Goal: Task Accomplishment & Management: Manage account settings

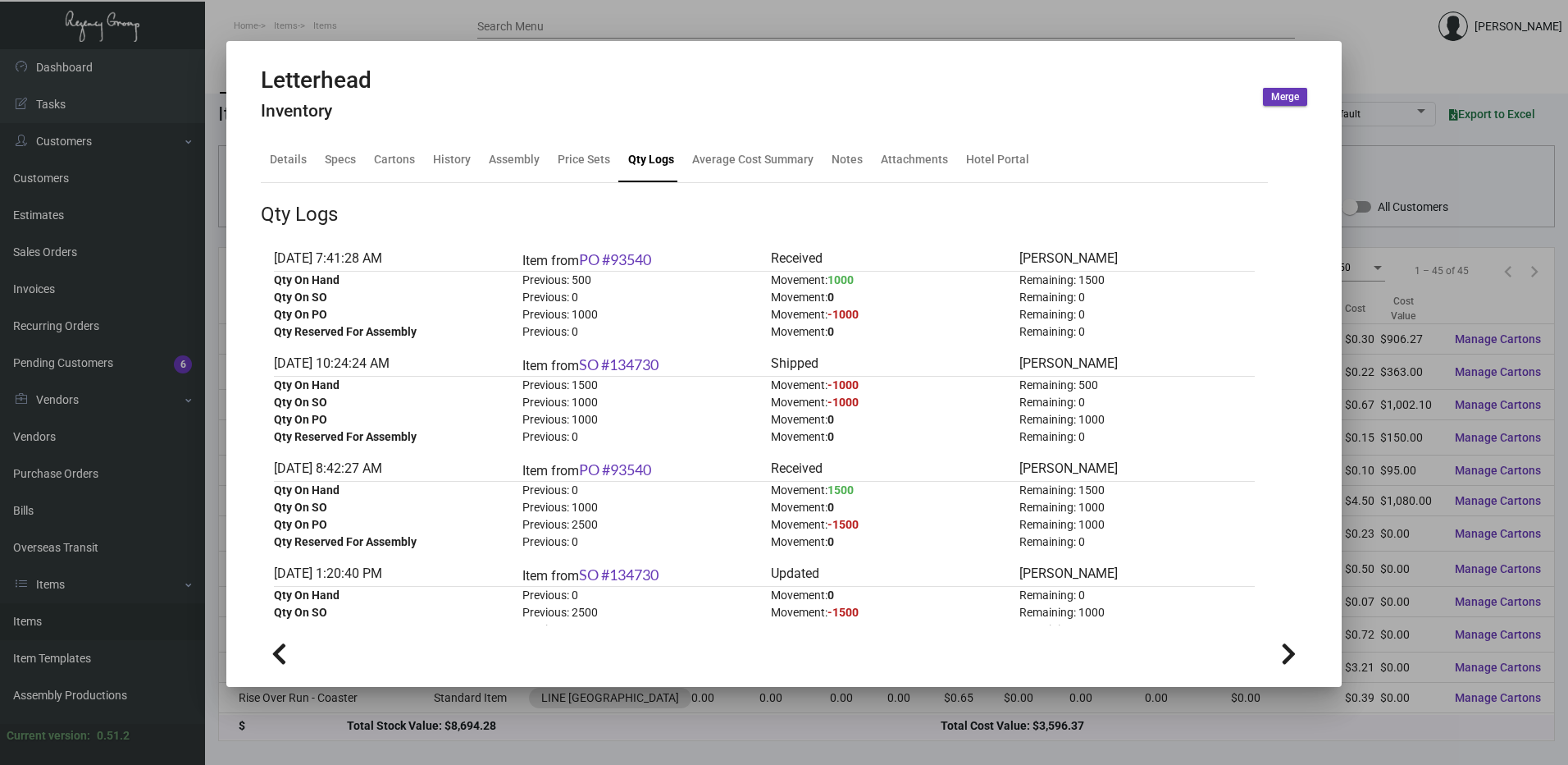
scroll to position [164, 0]
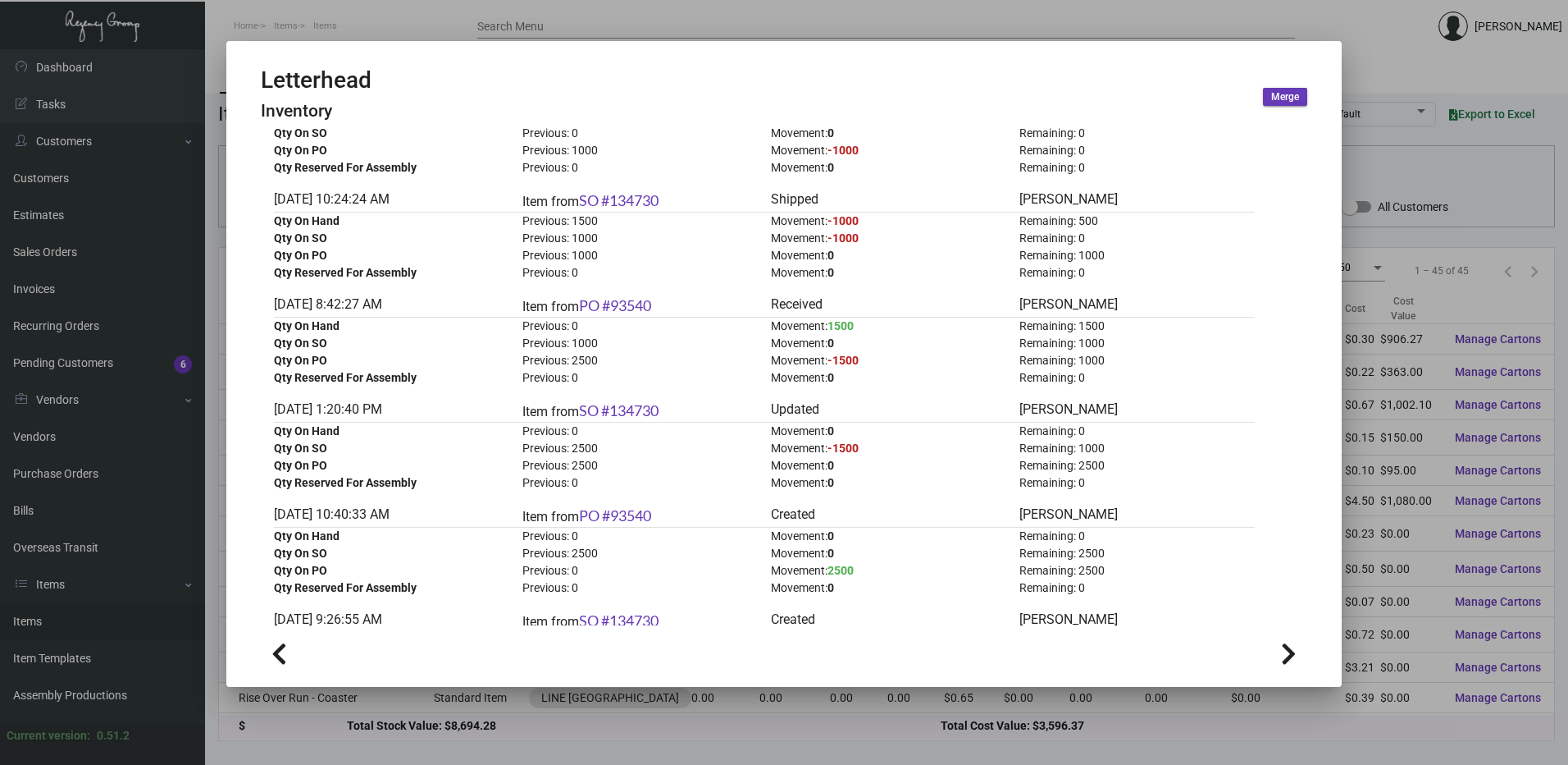
click at [353, 51] on mat-dialog-container "Letterhead Inventory Merge Details Specs Cartons History Assembly Price Sets Qt…" at bounding box center [784, 364] width 1115 height 646
click at [353, 37] on div at bounding box center [784, 382] width 1568 height 765
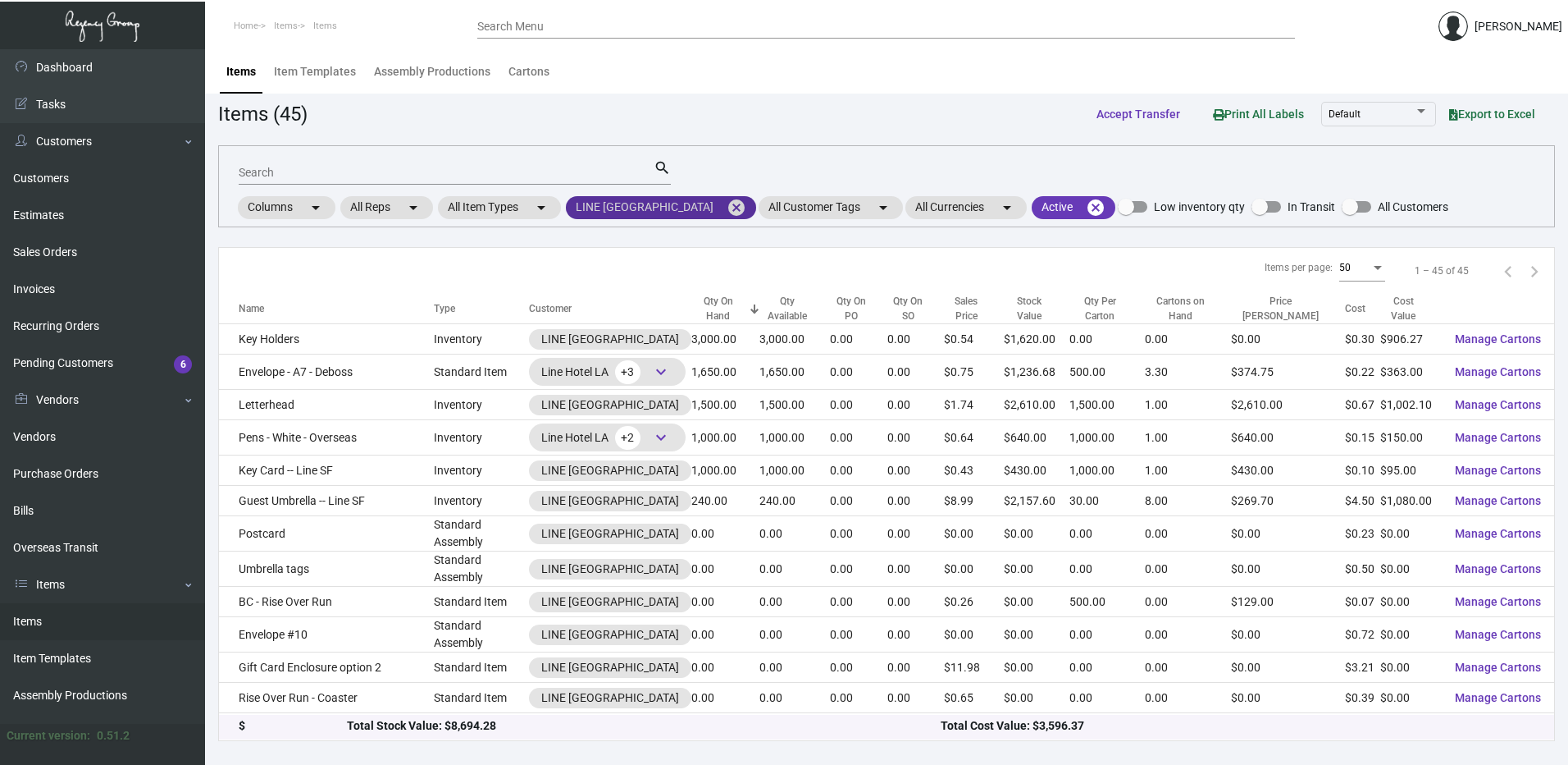
click at [728, 210] on mat-icon "cancel" at bounding box center [737, 208] width 20 height 20
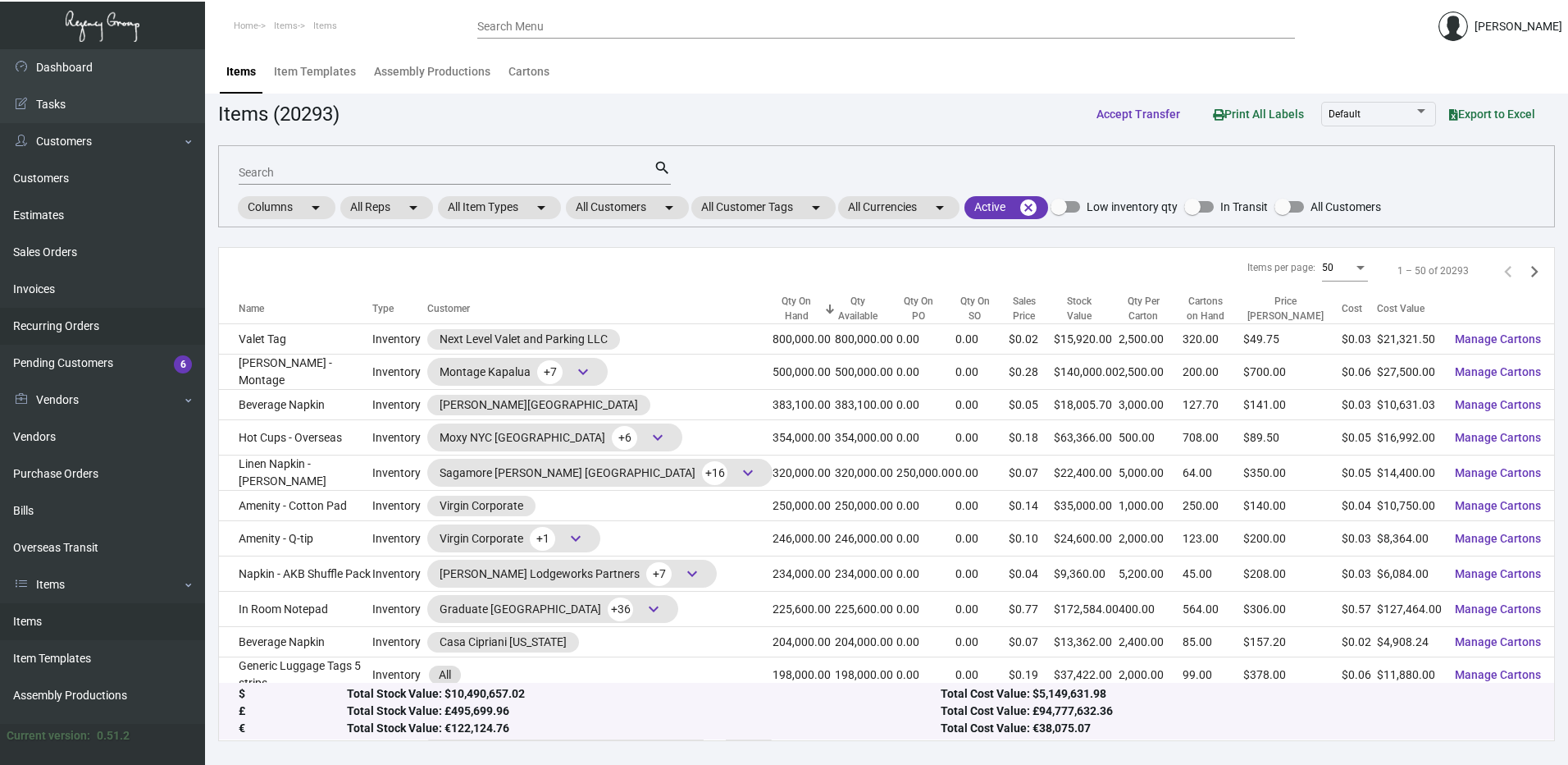
click at [112, 323] on link "Recurring Orders" at bounding box center [102, 326] width 205 height 37
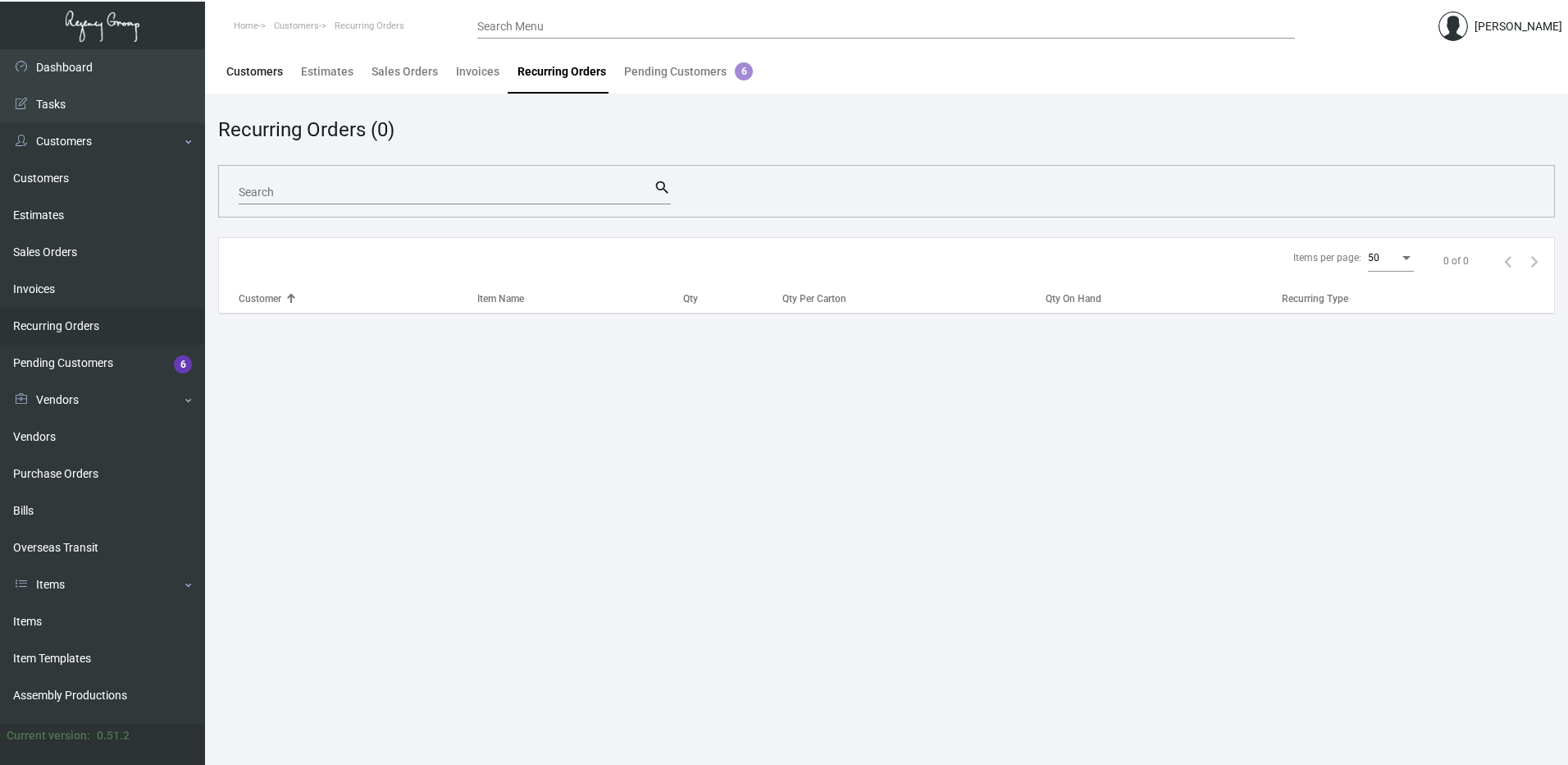
click at [240, 72] on div "Customers" at bounding box center [255, 72] width 57 height 17
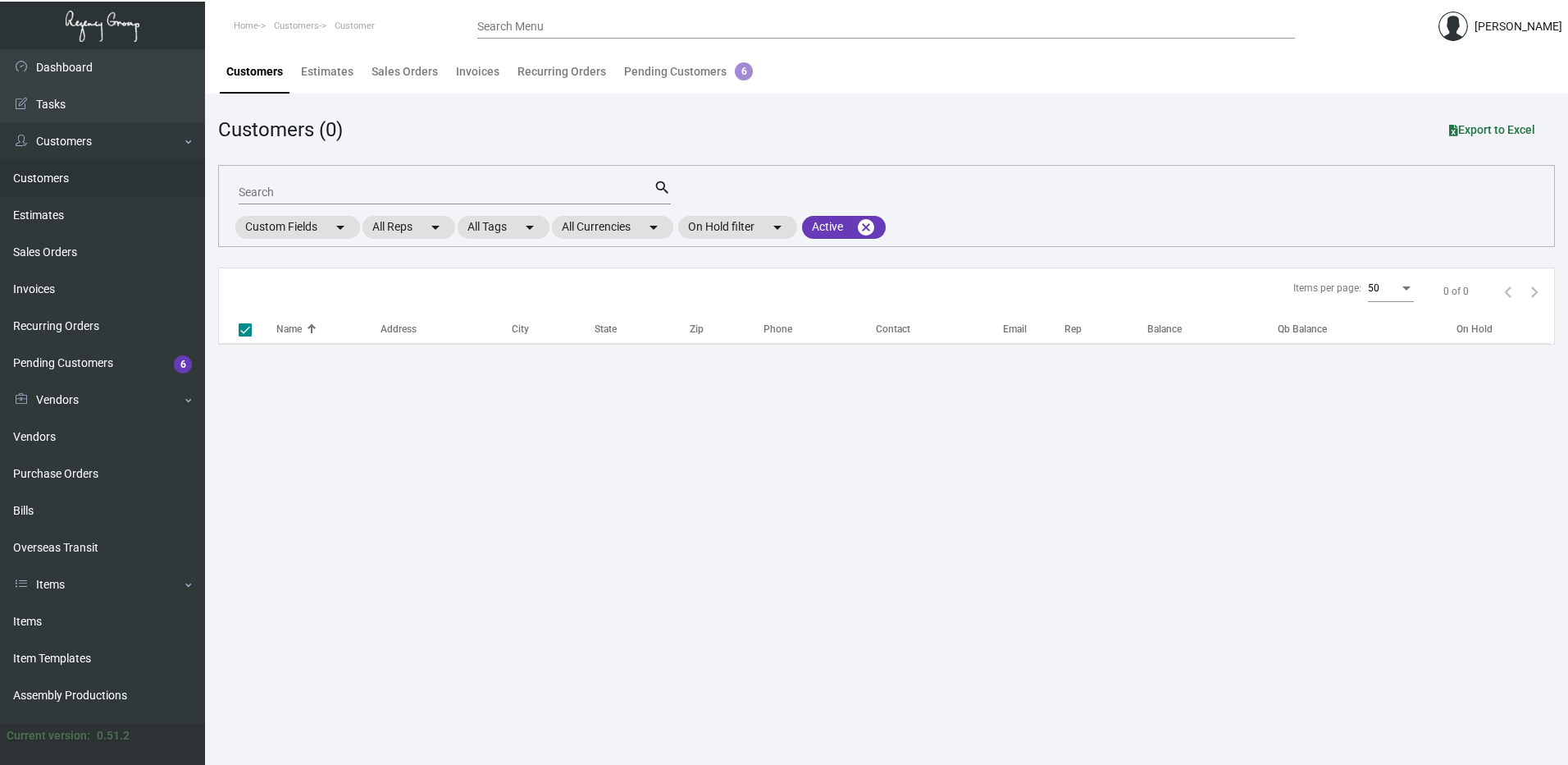
checkbox input "false"
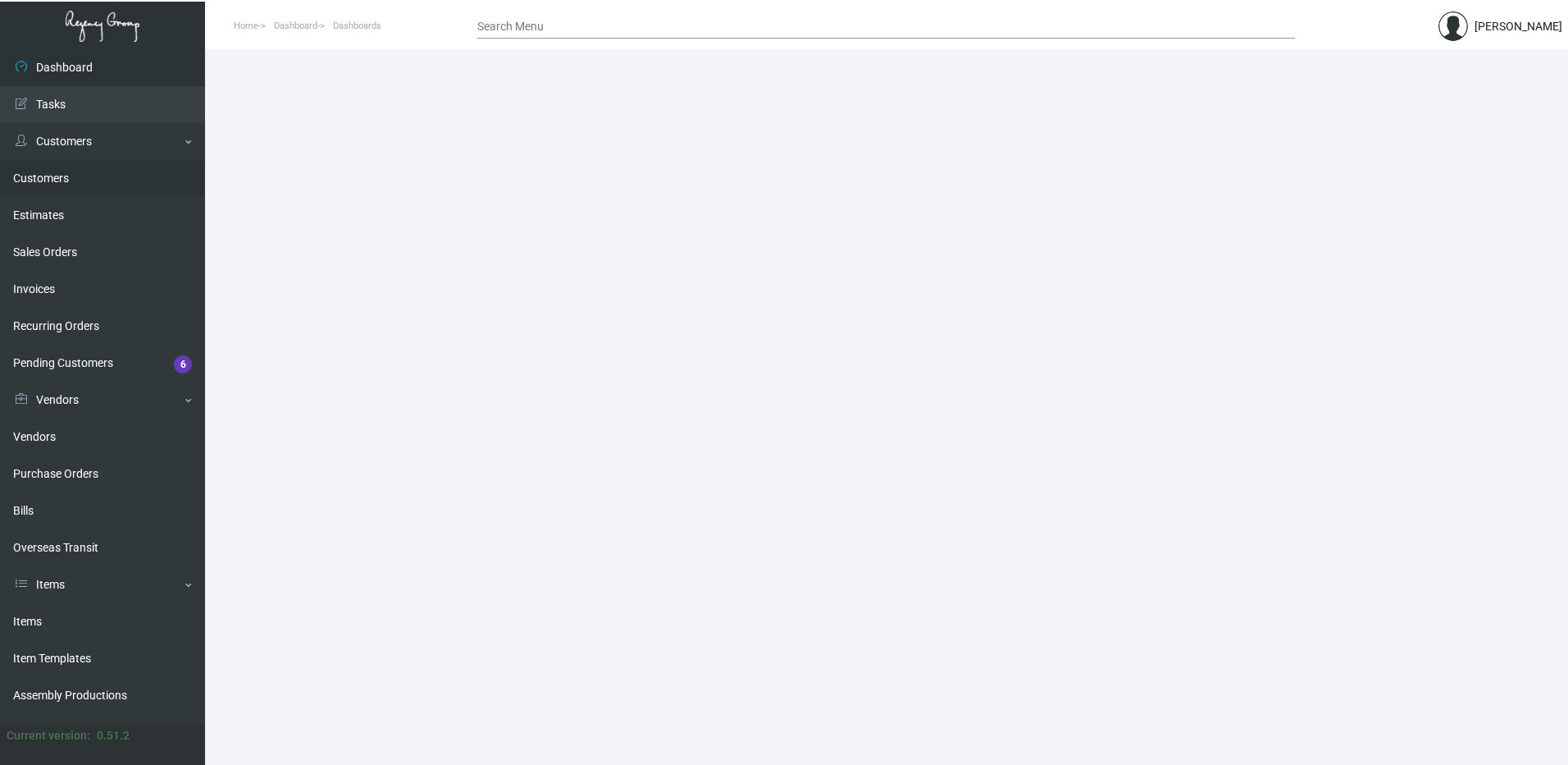
click at [67, 173] on link "Customers" at bounding box center [102, 178] width 205 height 37
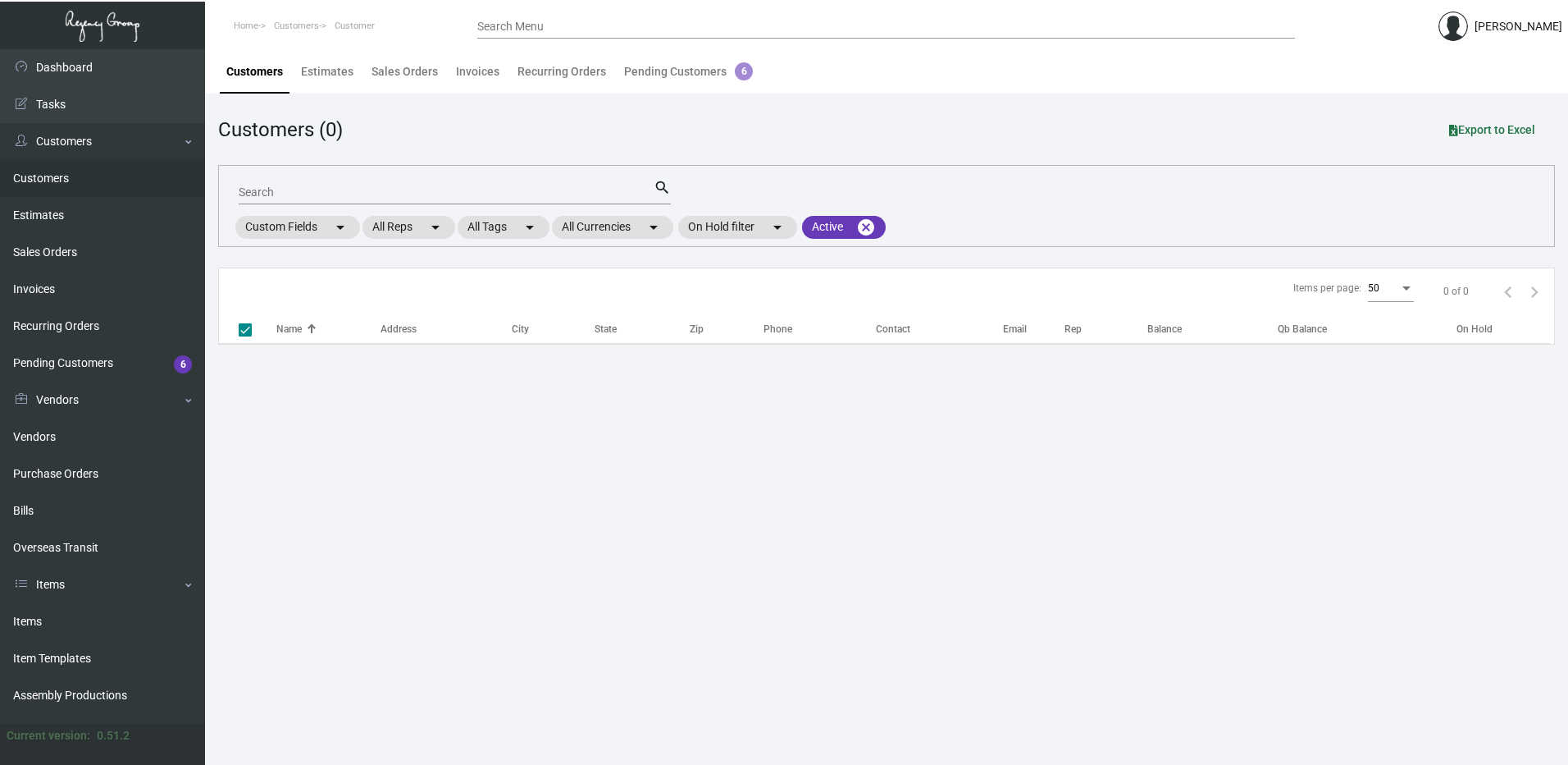
checkbox input "false"
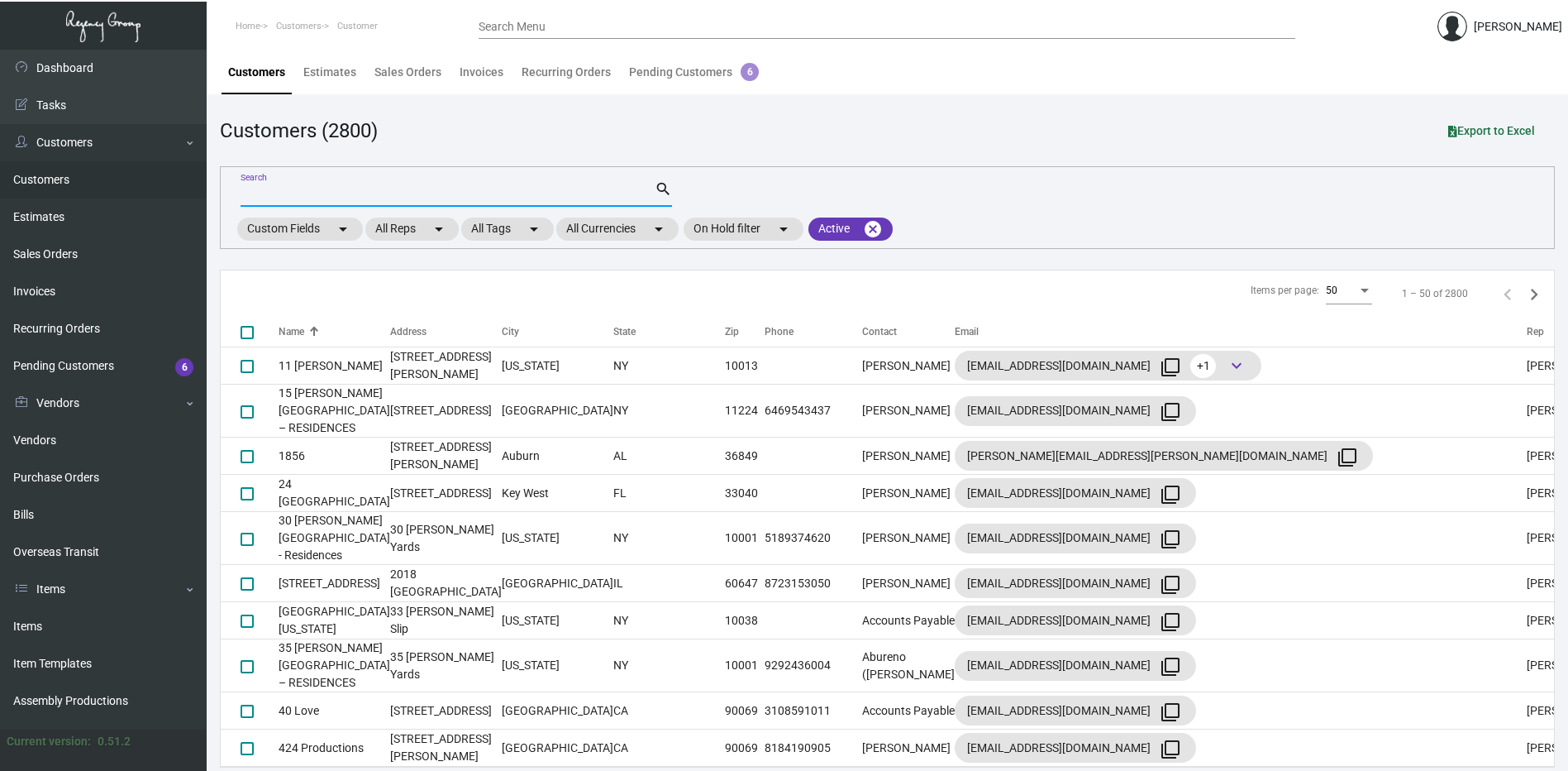
click at [395, 190] on input "Search" at bounding box center [448, 195] width 414 height 13
click at [146, 629] on link "Items" at bounding box center [103, 626] width 206 height 37
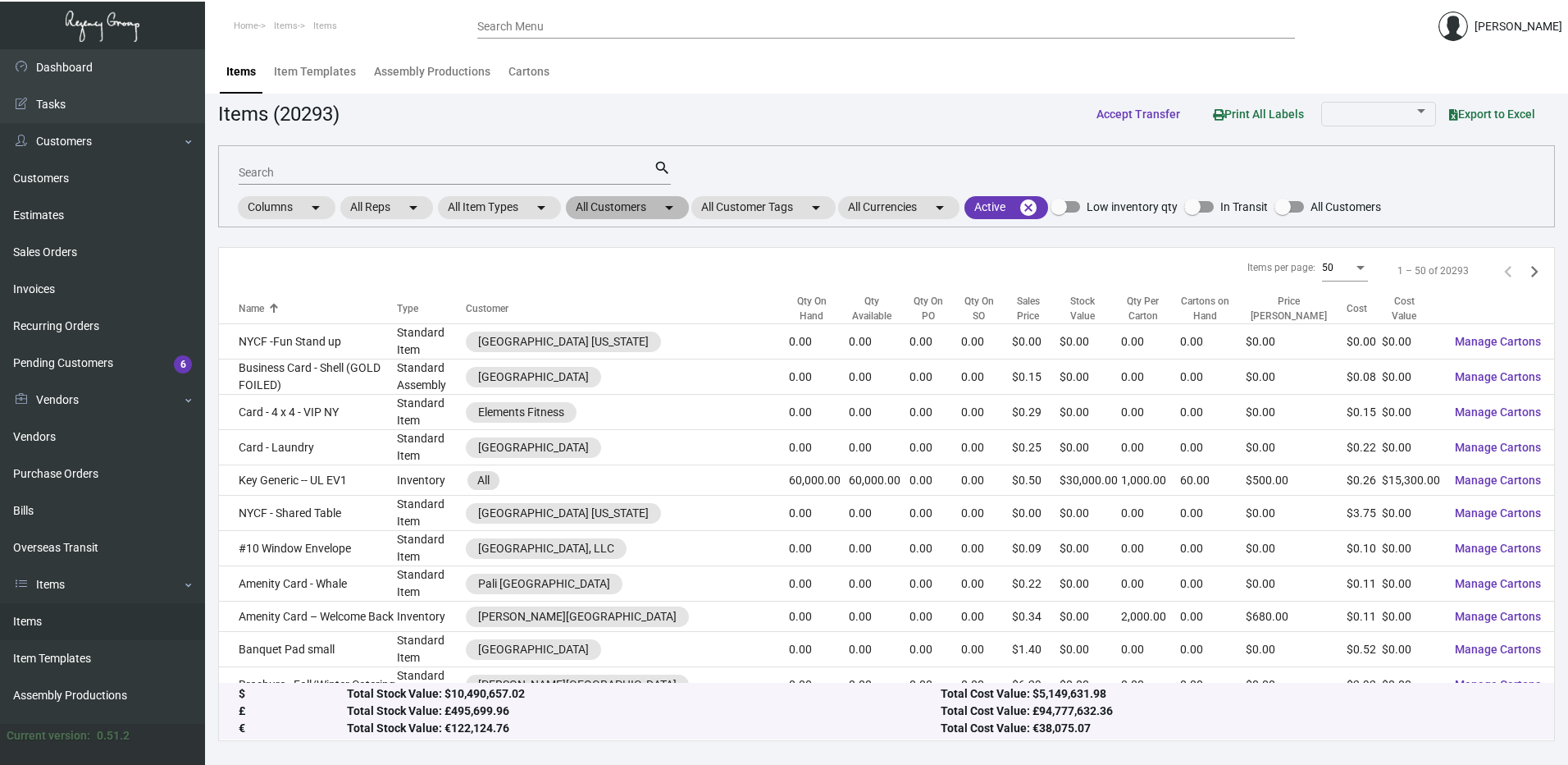
click at [671, 206] on mat-icon "arrow_drop_down" at bounding box center [669, 208] width 20 height 20
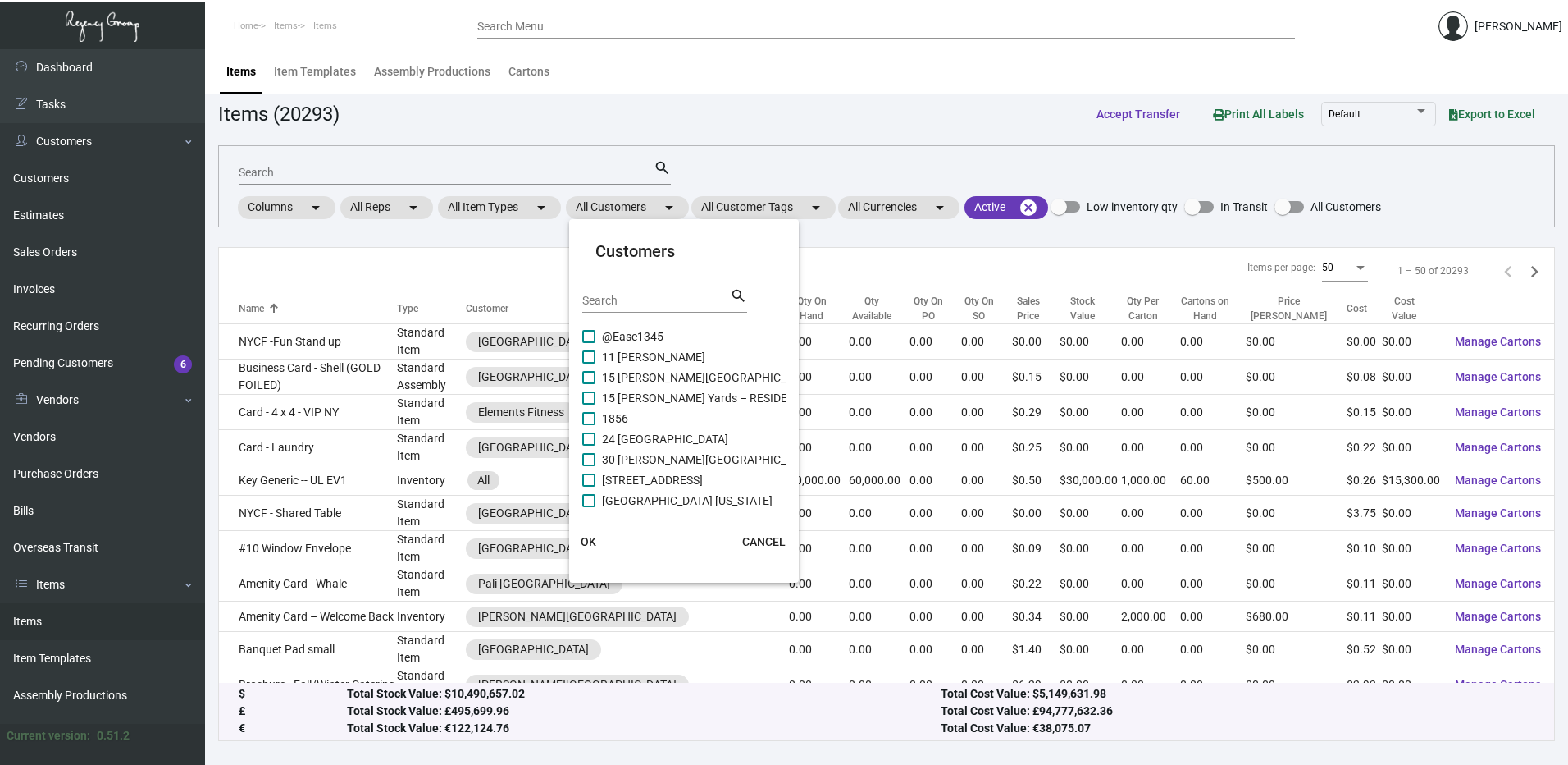
click at [641, 304] on input "Search" at bounding box center [656, 301] width 147 height 13
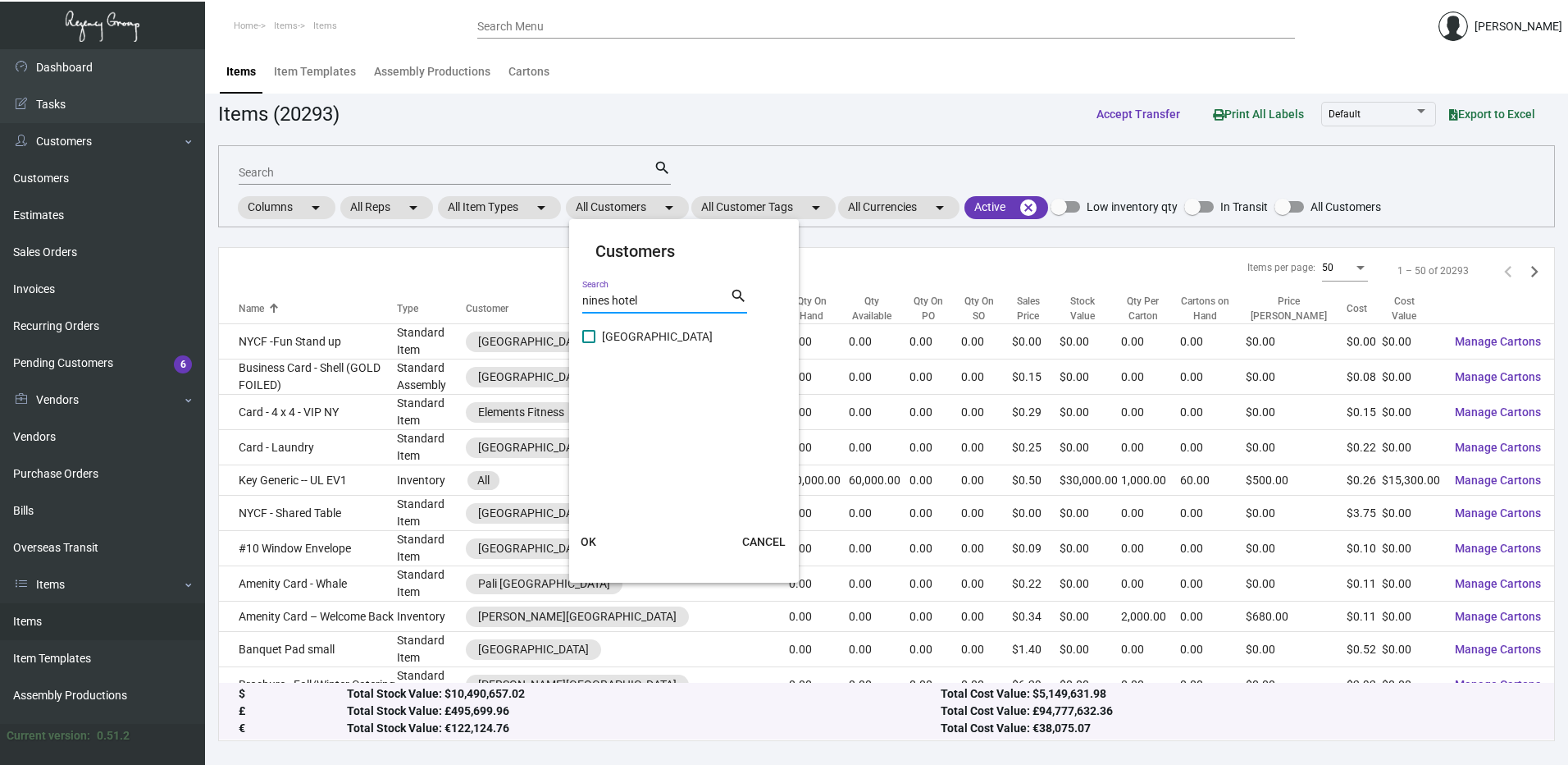
type input "nines hotel"
click at [593, 330] on span at bounding box center [589, 336] width 13 height 13
click at [589, 343] on input "[GEOGRAPHIC_DATA]" at bounding box center [588, 343] width 1 height 1
checkbox input "true"
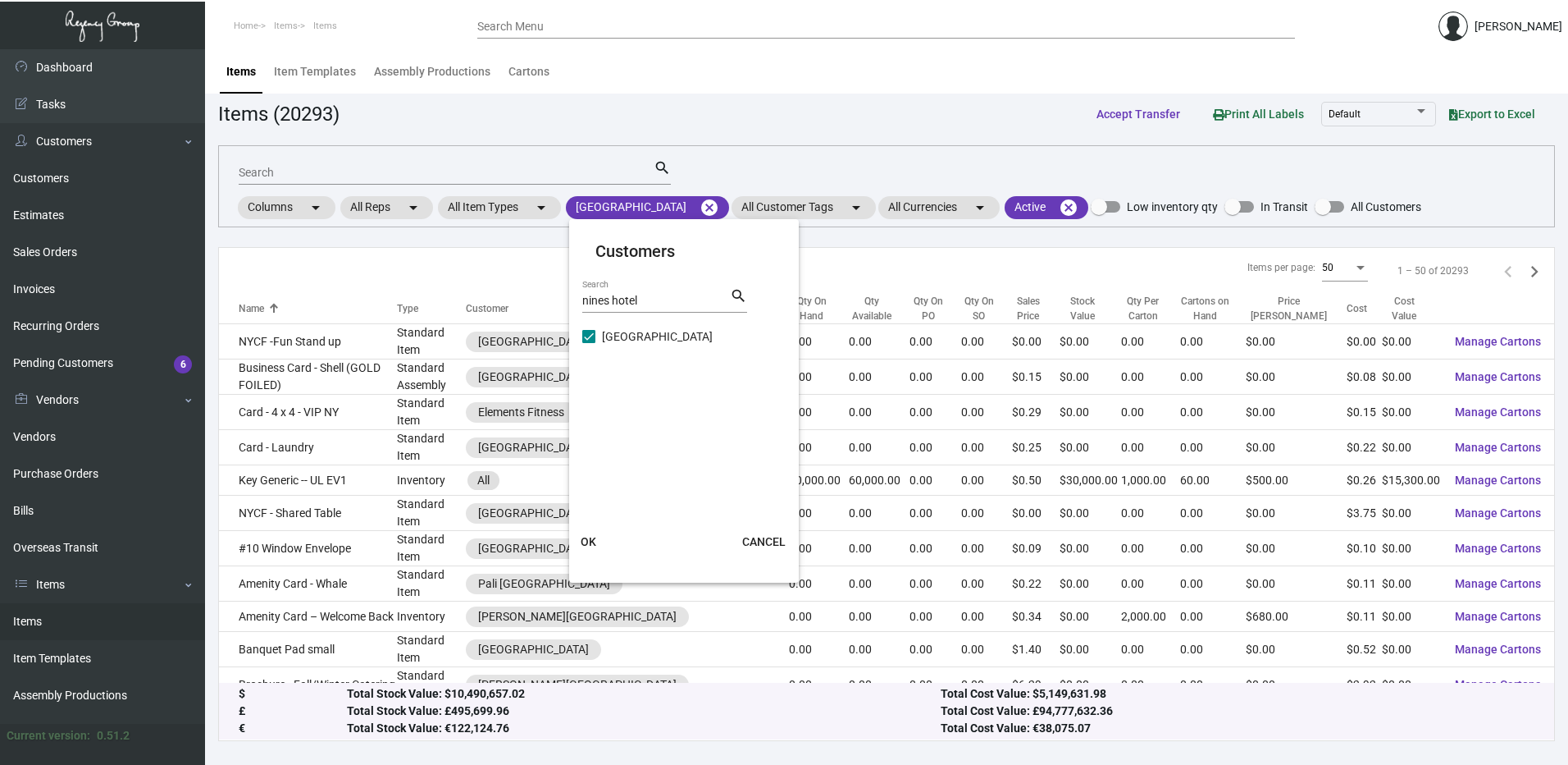
click at [595, 536] on span "OK" at bounding box center [588, 542] width 16 height 13
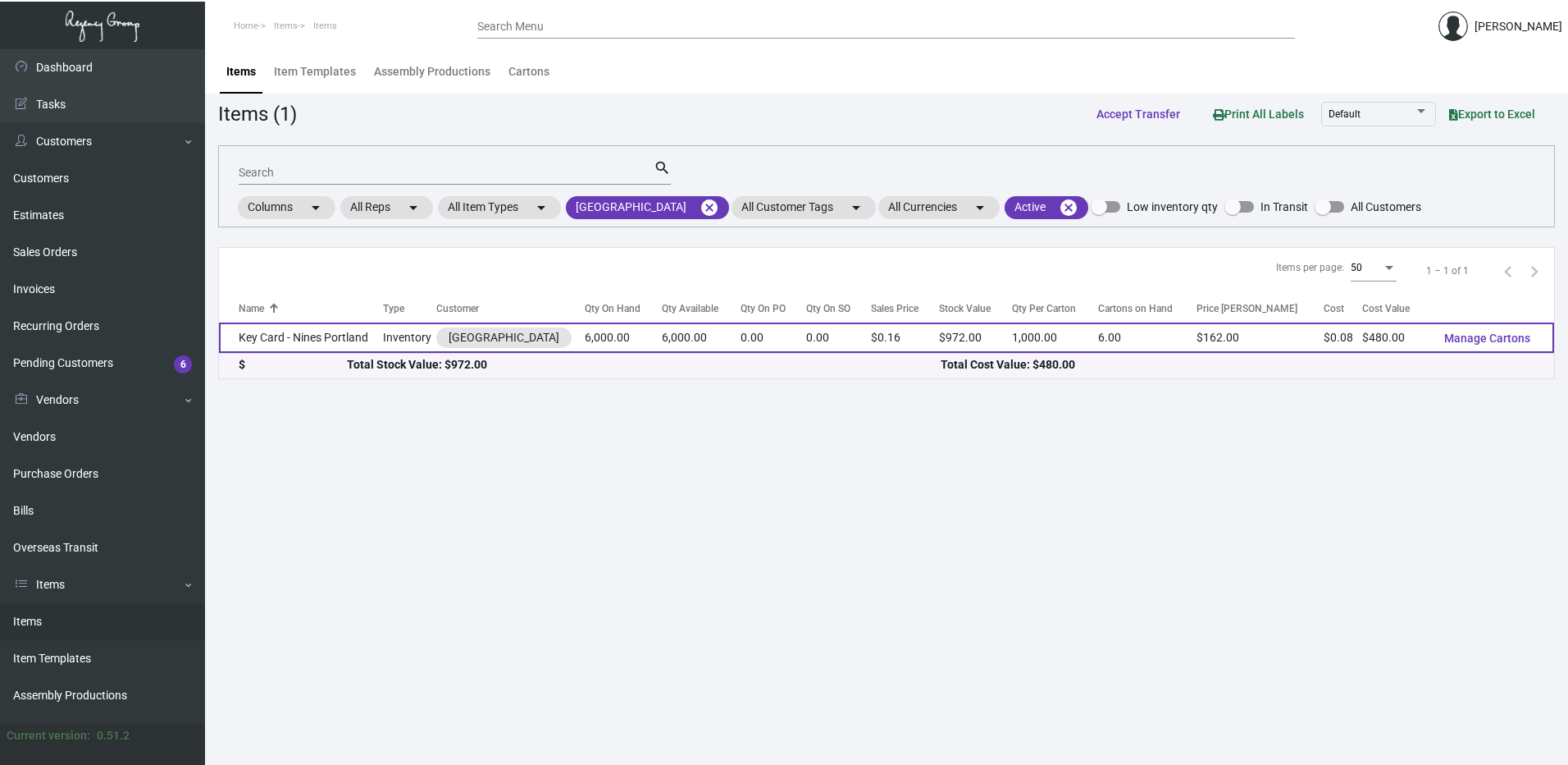
click at [356, 340] on td "Key Card - Nines Portland" at bounding box center [300, 337] width 164 height 30
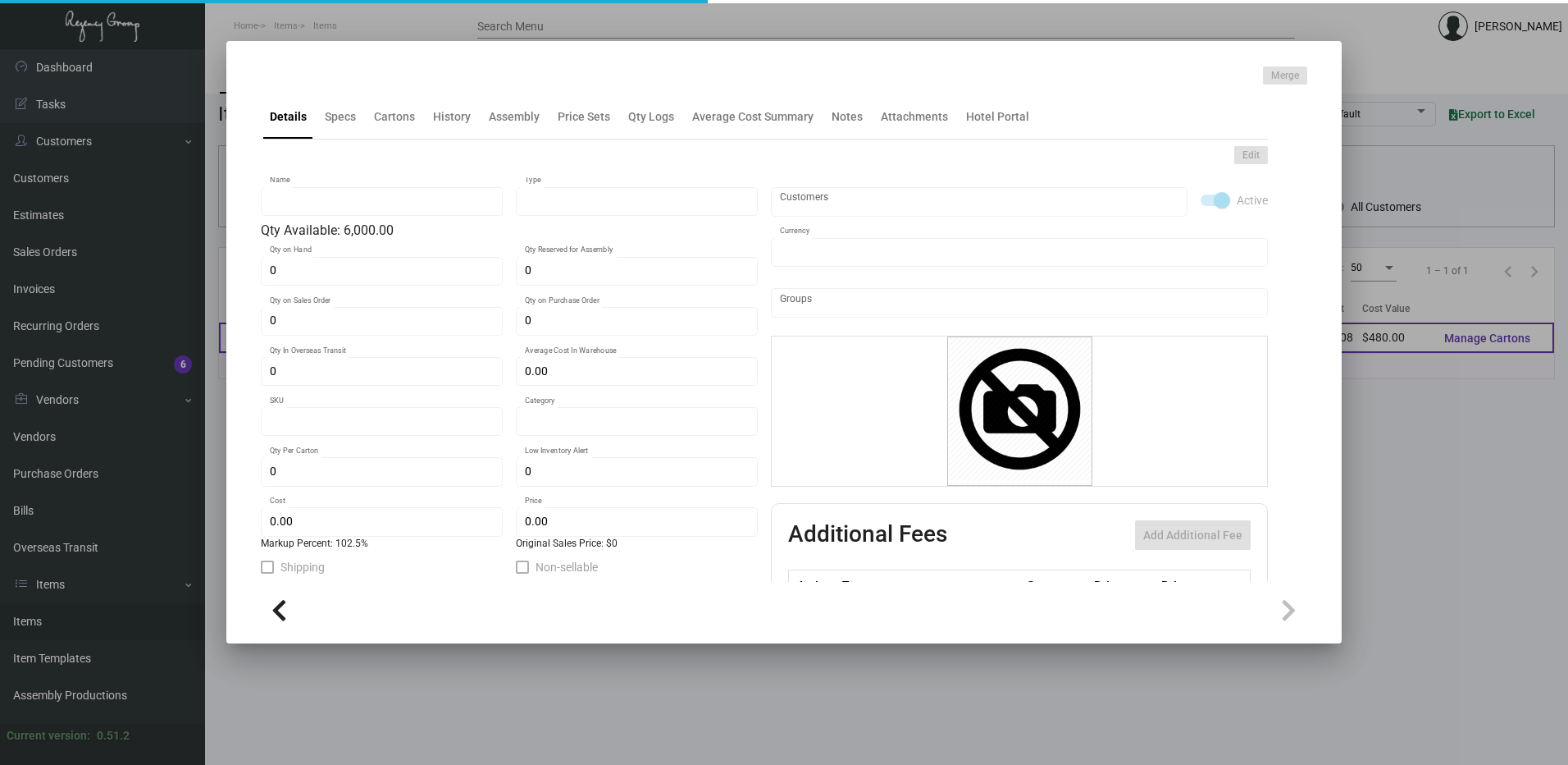
type input "Key Card - Nines Portland"
type input "Inventory"
type input "6,000"
type input "$ 0.09323"
type input "NHP-KE"
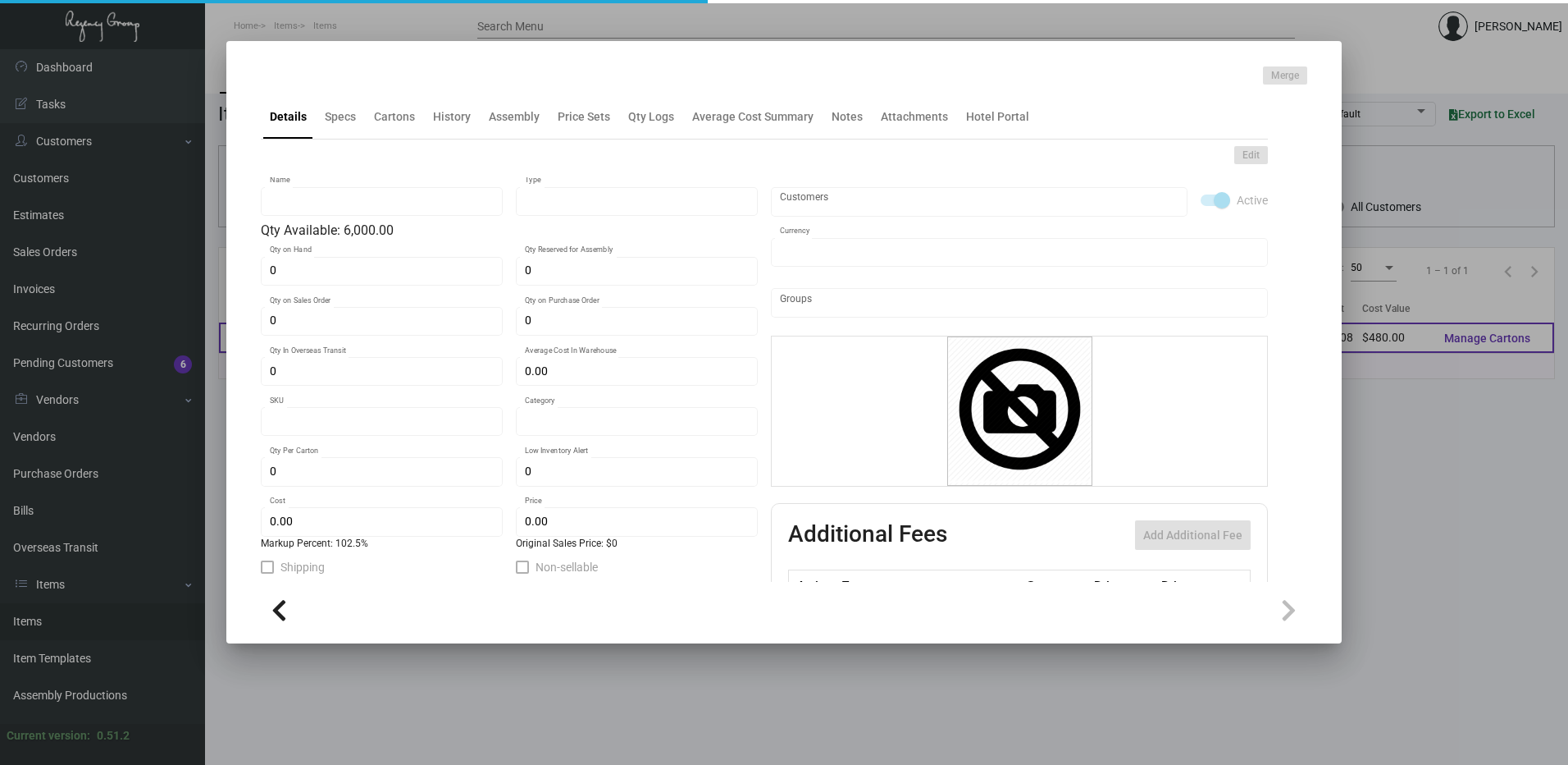
type input "Overseas"
type input "1,000"
type input "5,000"
type input "$ 0.08"
type input "$ 0.162"
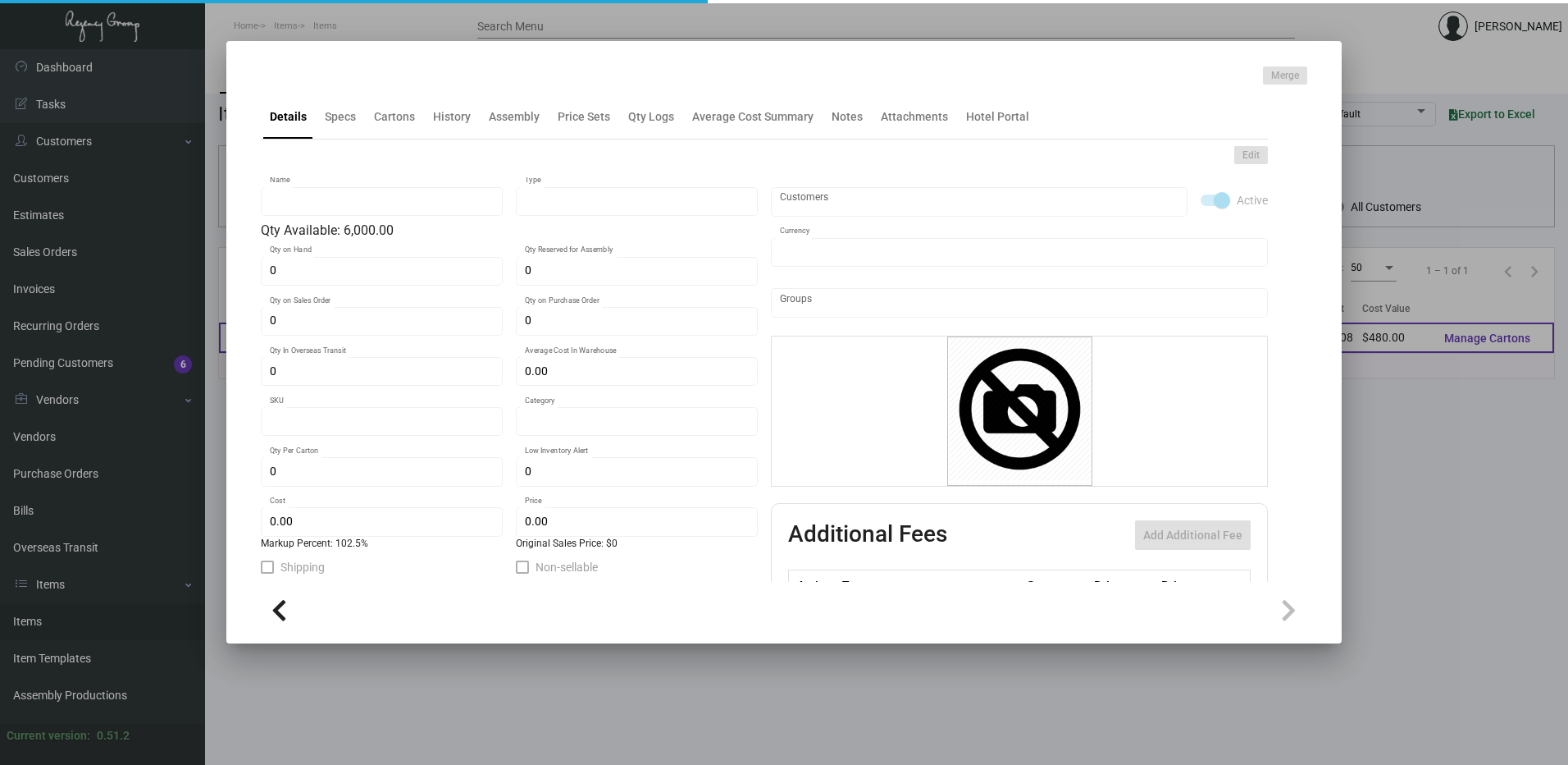
checkbox input "true"
type input "United States Dollar $"
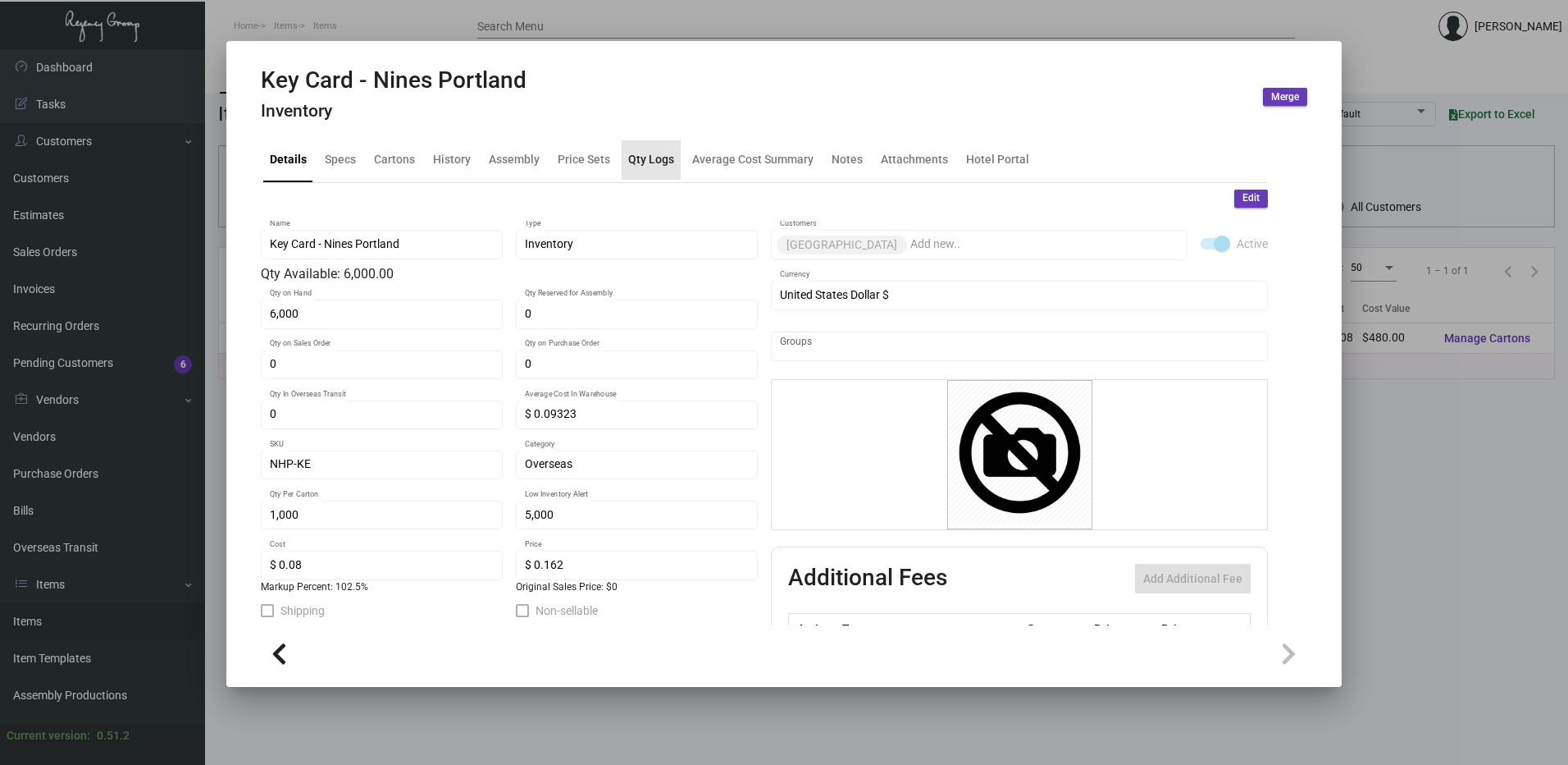
click at [653, 156] on div "Qty Logs" at bounding box center [651, 159] width 46 height 17
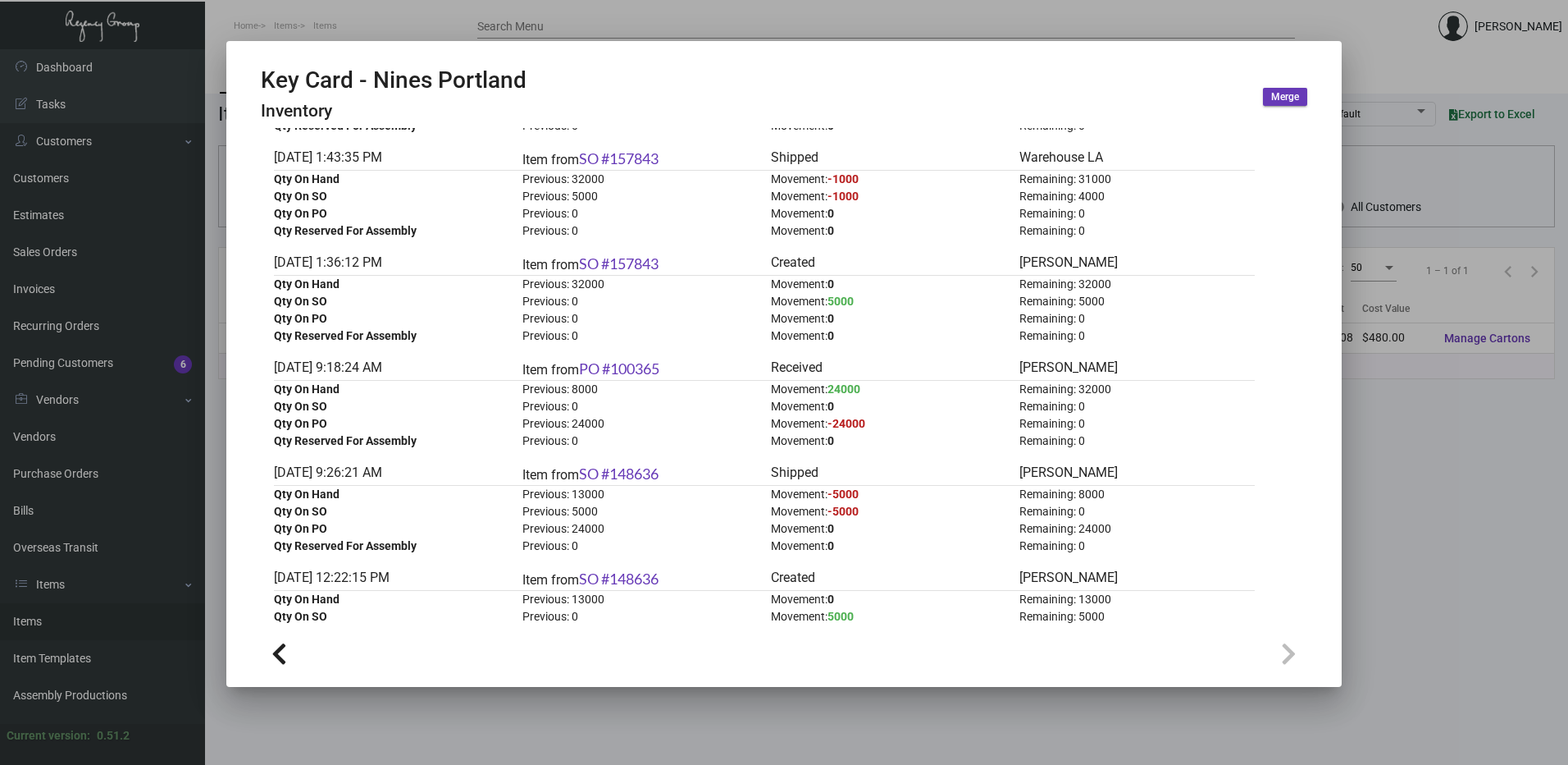
scroll to position [3856, 0]
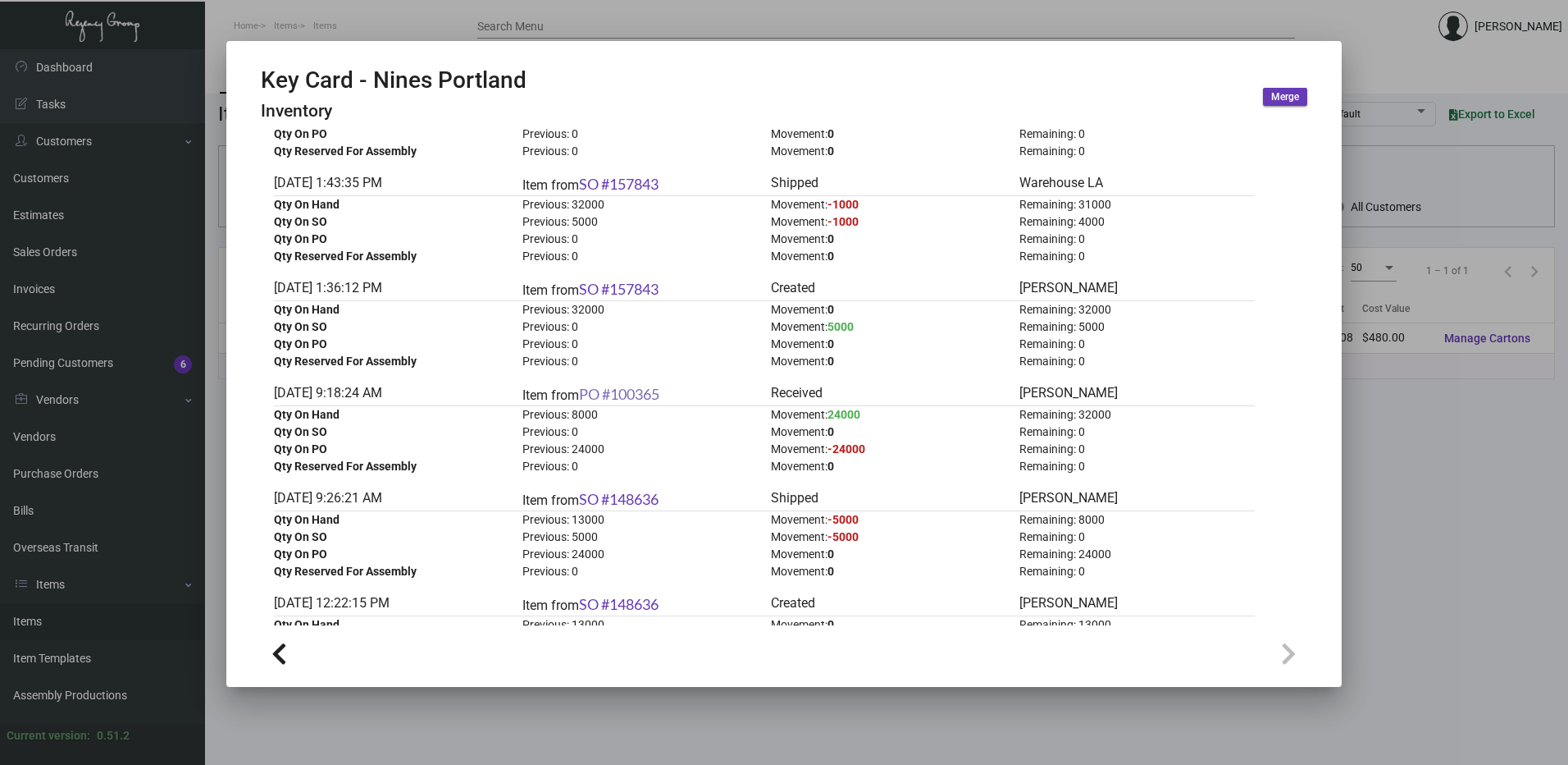
click at [640, 392] on link "PO #100365" at bounding box center [619, 394] width 81 height 18
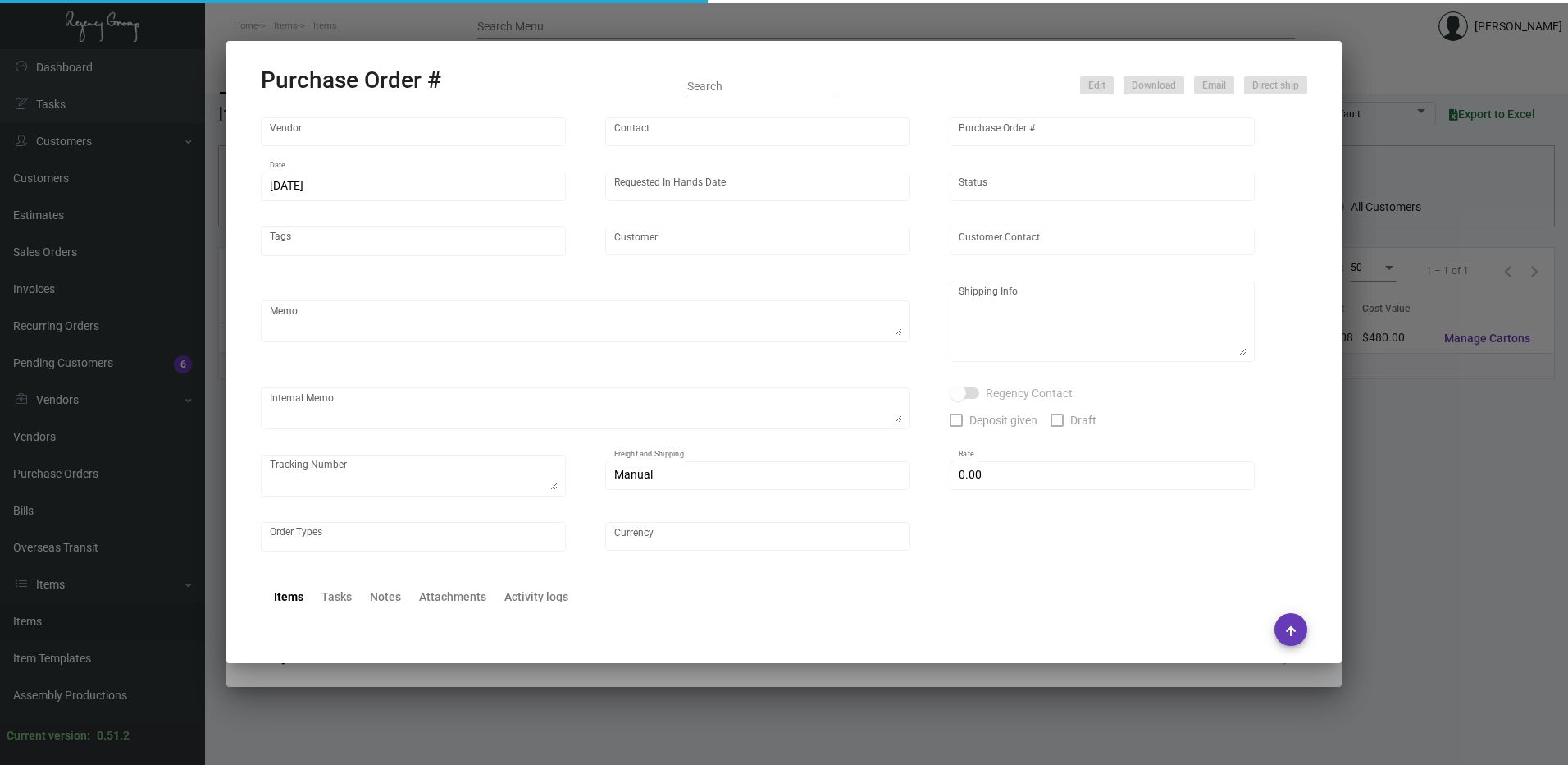
type input "CHENGDU MIND IOT TECHNOLOGY"
type input "[PERSON_NAME]"
type input "100365"
type input "[DATE]"
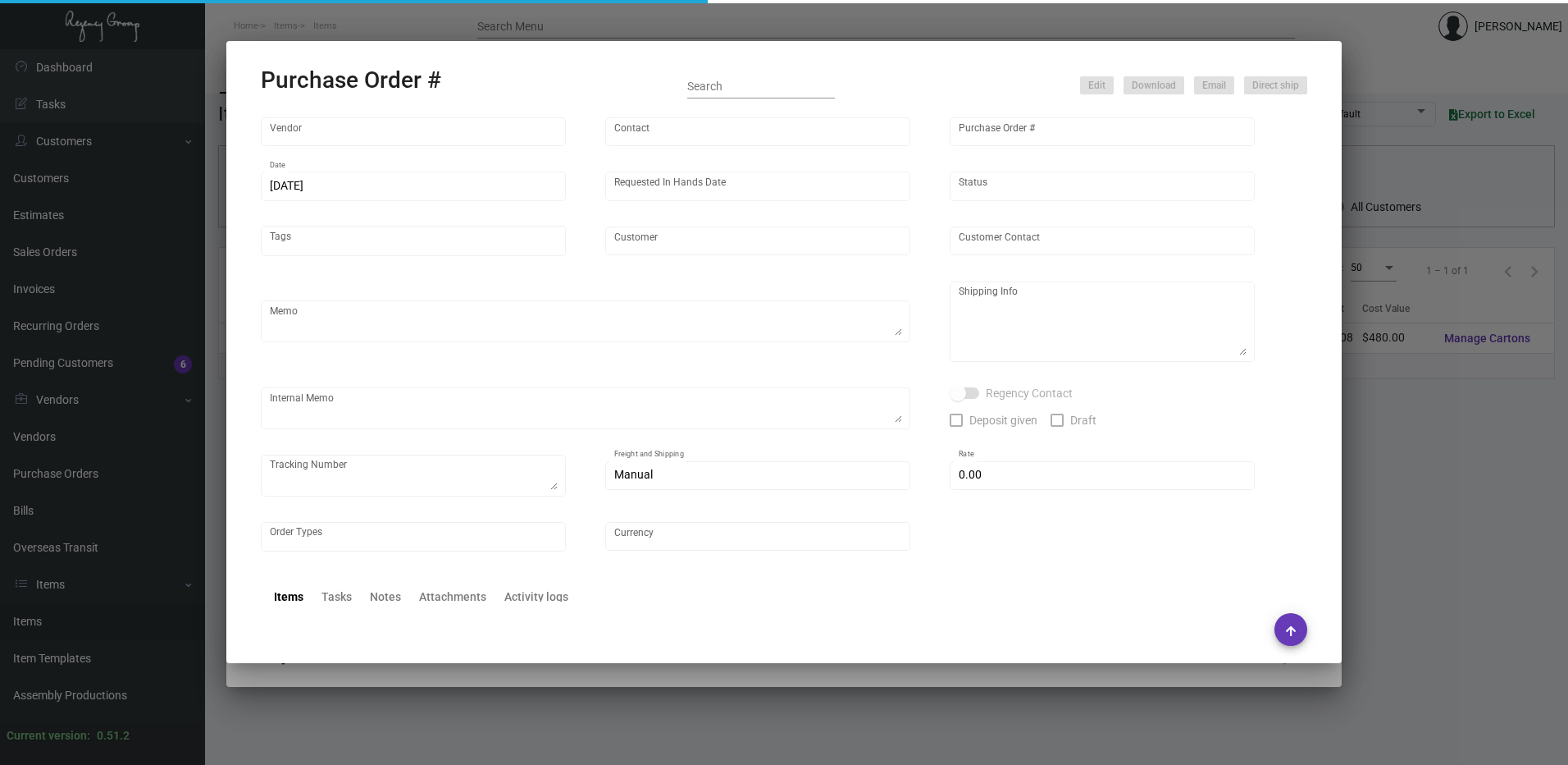
type input "[GEOGRAPHIC_DATA]"
type textarea "By BOAT."
type textarea "Regency Group NJ - [PERSON_NAME] [STREET_ADDRESS]"
checkbox input "true"
type input "$ 0.00"
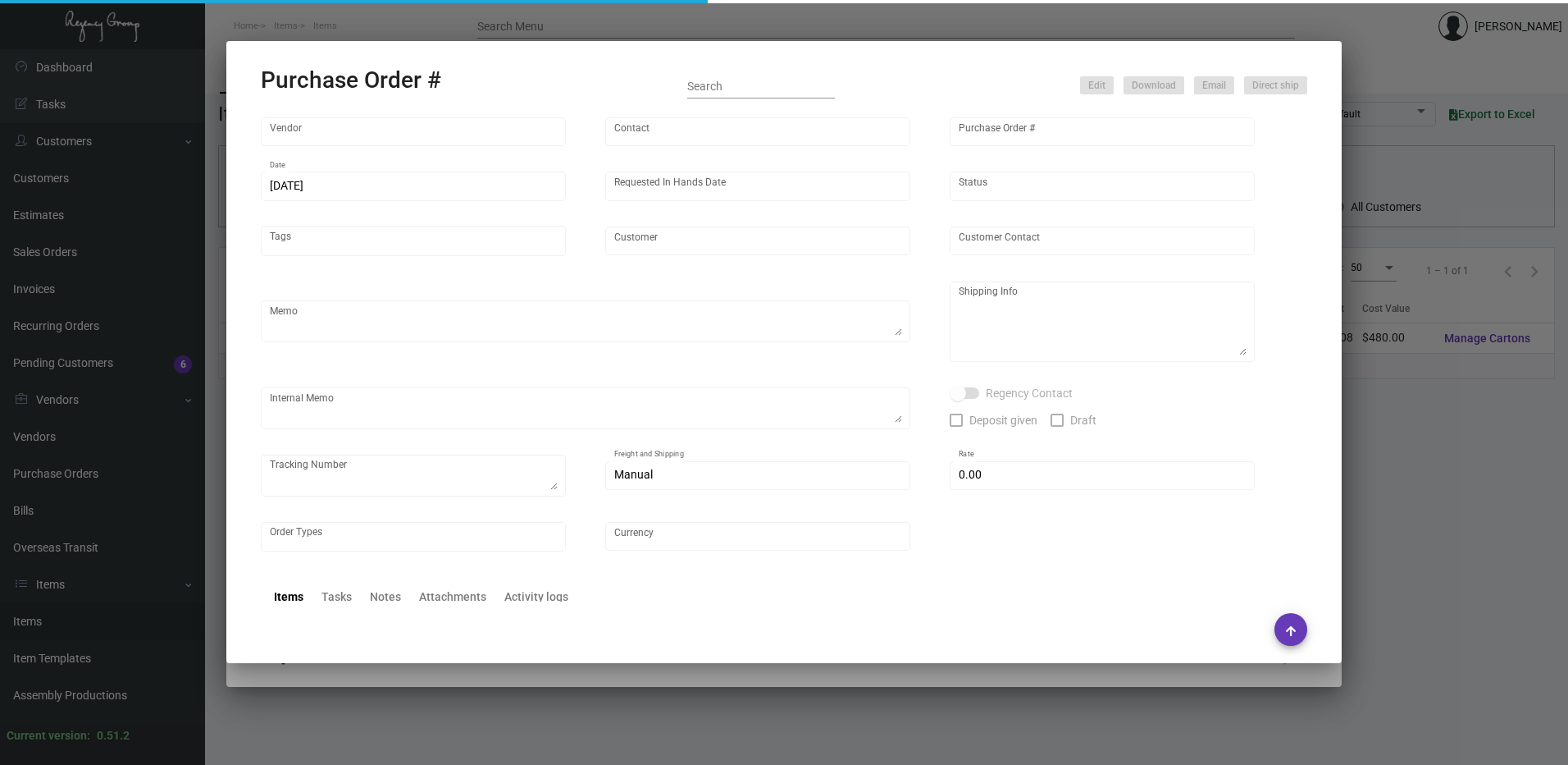
type input "United States Dollar $"
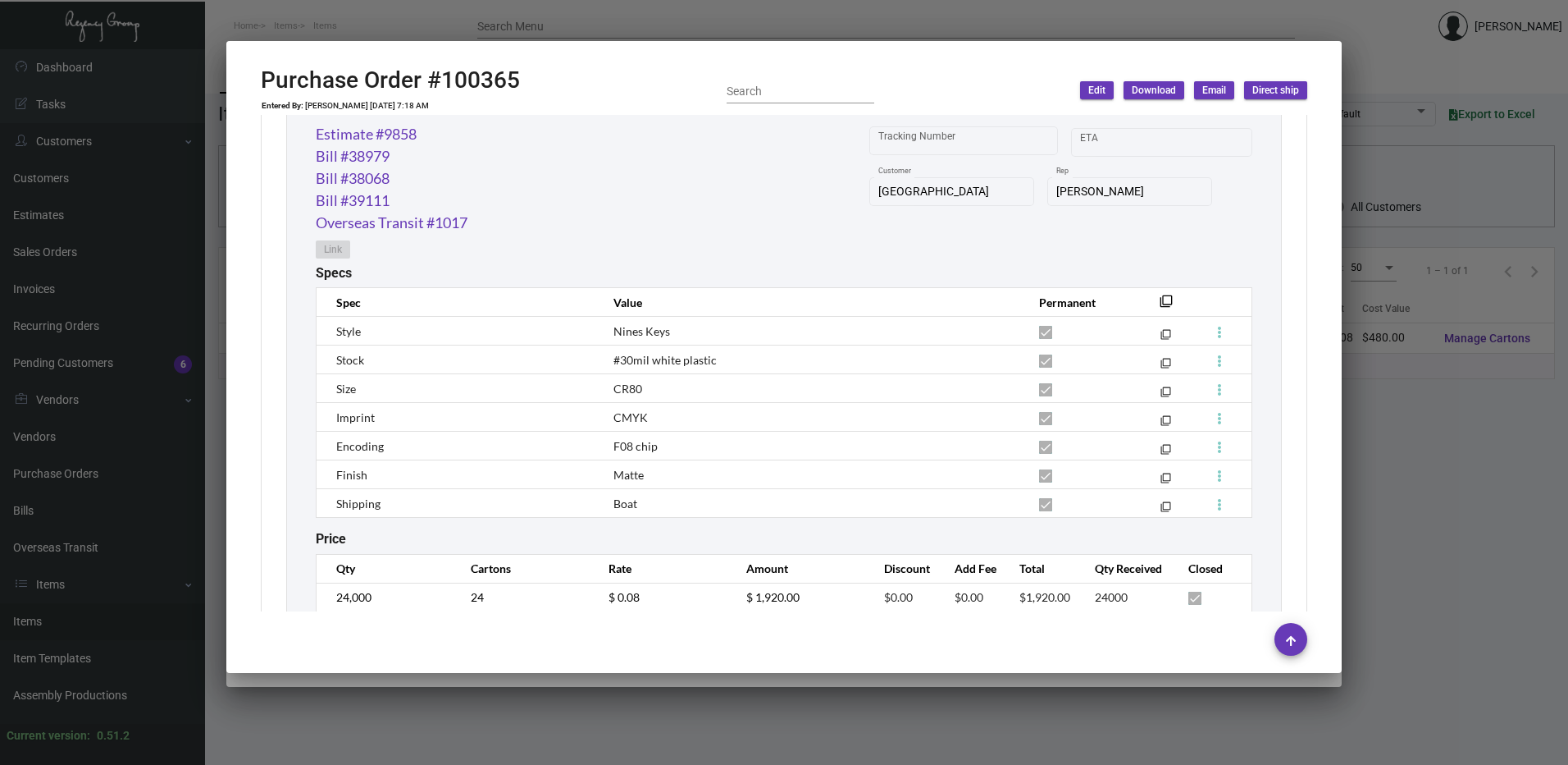
scroll to position [842, 0]
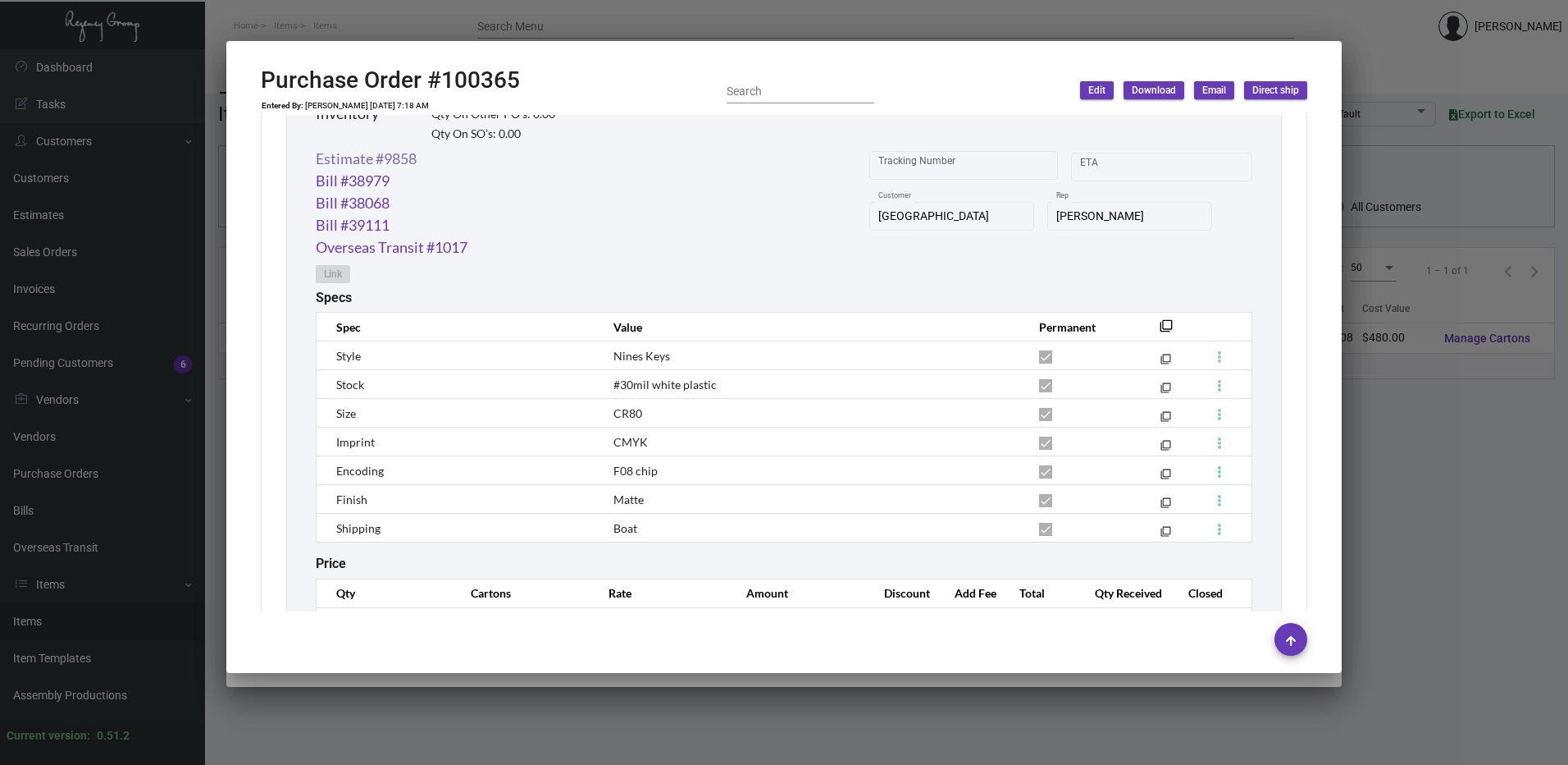
click at [413, 162] on link "Estimate #9858" at bounding box center [365, 158] width 101 height 22
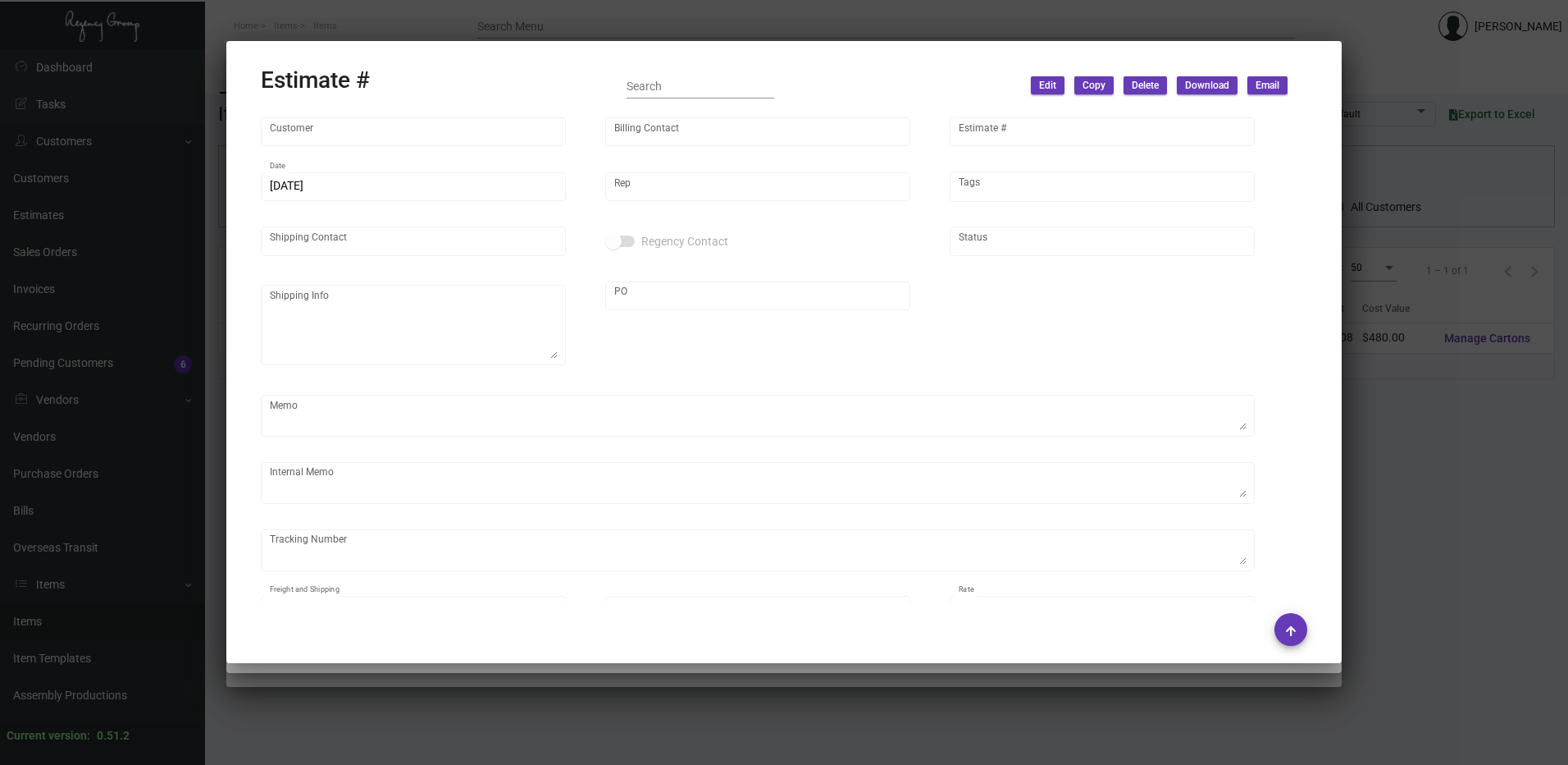
type input "[GEOGRAPHIC_DATA]"
type input "Accounts Payable"
type input "9858"
type input "[DATE]"
type input "[PERSON_NAME]"
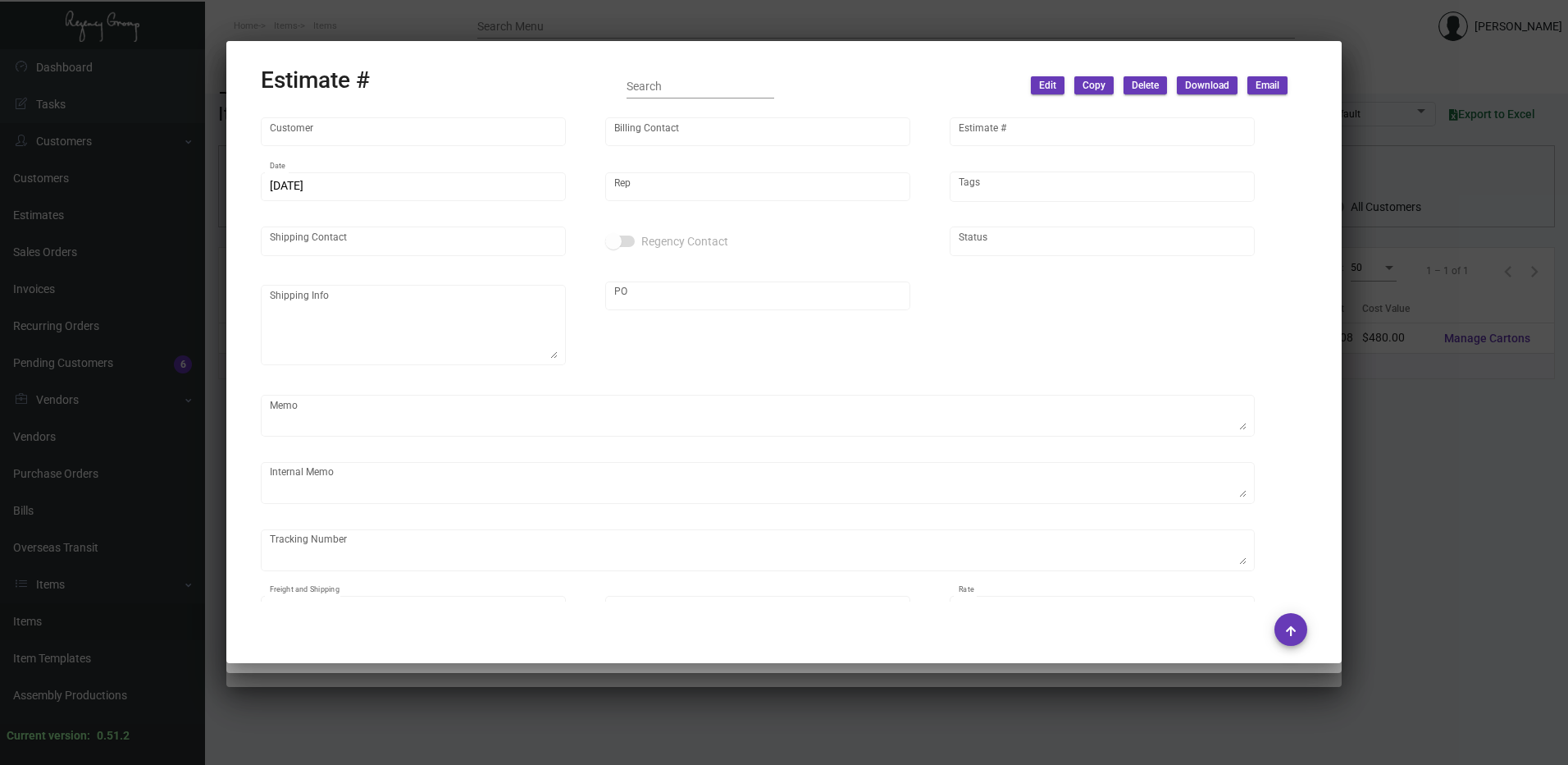
type input "[PERSON_NAME]"
type input "United States Dollar $"
type input "$ 0.00"
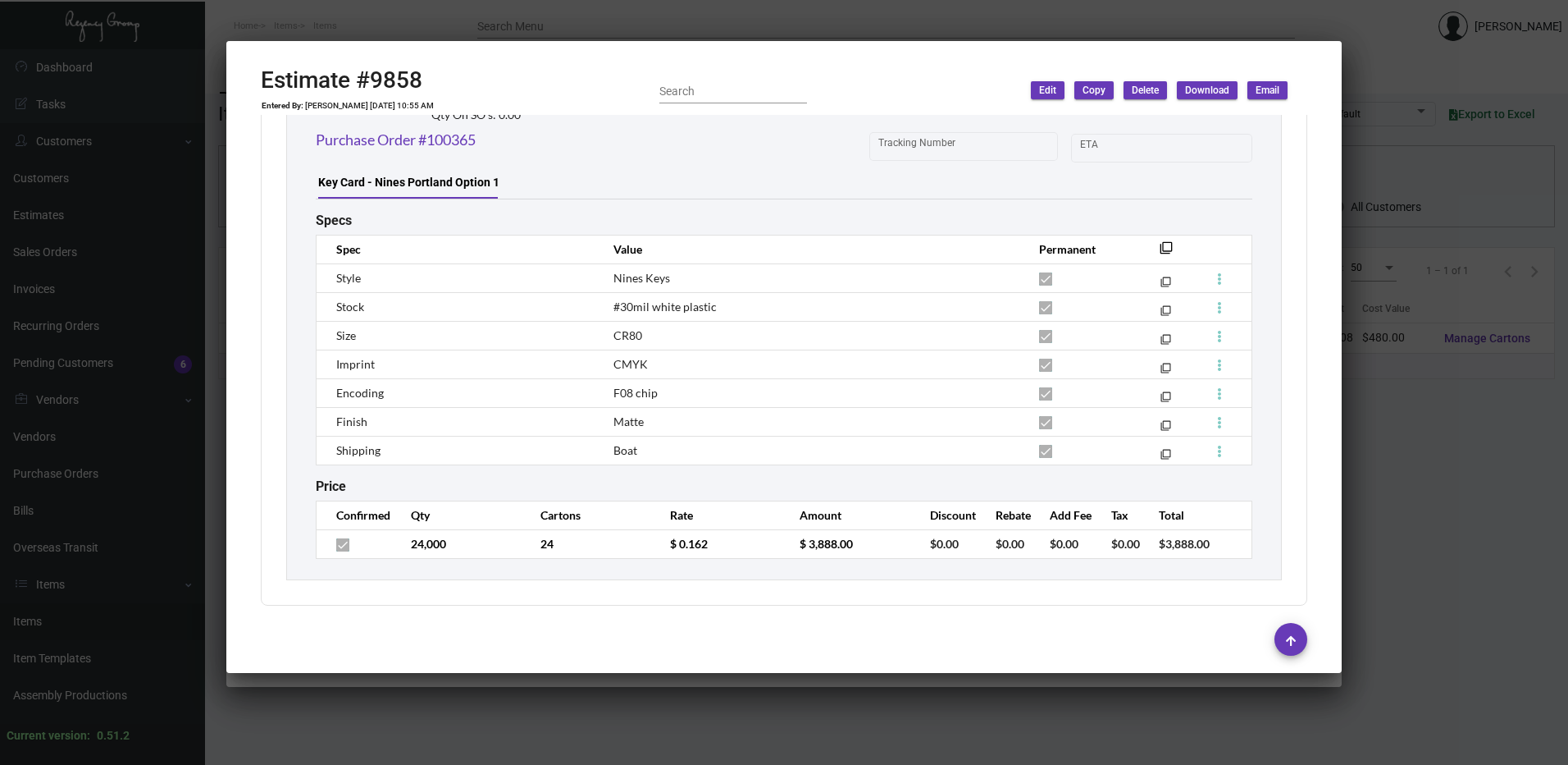
scroll to position [998, 0]
click at [772, 22] on div at bounding box center [784, 382] width 1568 height 765
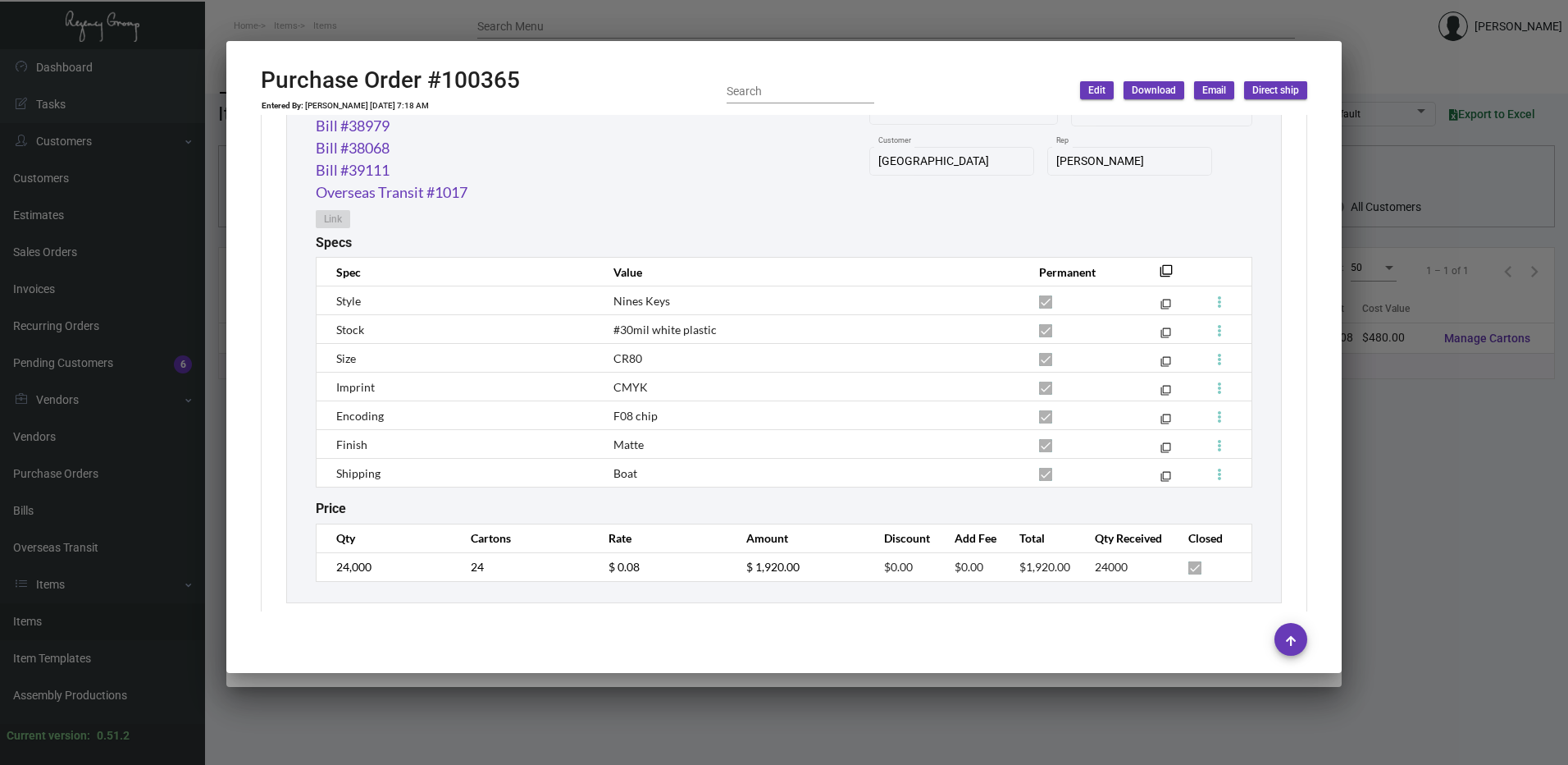
scroll to position [924, 0]
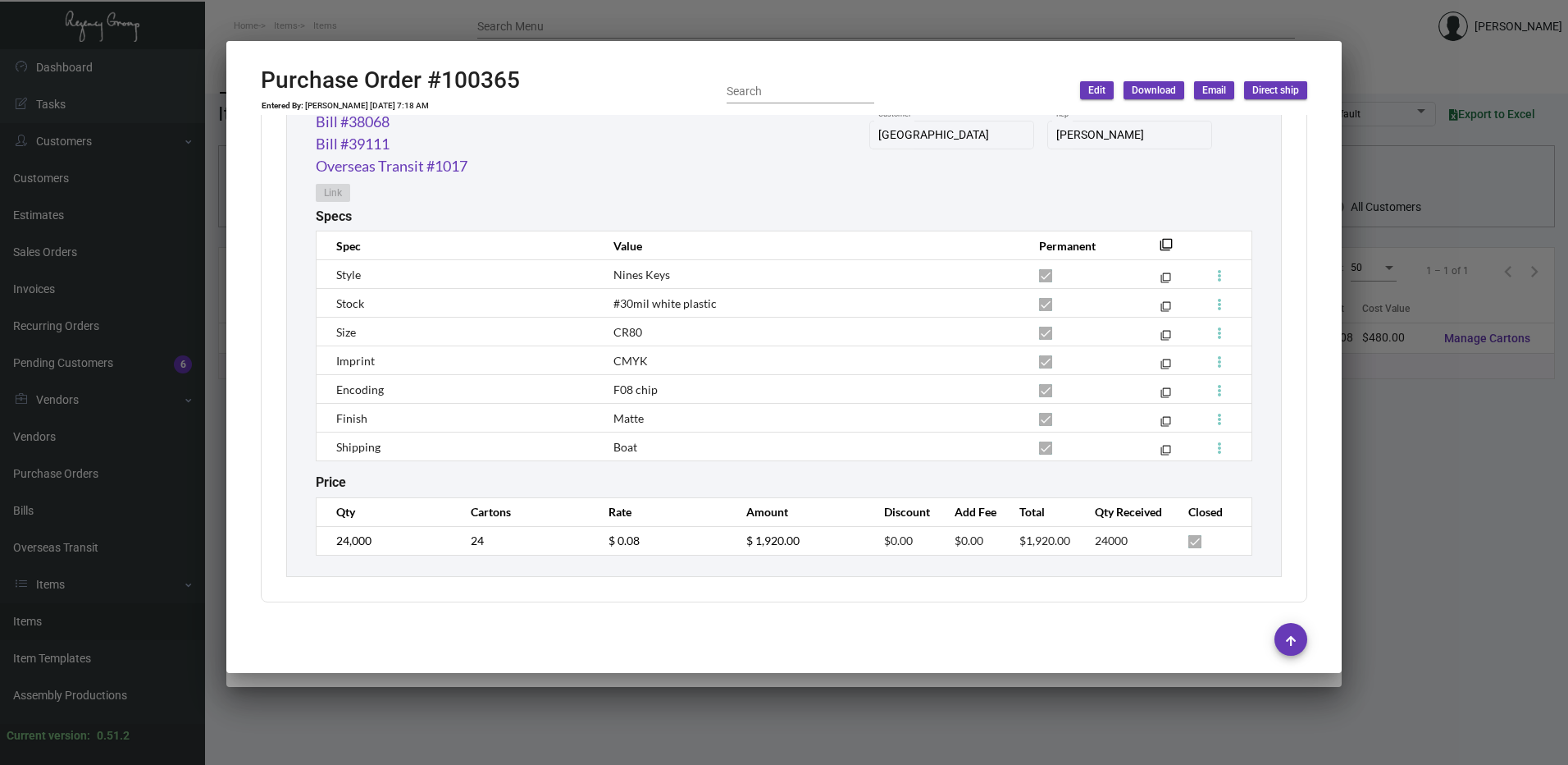
click at [672, 17] on div at bounding box center [784, 382] width 1568 height 765
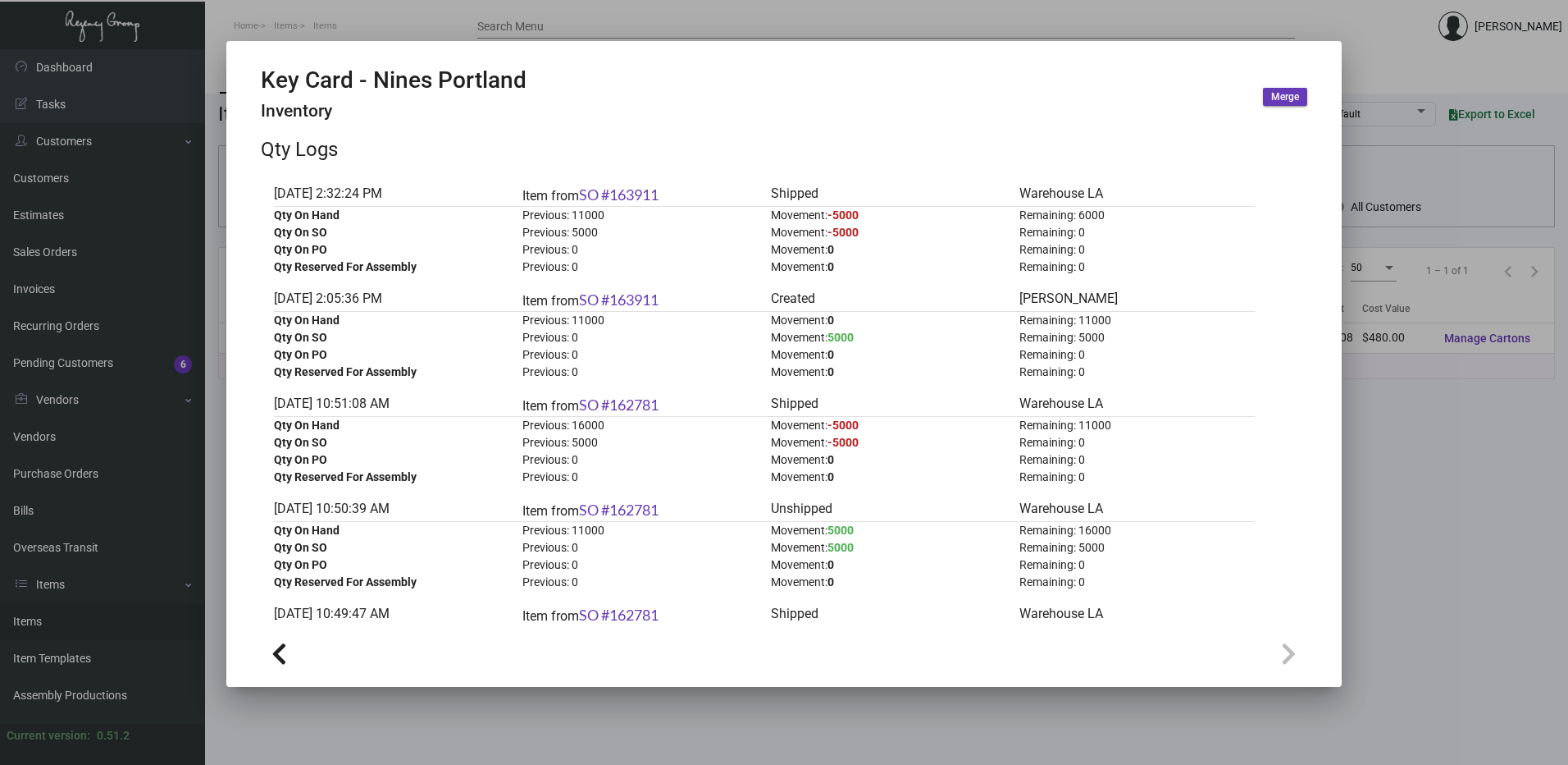
scroll to position [0, 0]
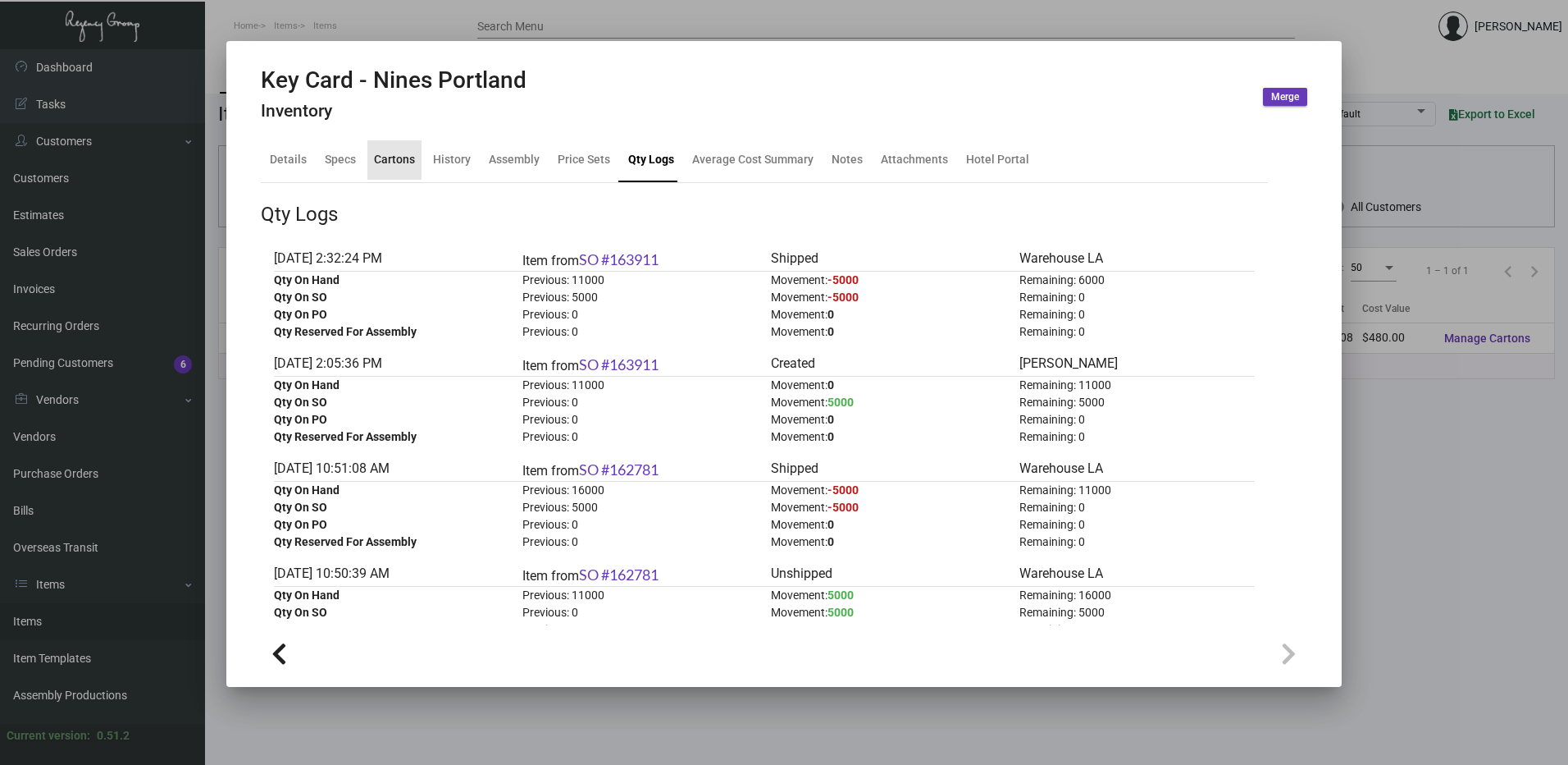
click at [414, 154] on div "Cartons" at bounding box center [394, 160] width 54 height 39
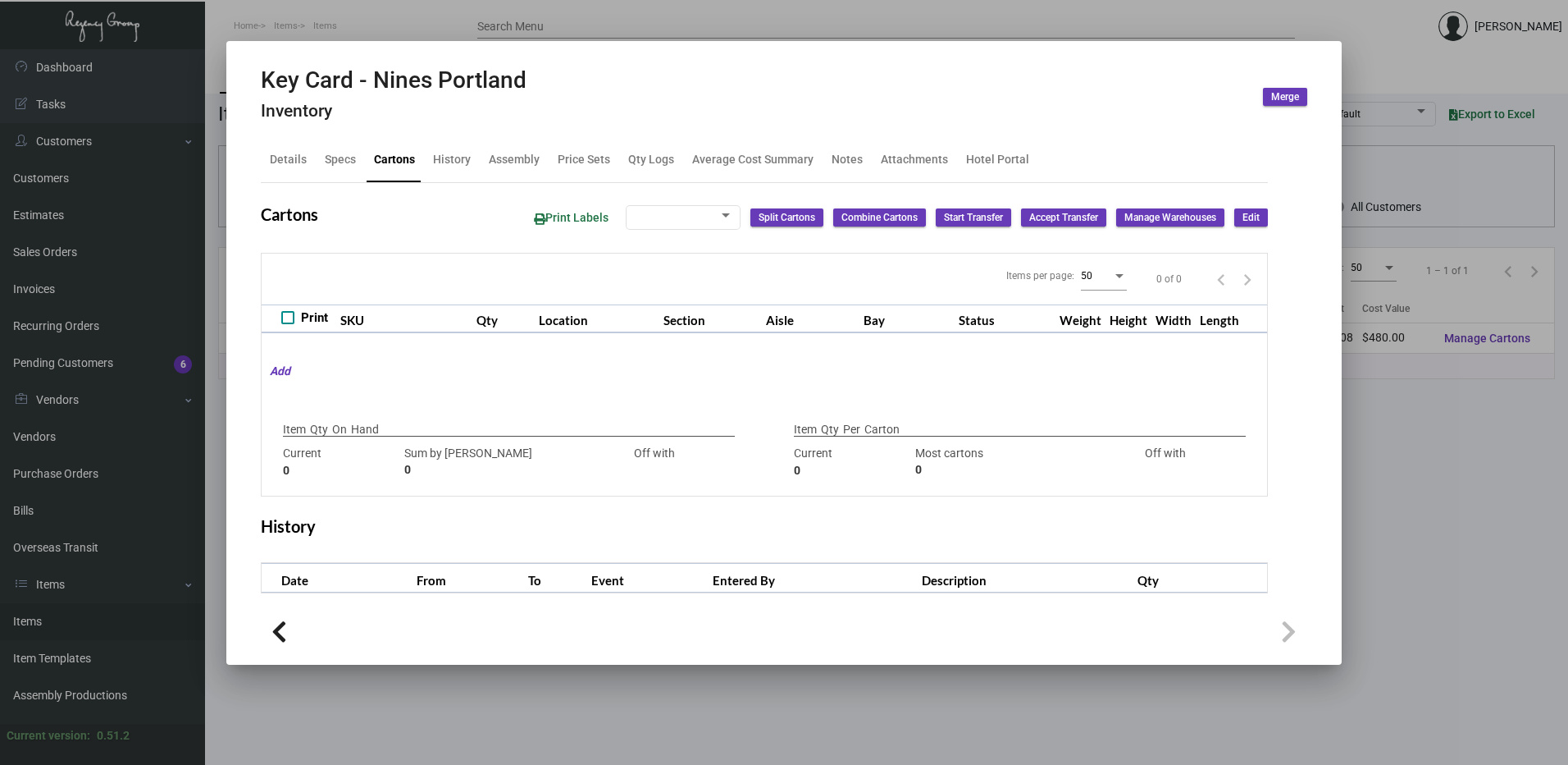
type input "6,000"
type input "6000"
type input "0"
type input "1,000"
type input "1000"
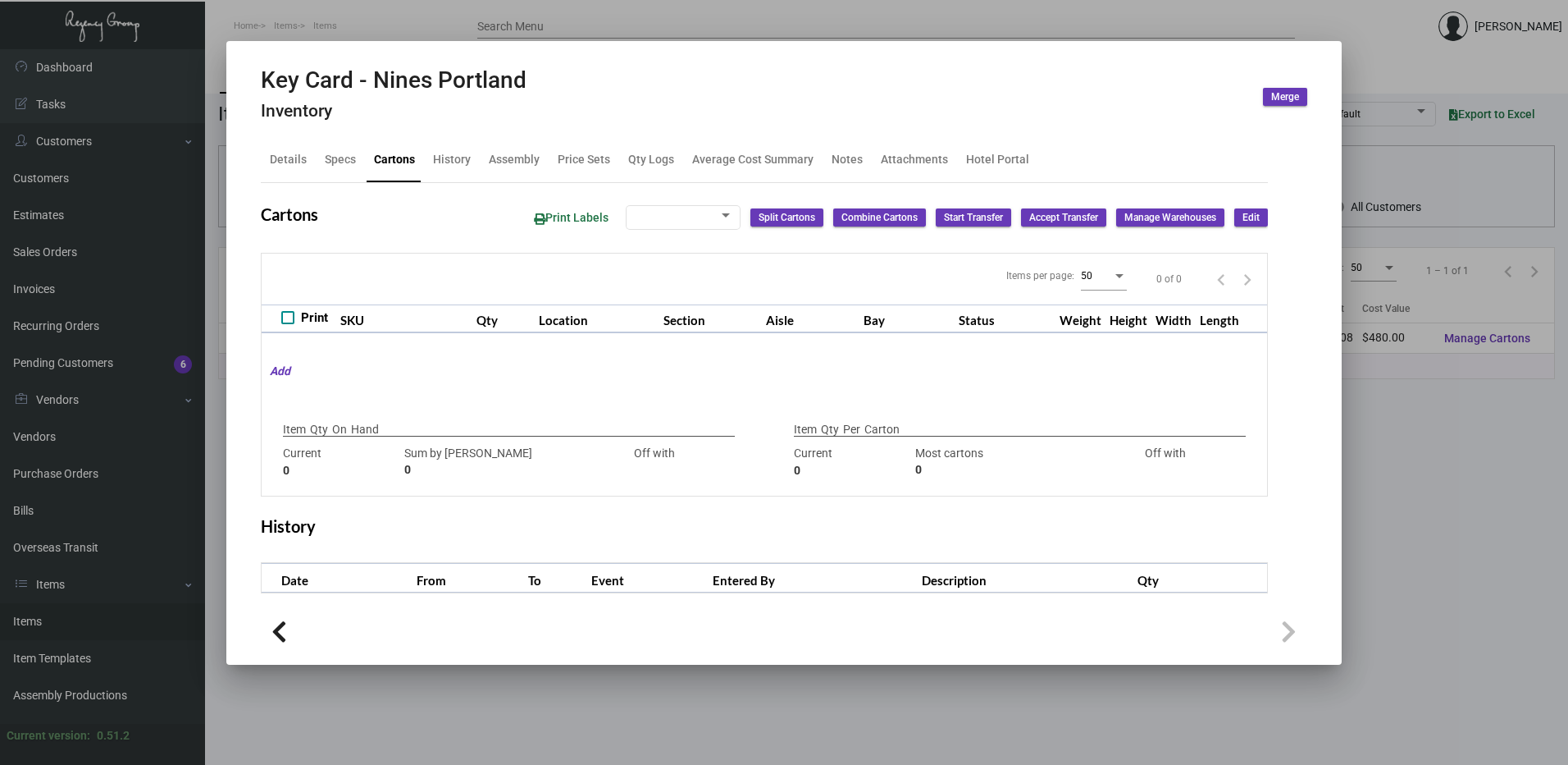
type input "0"
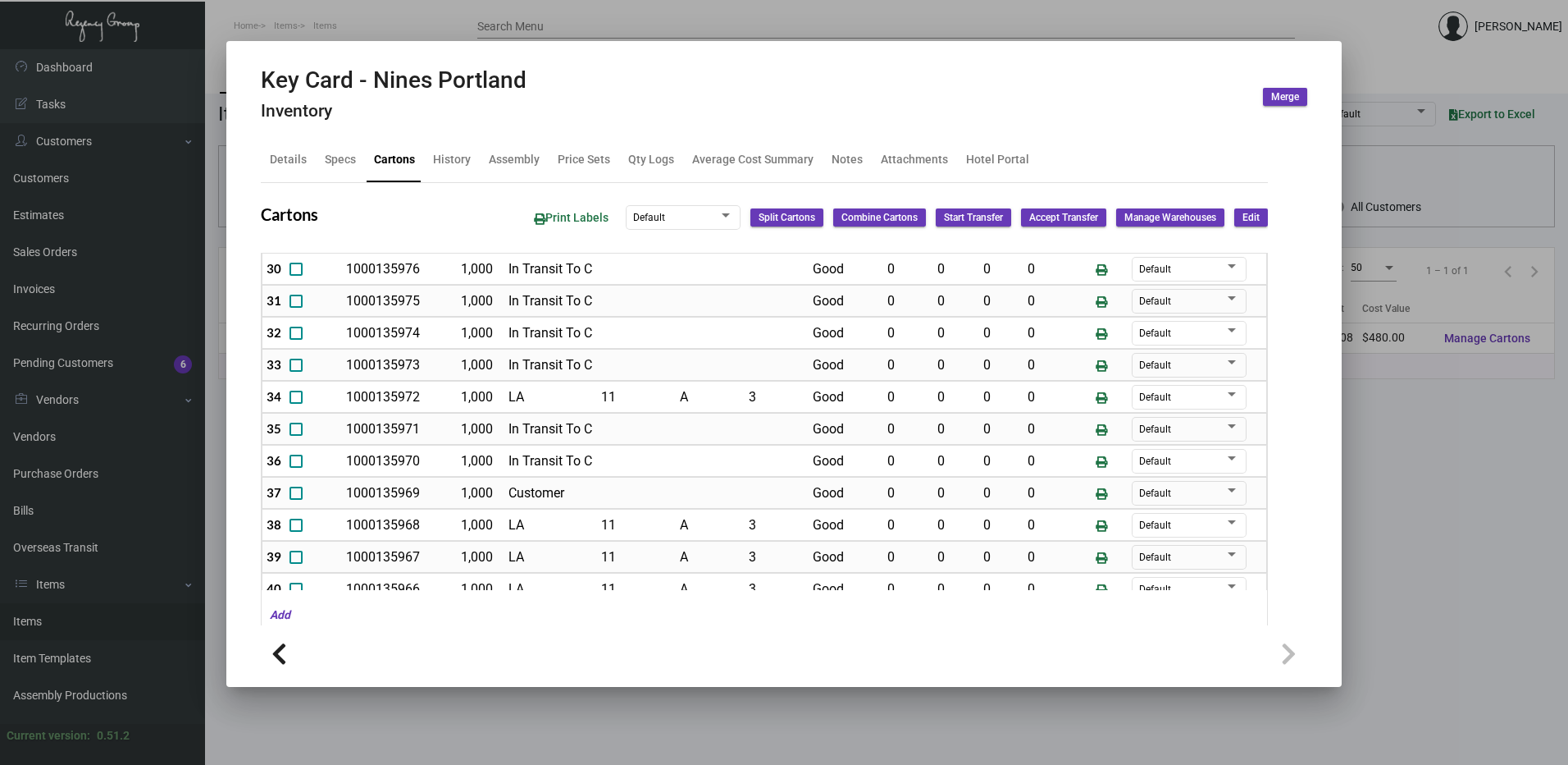
scroll to position [1230, 0]
click at [456, 162] on div "History" at bounding box center [451, 159] width 37 height 17
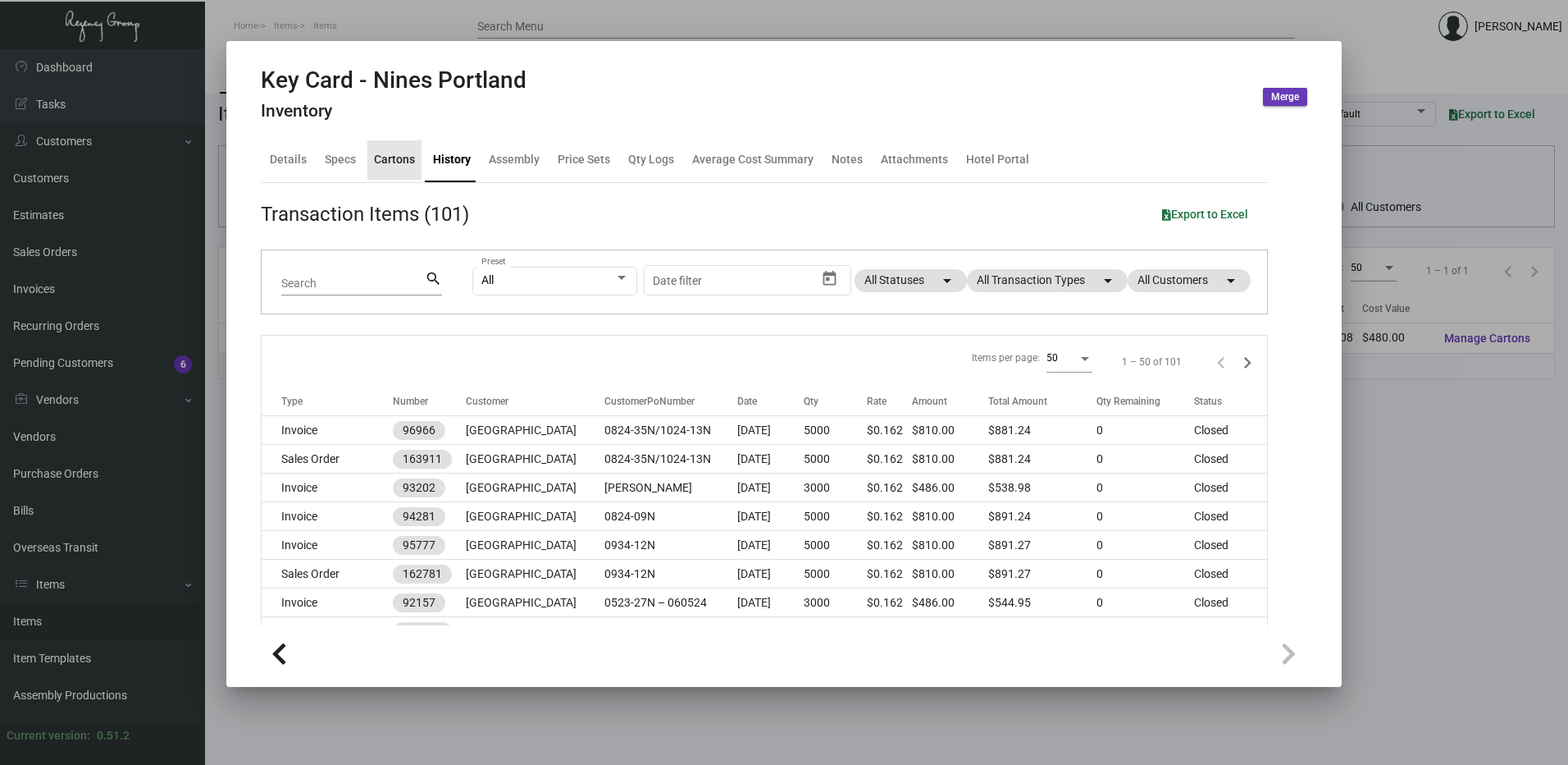
click at [406, 156] on div "Cartons" at bounding box center [394, 159] width 41 height 17
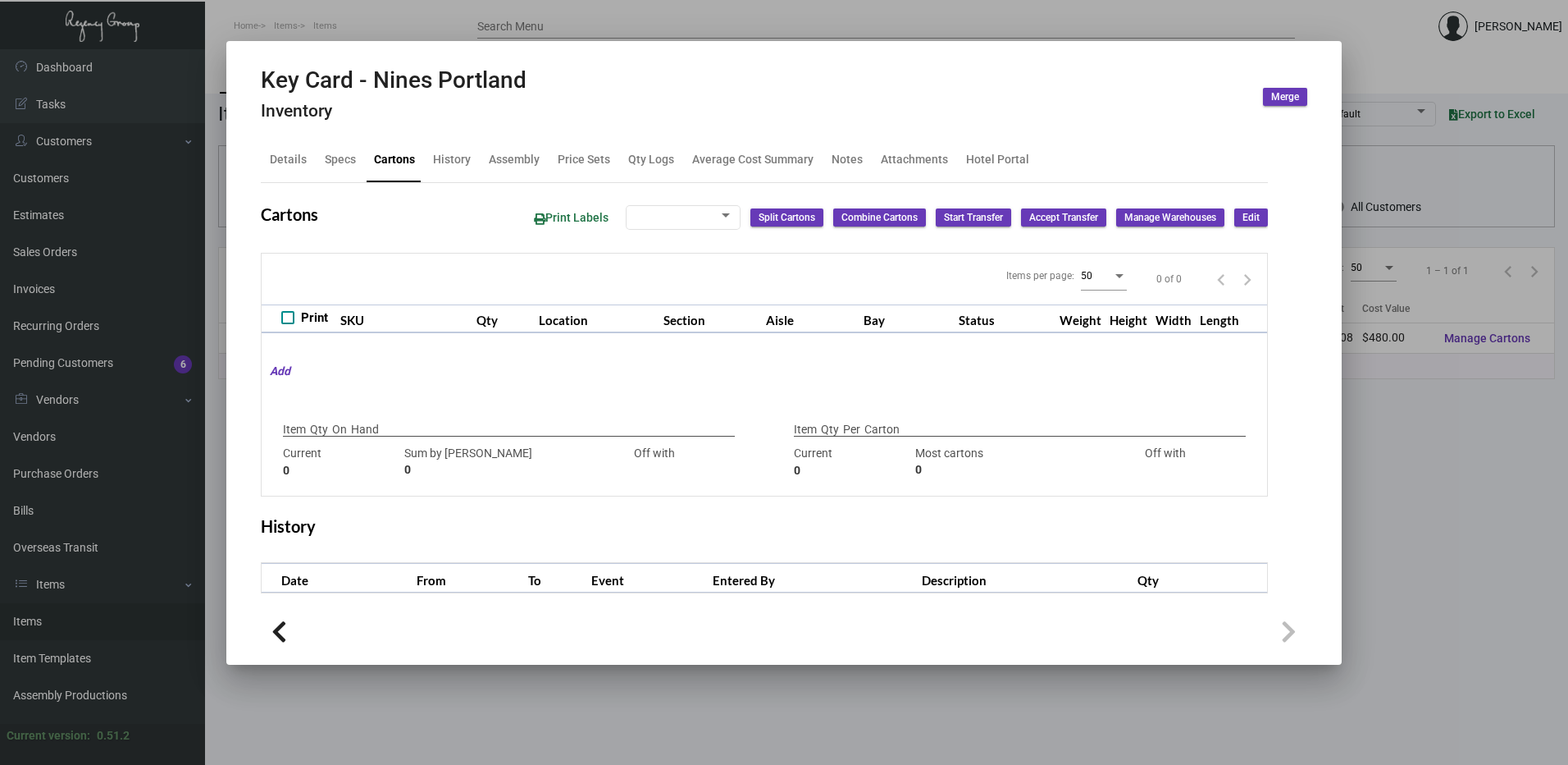
type input "6,000"
type input "6000"
type input "0"
type input "1,000"
type input "1000"
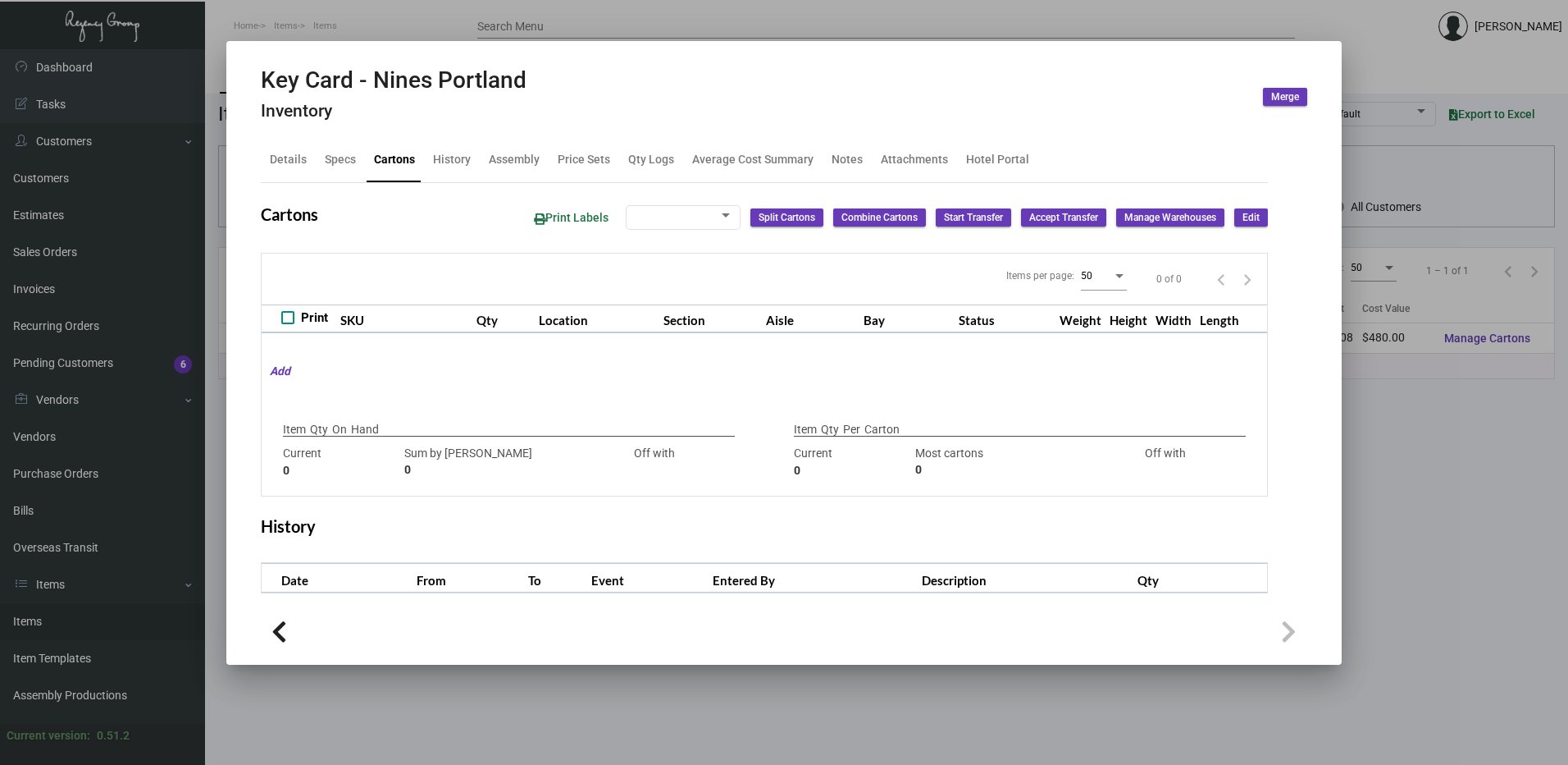
type input "0"
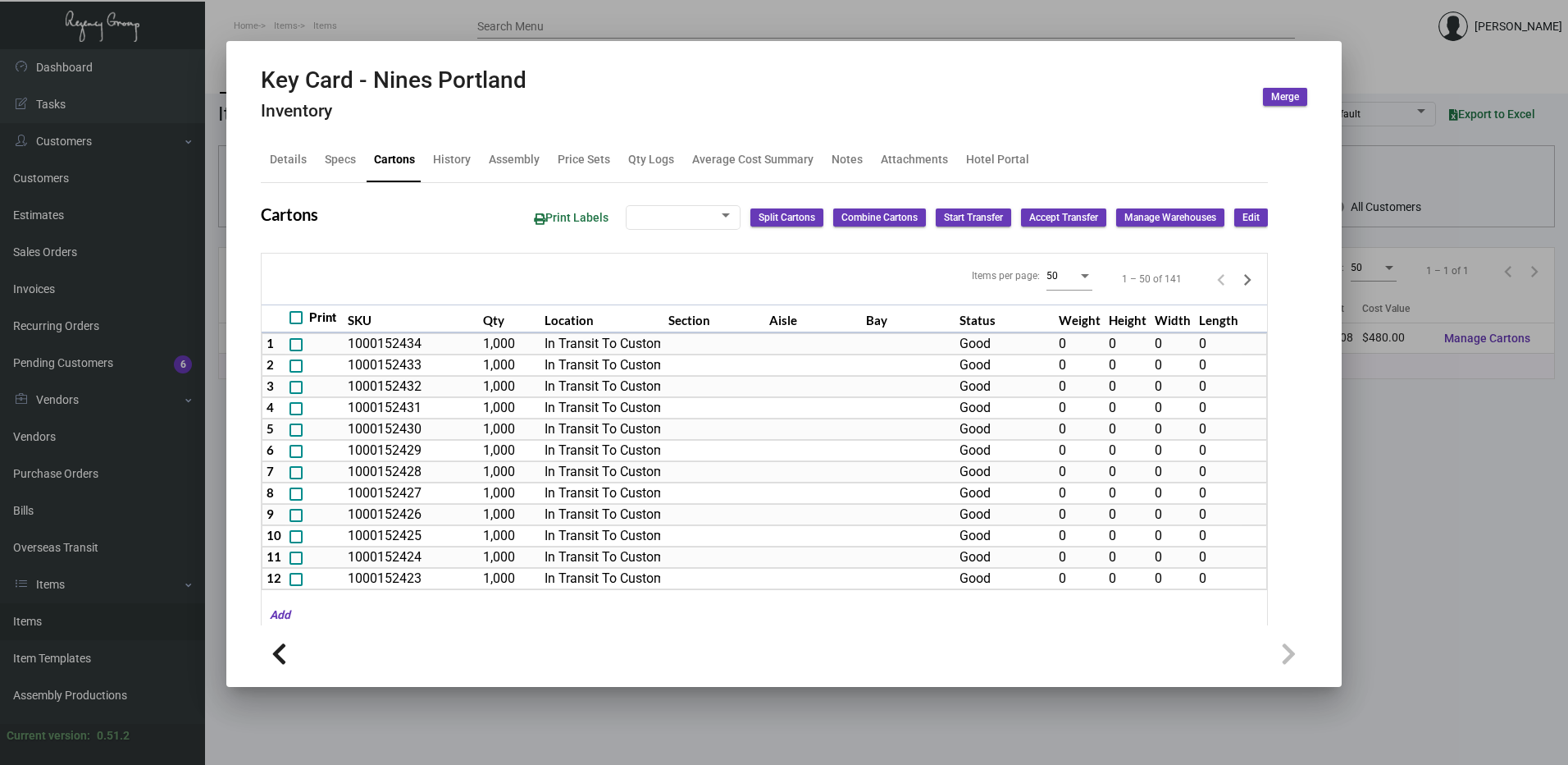
click at [1245, 208] on button "Edit" at bounding box center [1251, 217] width 33 height 18
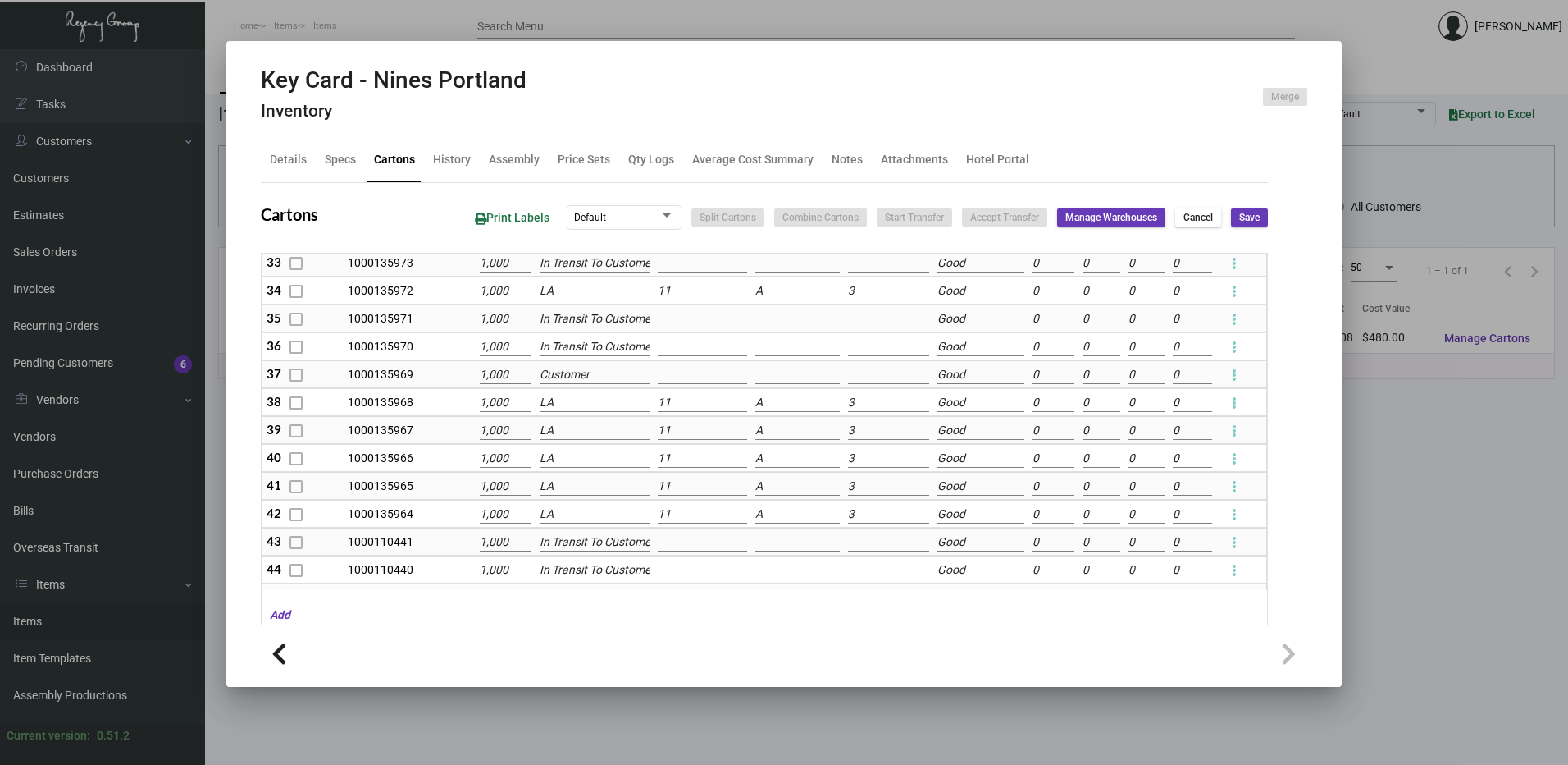
scroll to position [985, 0]
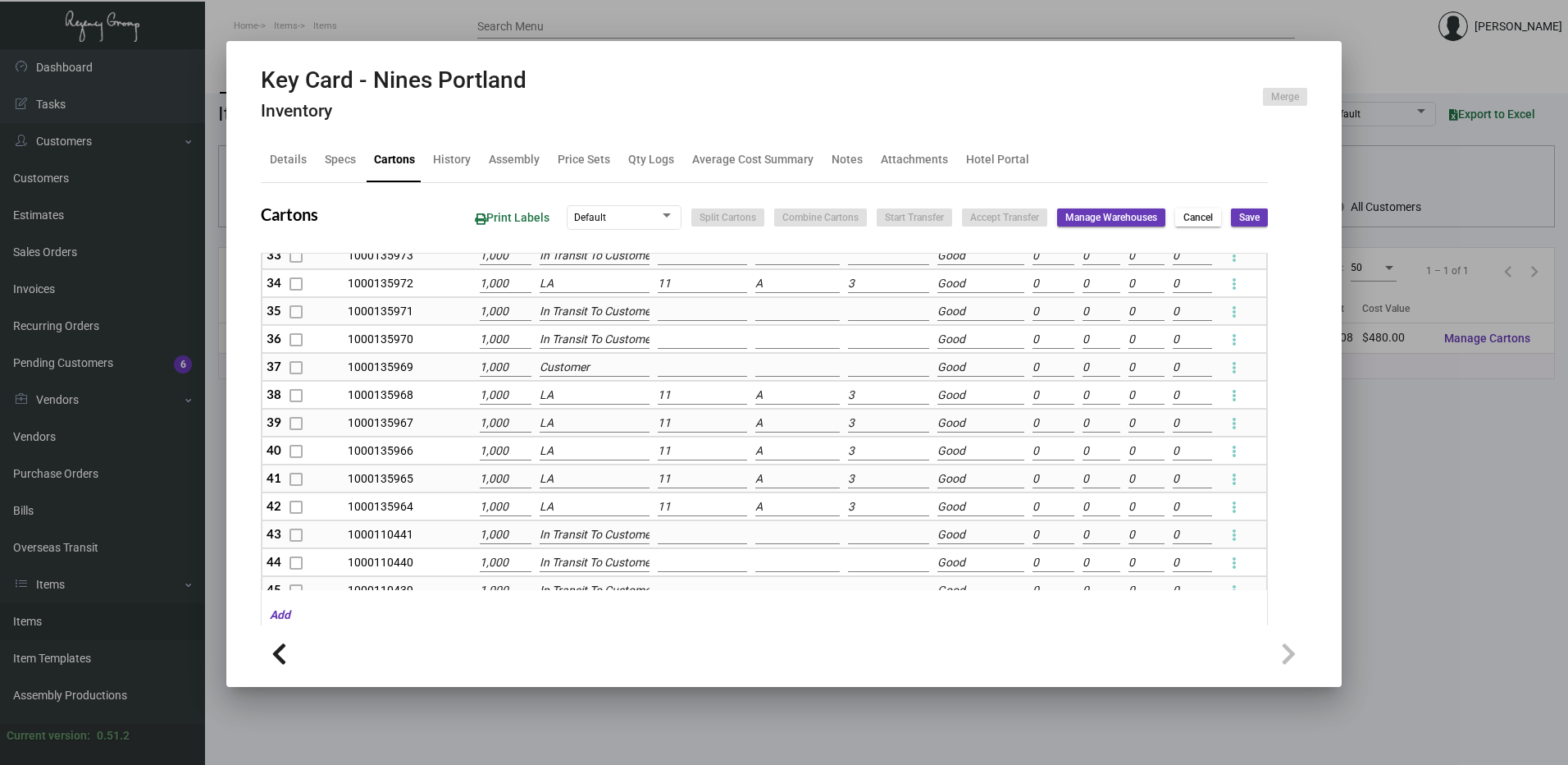
click at [572, 286] on input "LA" at bounding box center [595, 284] width 111 height 18
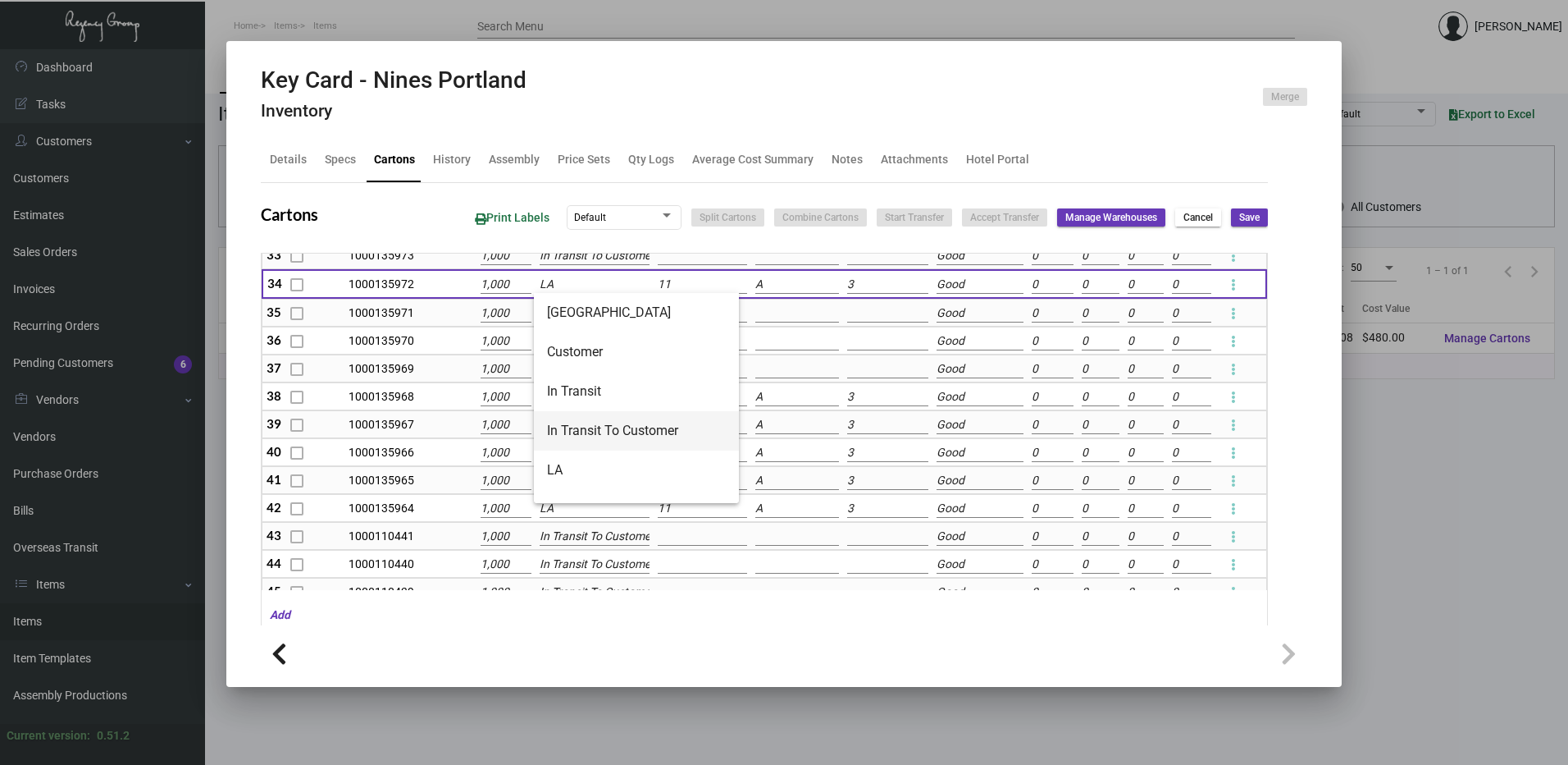
click at [633, 438] on span "In Transit To Customer" at bounding box center [636, 430] width 179 height 39
type input "In Transit To Customer"
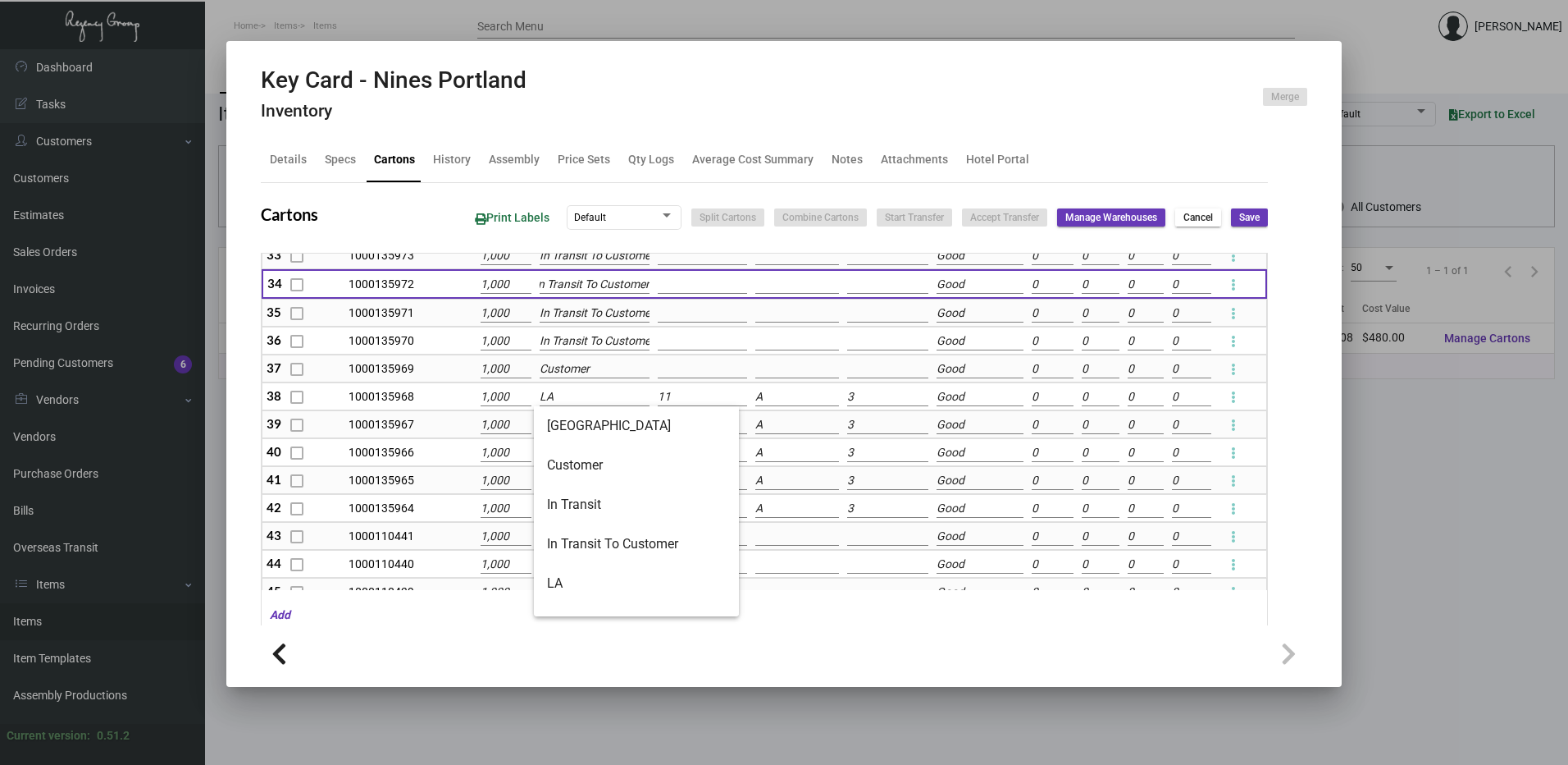
click at [587, 389] on input "LA" at bounding box center [595, 397] width 110 height 18
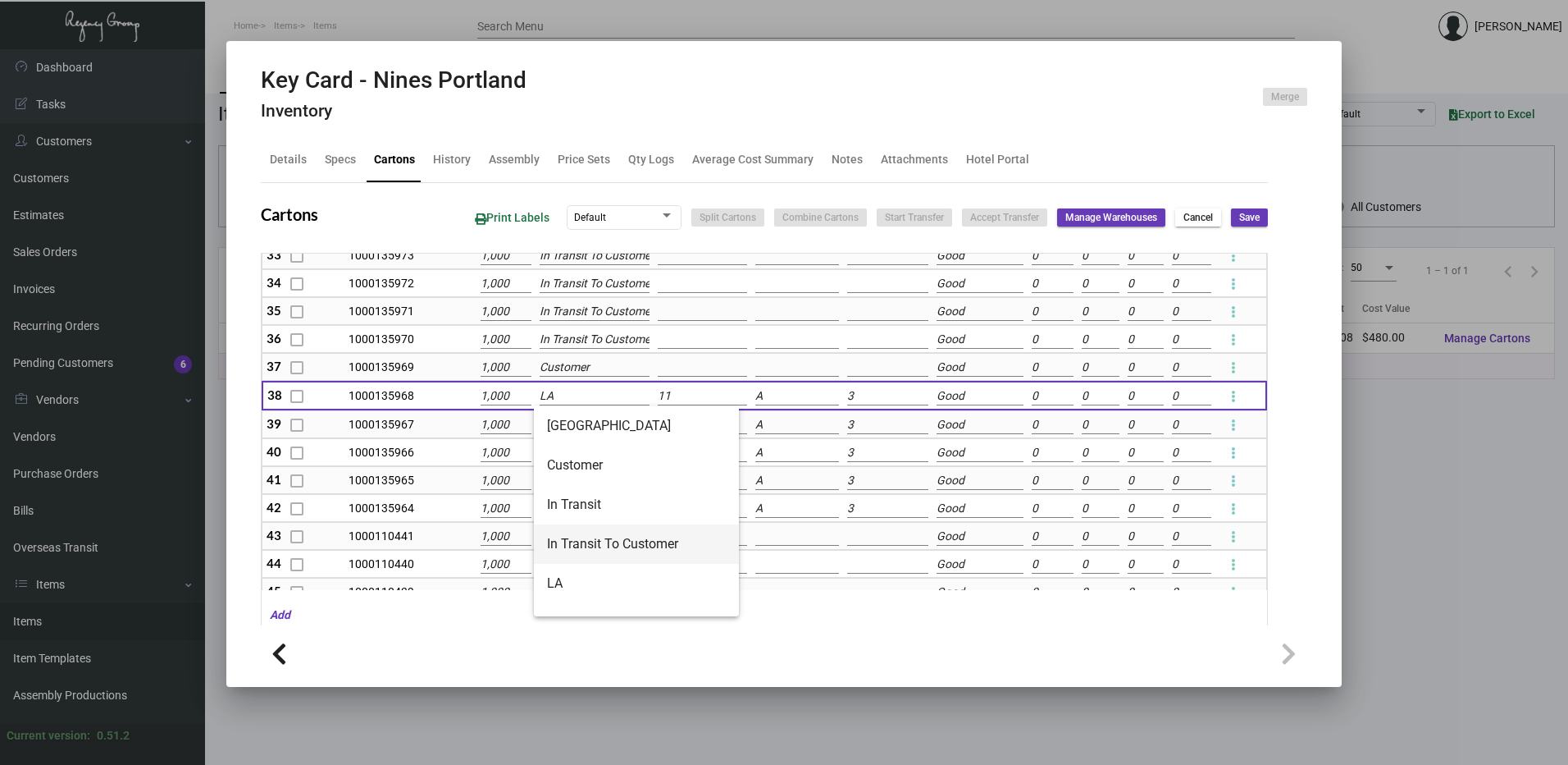
click at [606, 528] on span "In Transit To Customer" at bounding box center [636, 544] width 179 height 39
type input "In Transit To Customer"
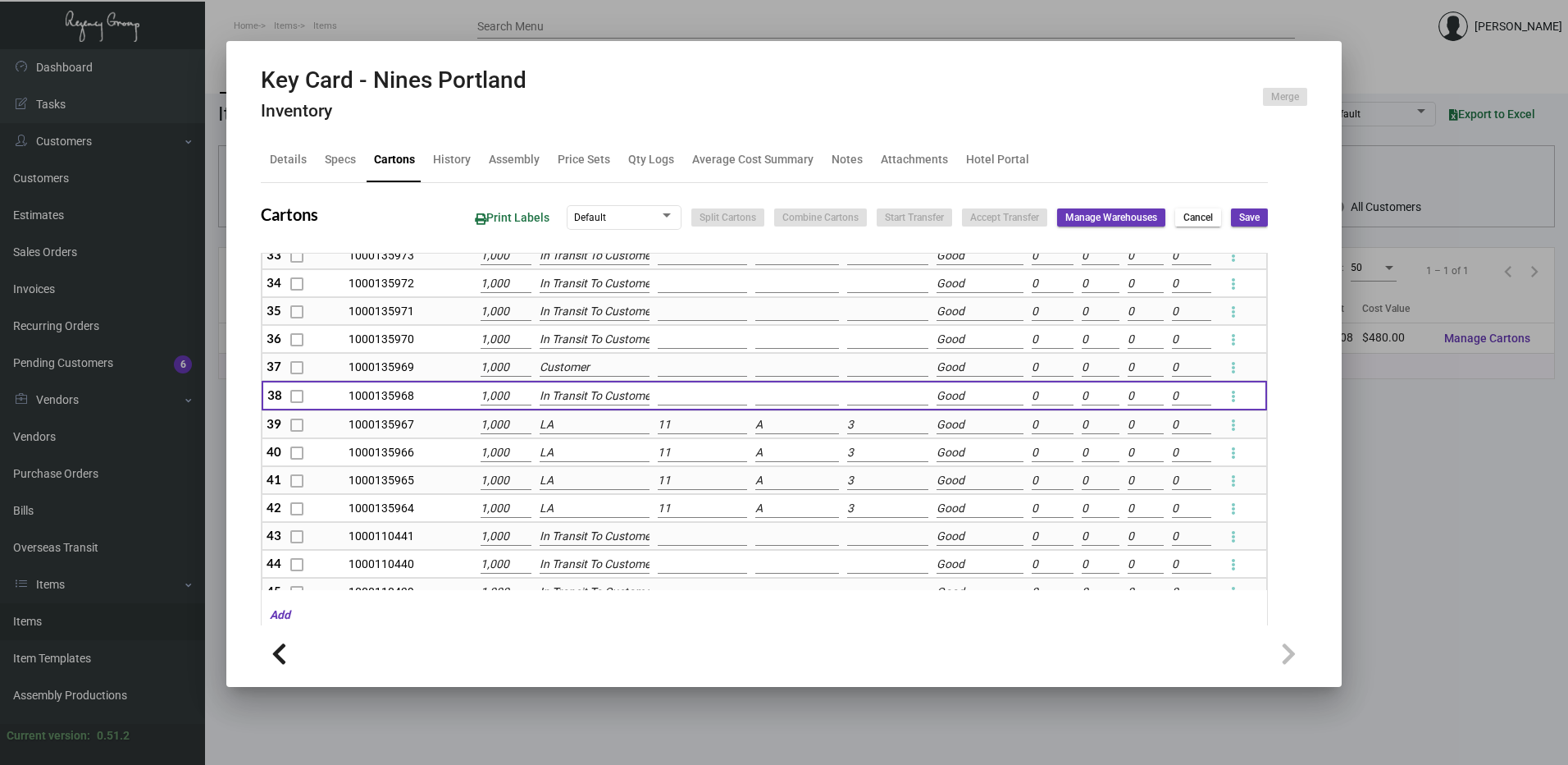
scroll to position [0, 9]
click at [581, 423] on input "LA" at bounding box center [595, 425] width 110 height 18
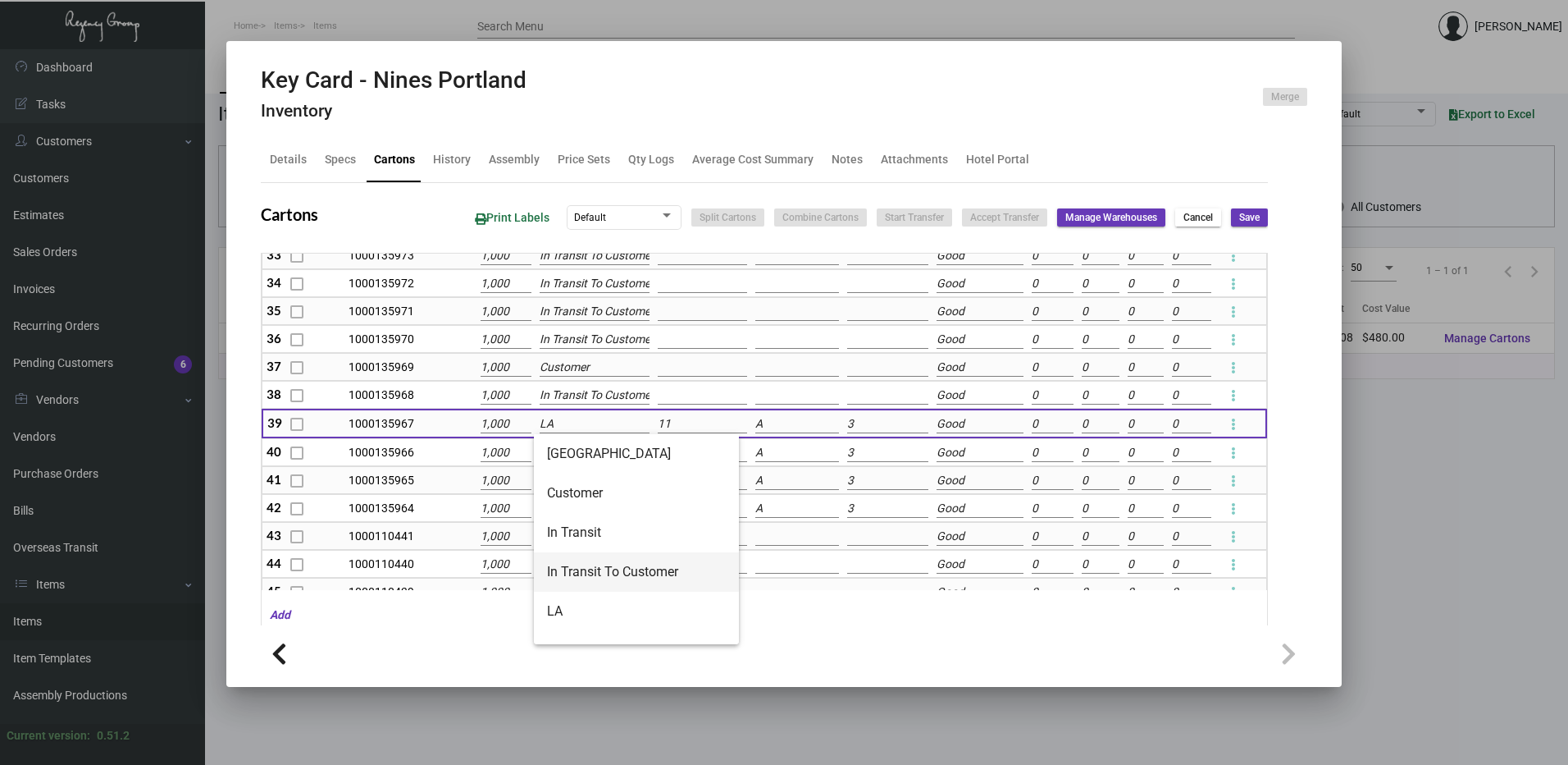
click at [608, 572] on span "In Transit To Customer" at bounding box center [636, 571] width 179 height 39
type input "In Transit To Customer"
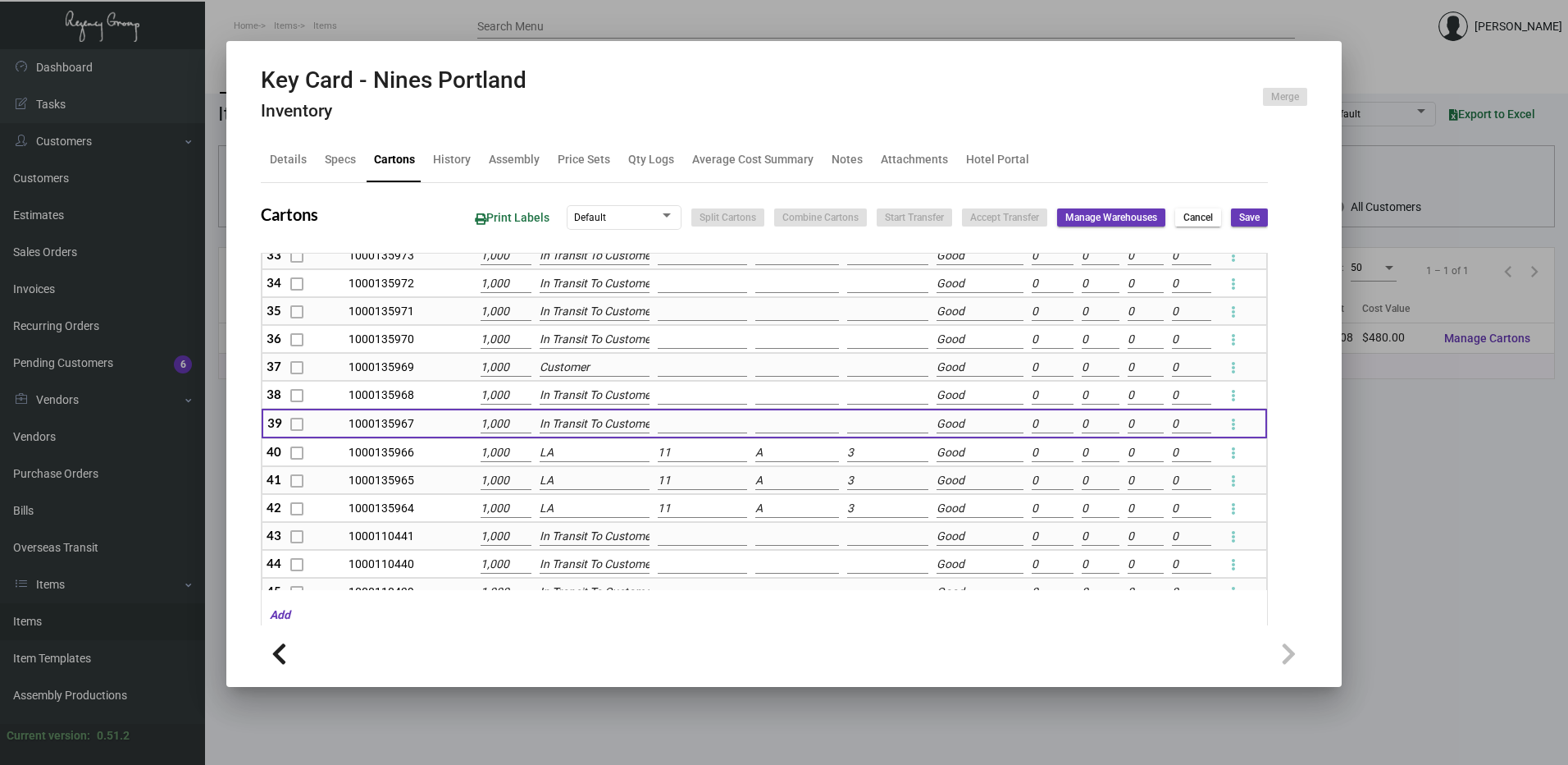
scroll to position [0, 9]
click at [599, 452] on input "LA" at bounding box center [595, 453] width 110 height 18
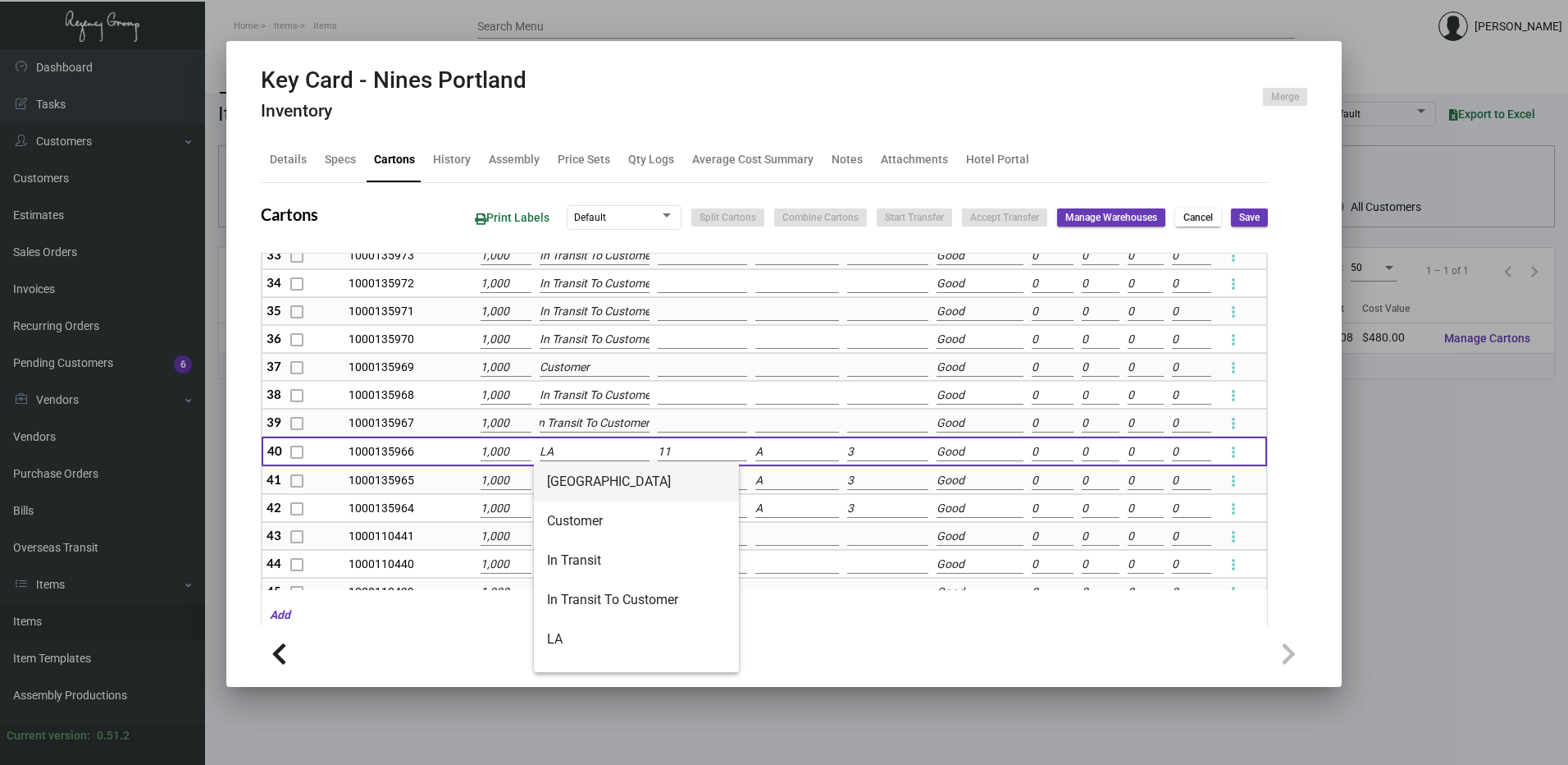
scroll to position [0, 0]
click at [601, 594] on span "In Transit To Customer" at bounding box center [636, 599] width 179 height 39
type input "In Transit To Customer"
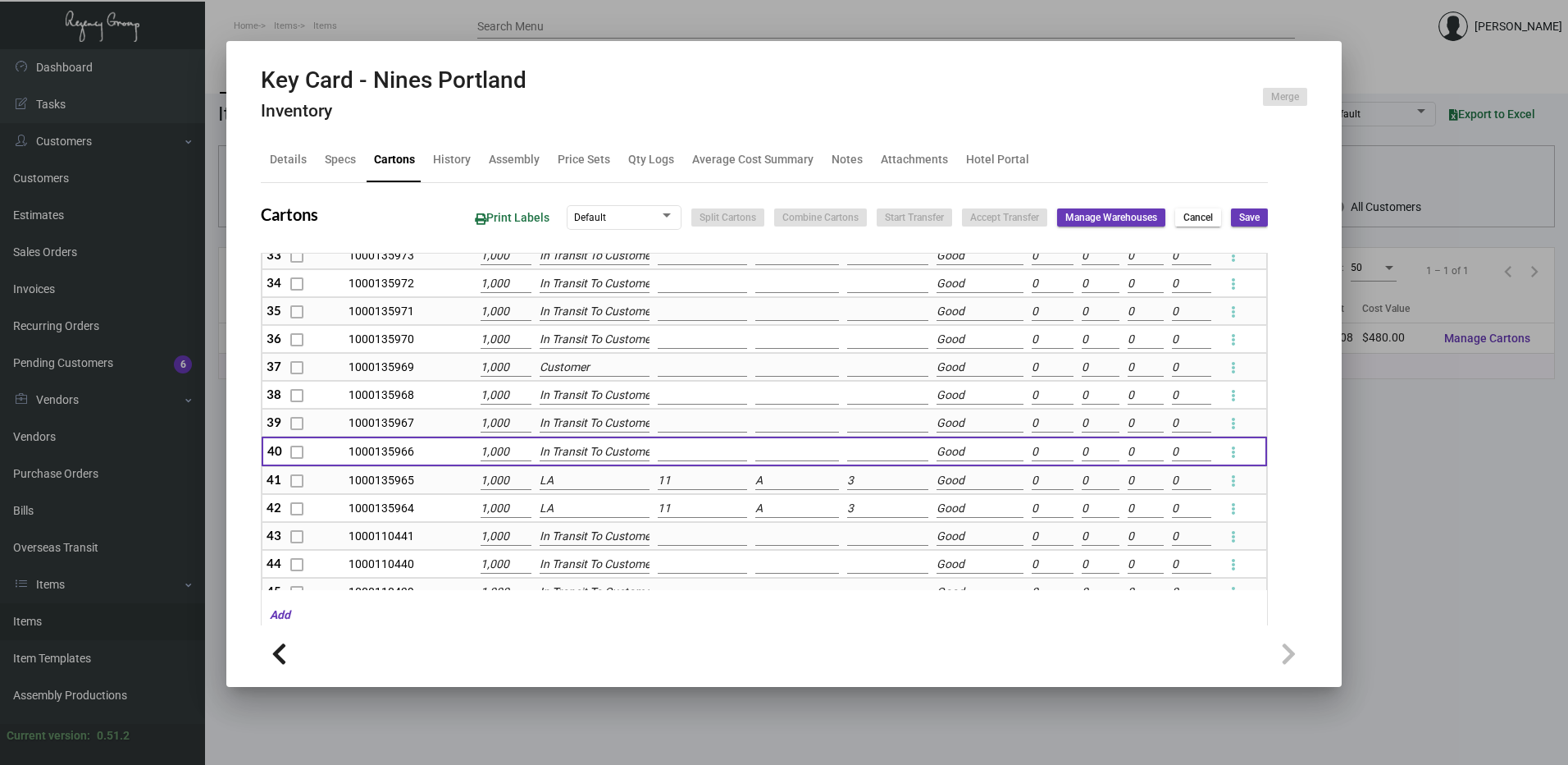
scroll to position [0, 9]
click at [1239, 217] on span "Save" at bounding box center [1249, 217] width 21 height 14
type input "0"
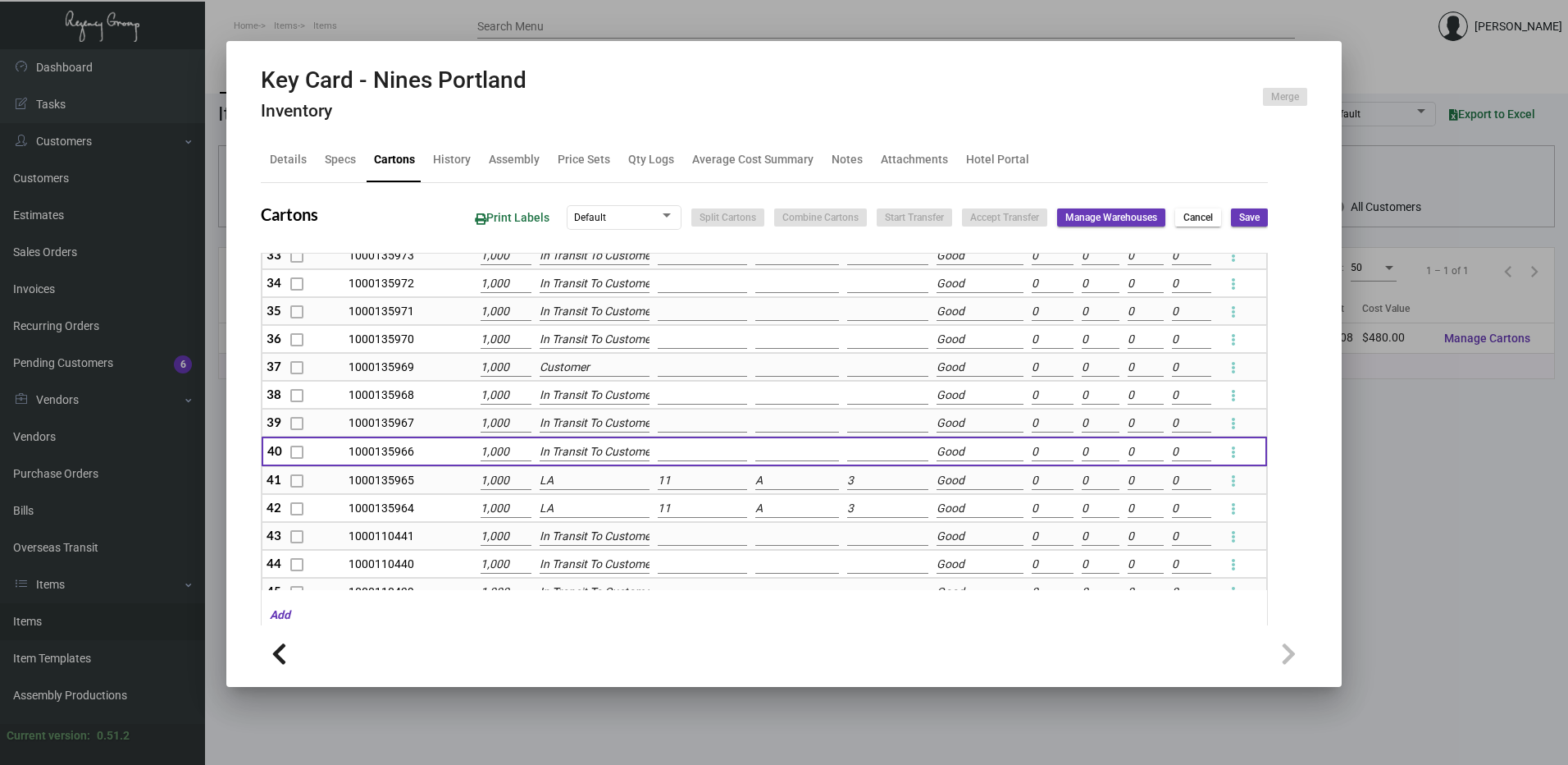
type input "0"
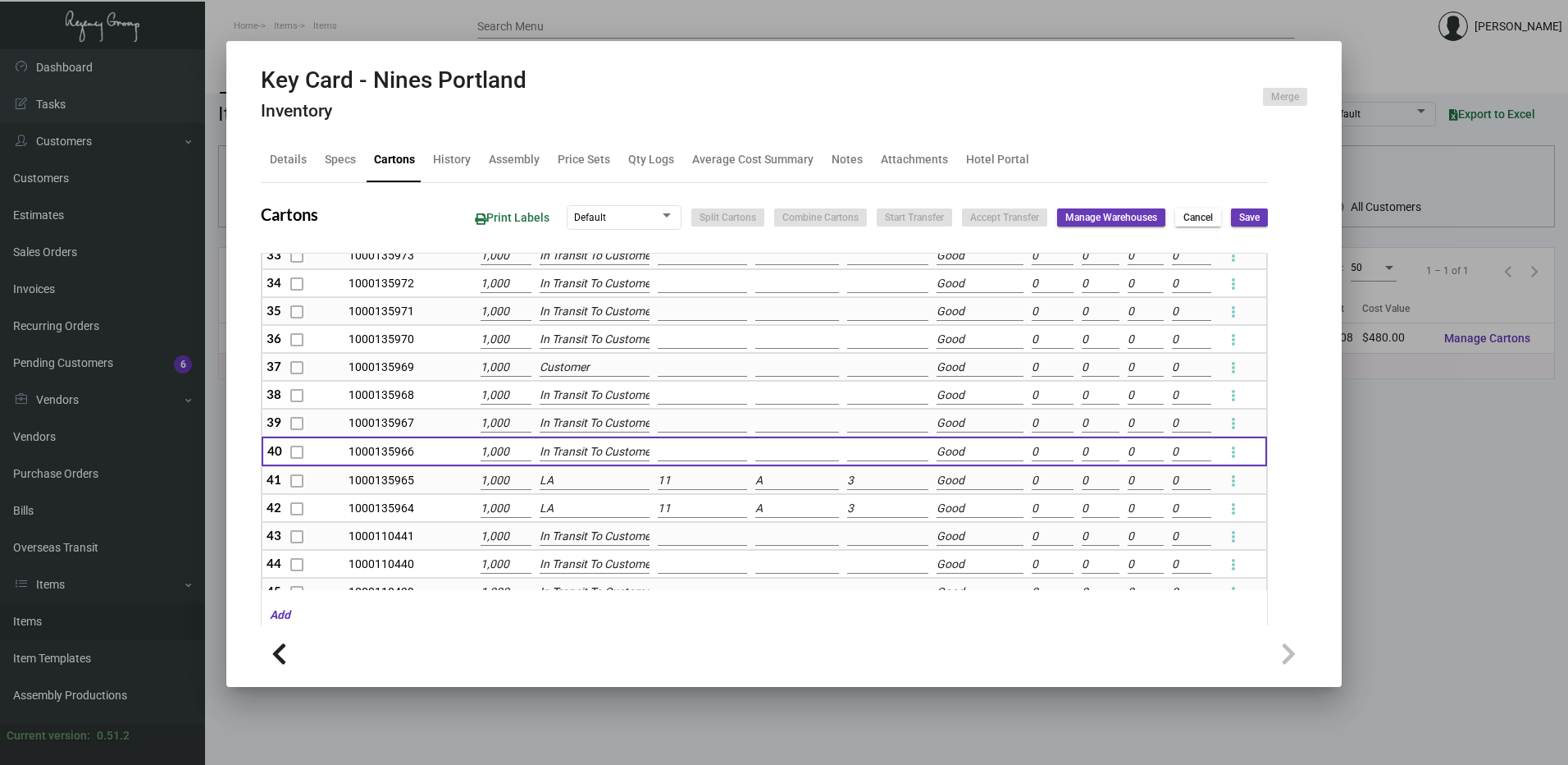
type input "0"
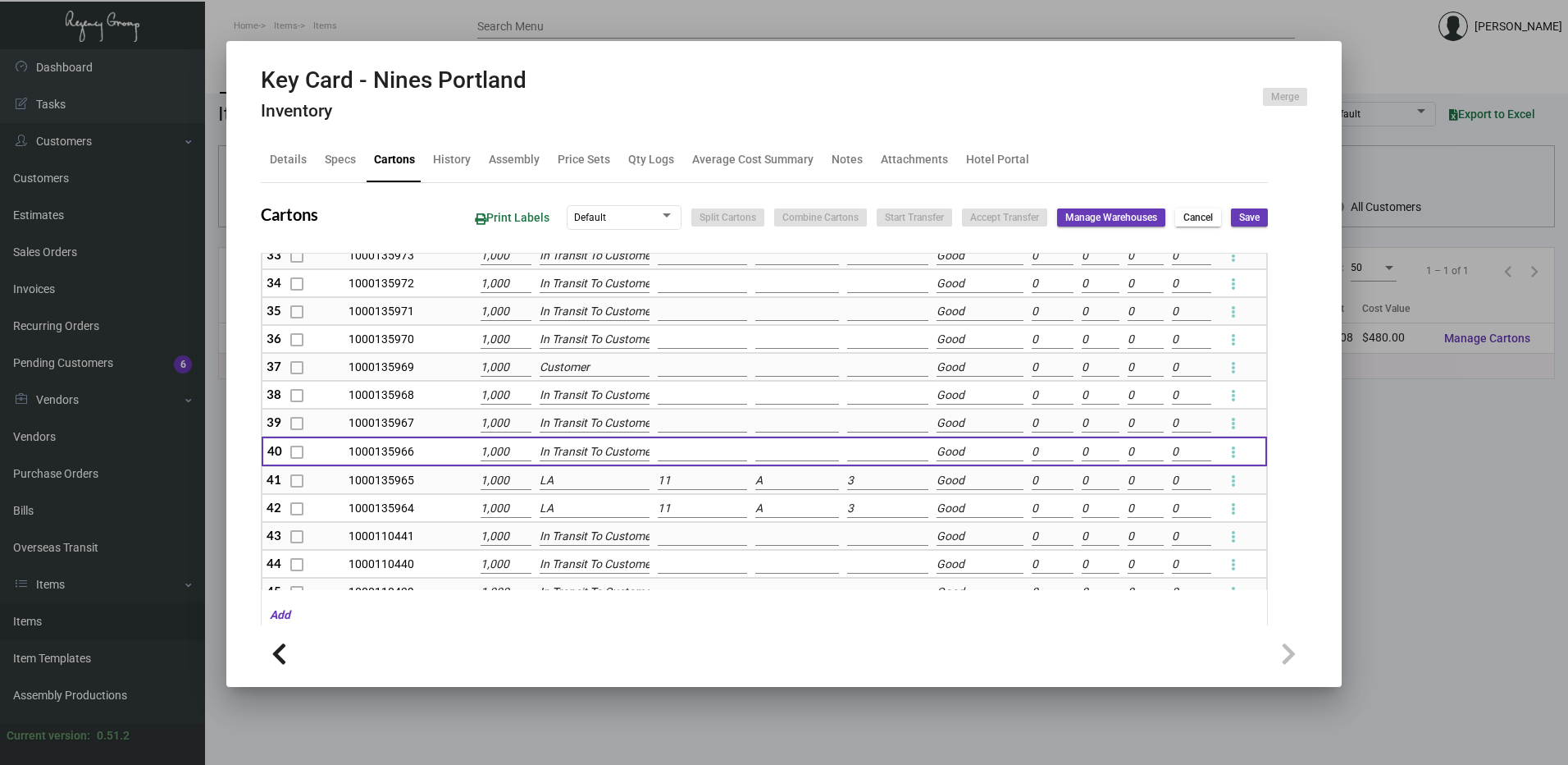
type input "0"
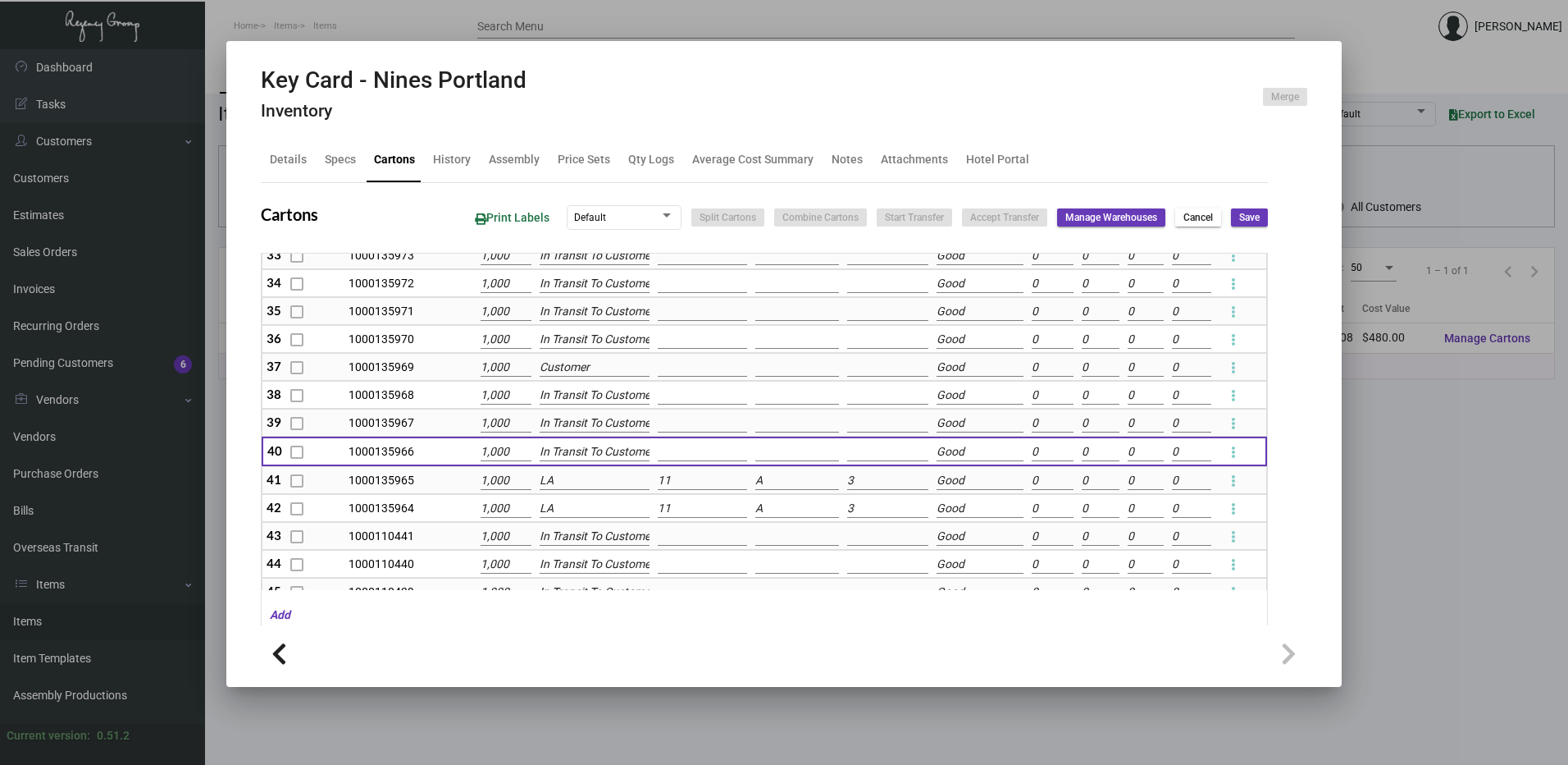
type input "0"
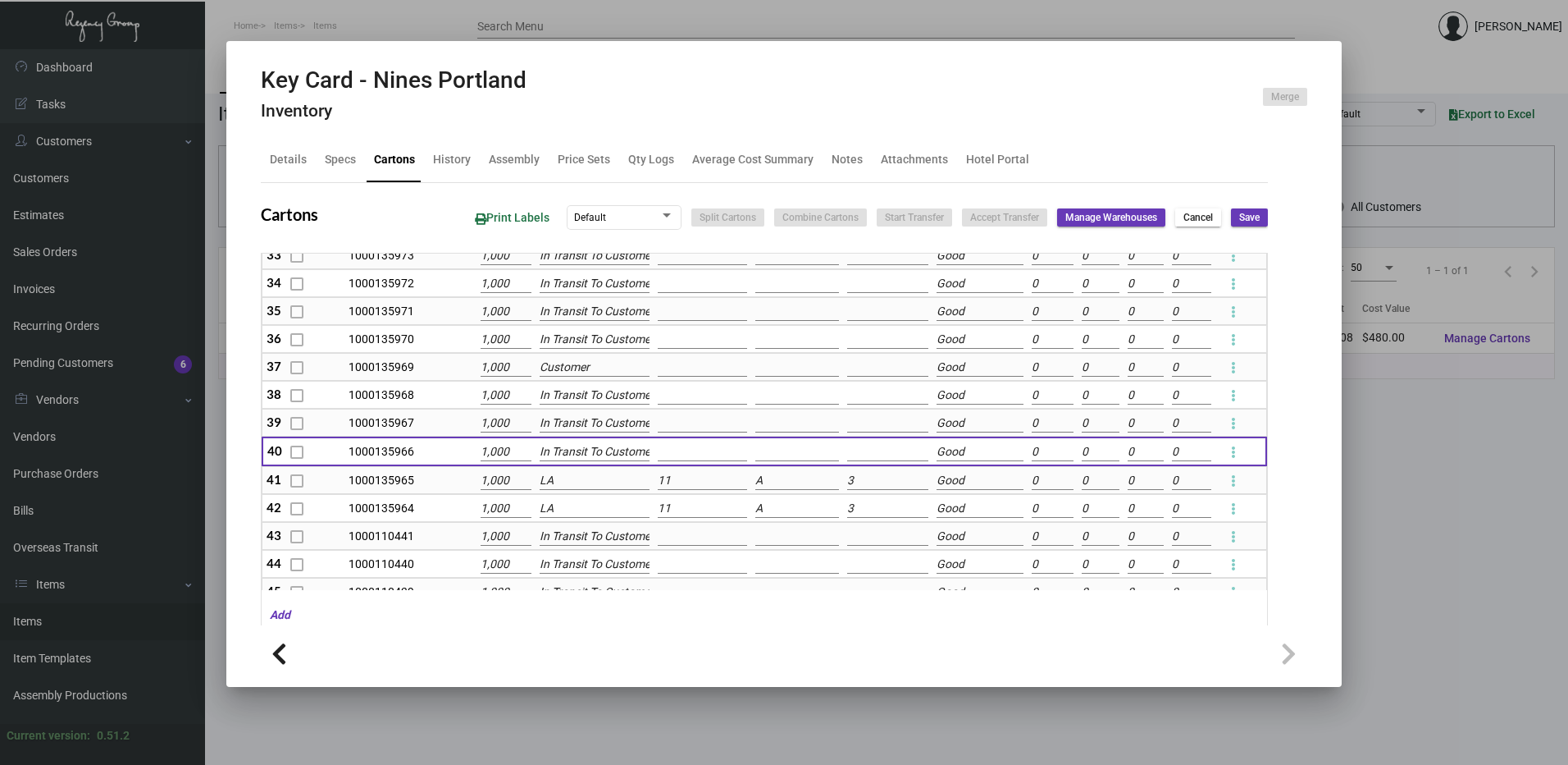
type input "0"
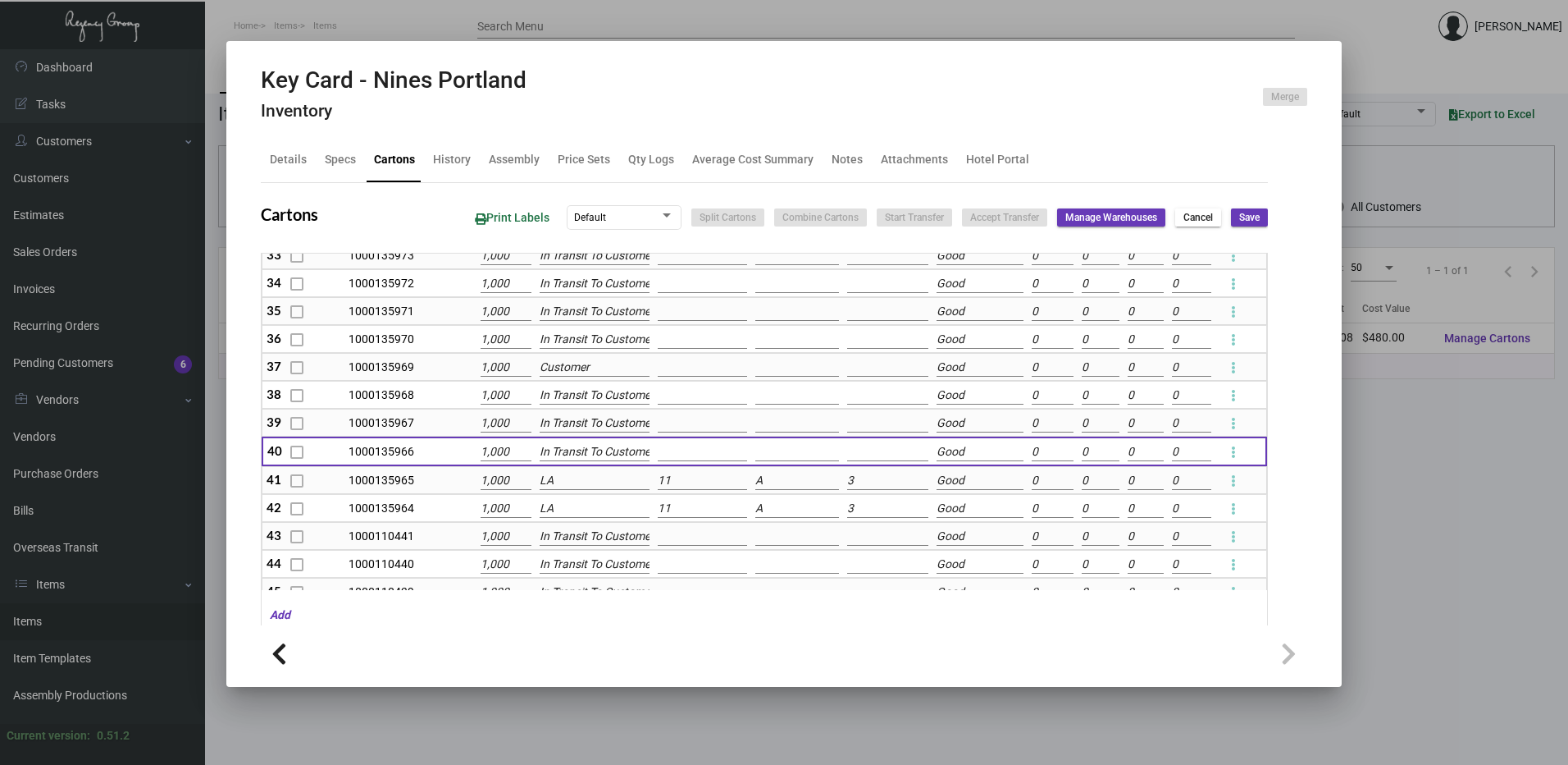
type input "0"
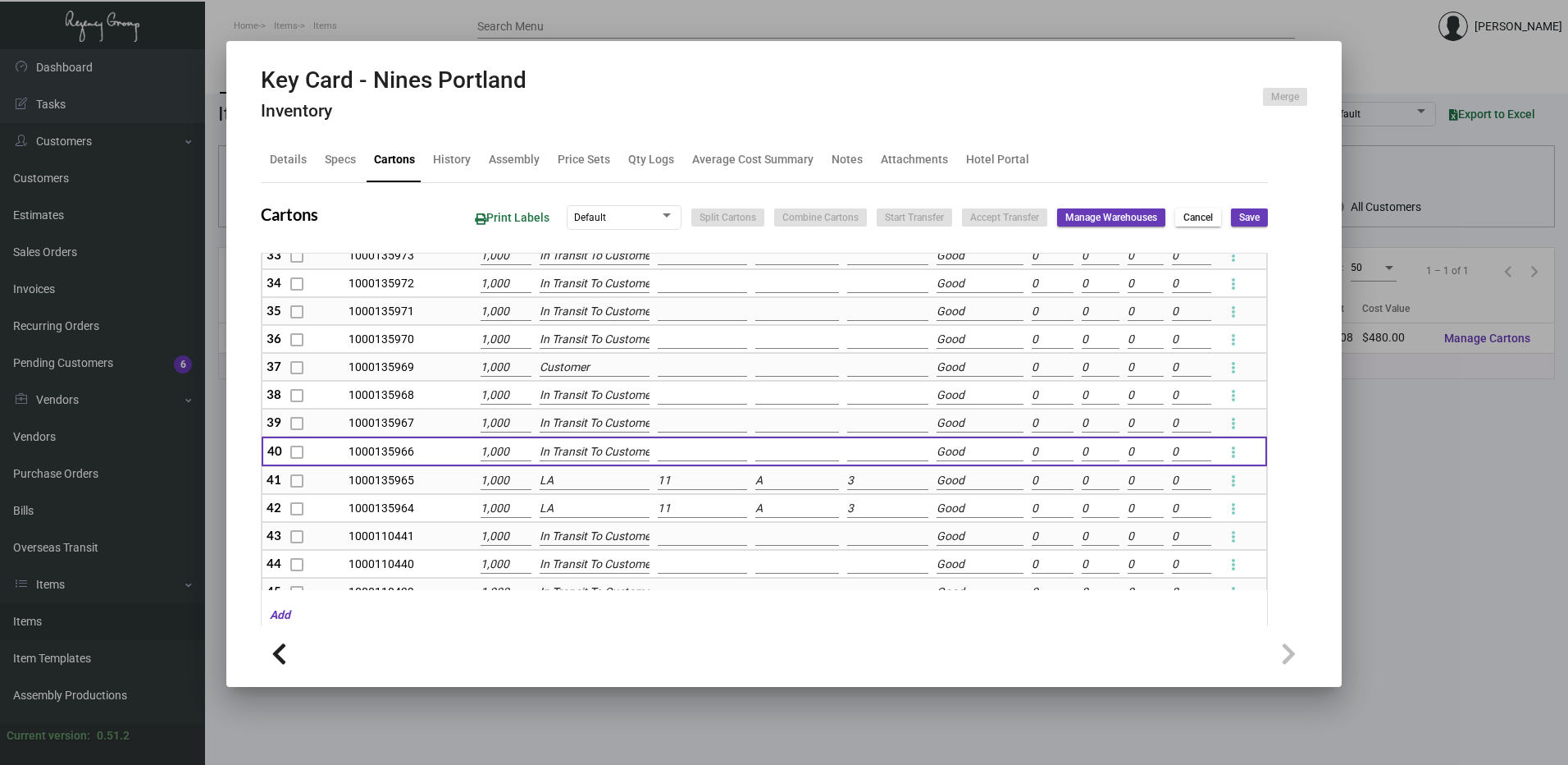
type input "0"
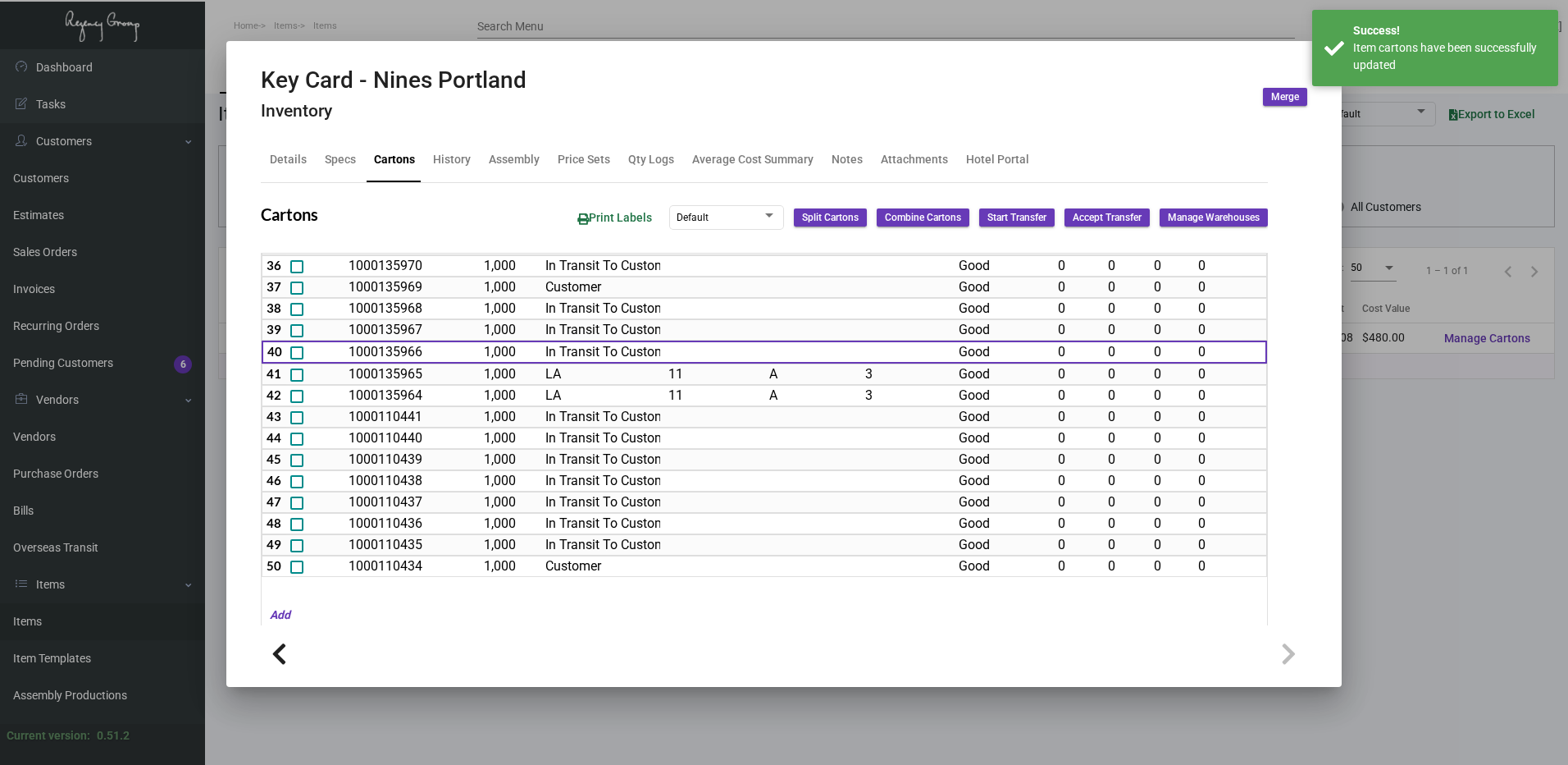
scroll to position [825, 0]
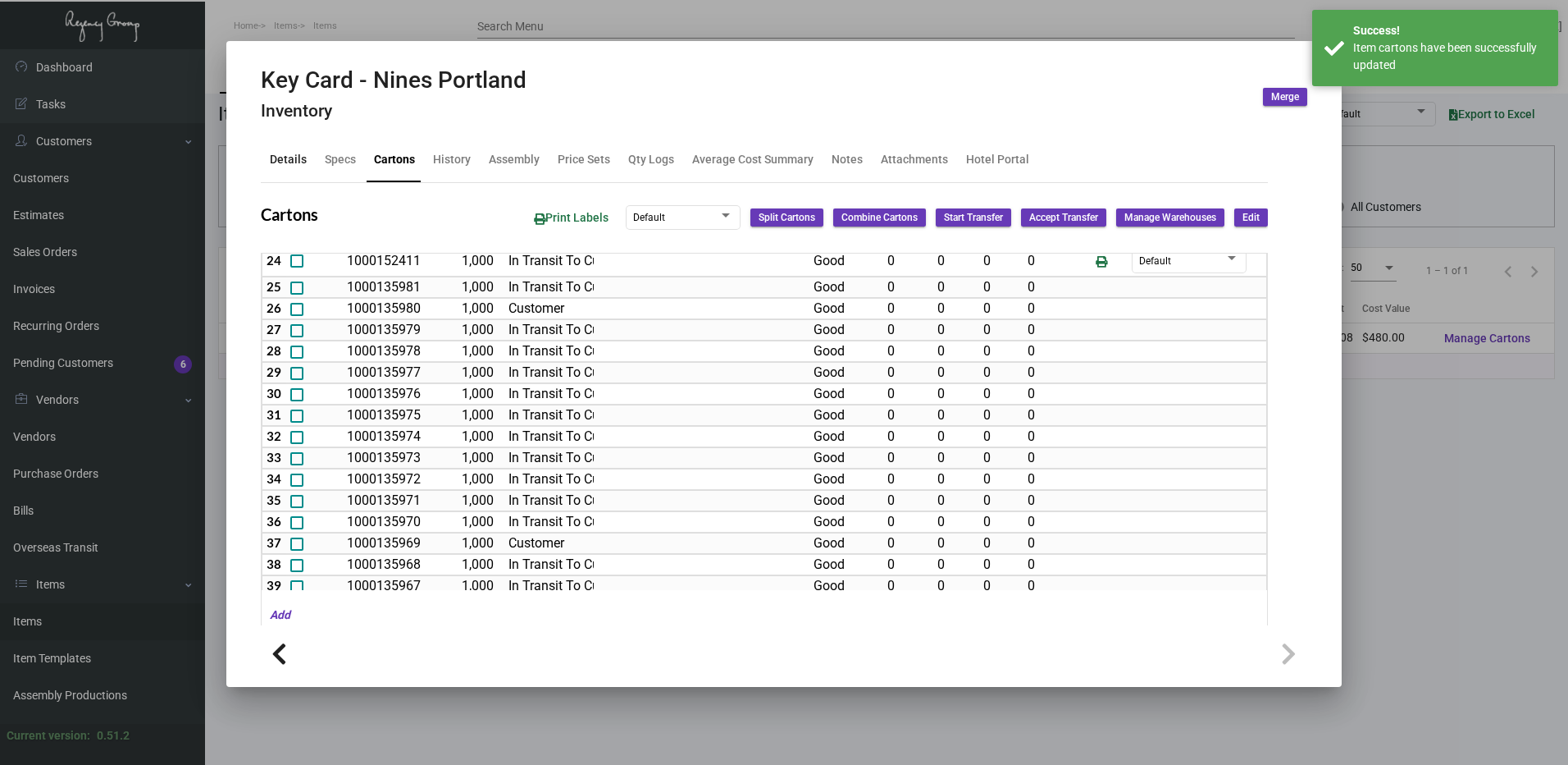
click at [280, 163] on div "Details" at bounding box center [288, 159] width 37 height 17
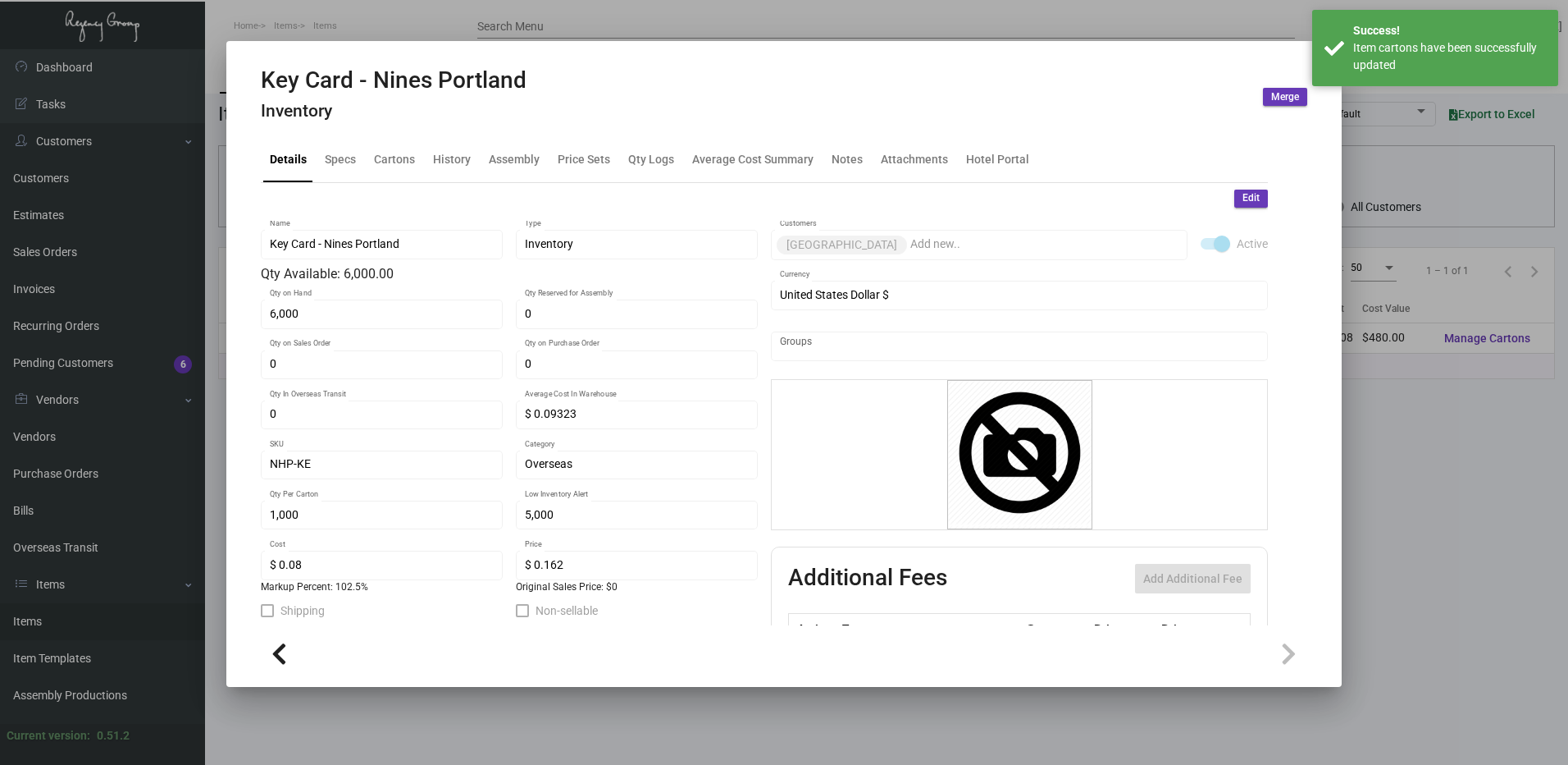
click at [1243, 201] on span "Edit" at bounding box center [1251, 198] width 17 height 14
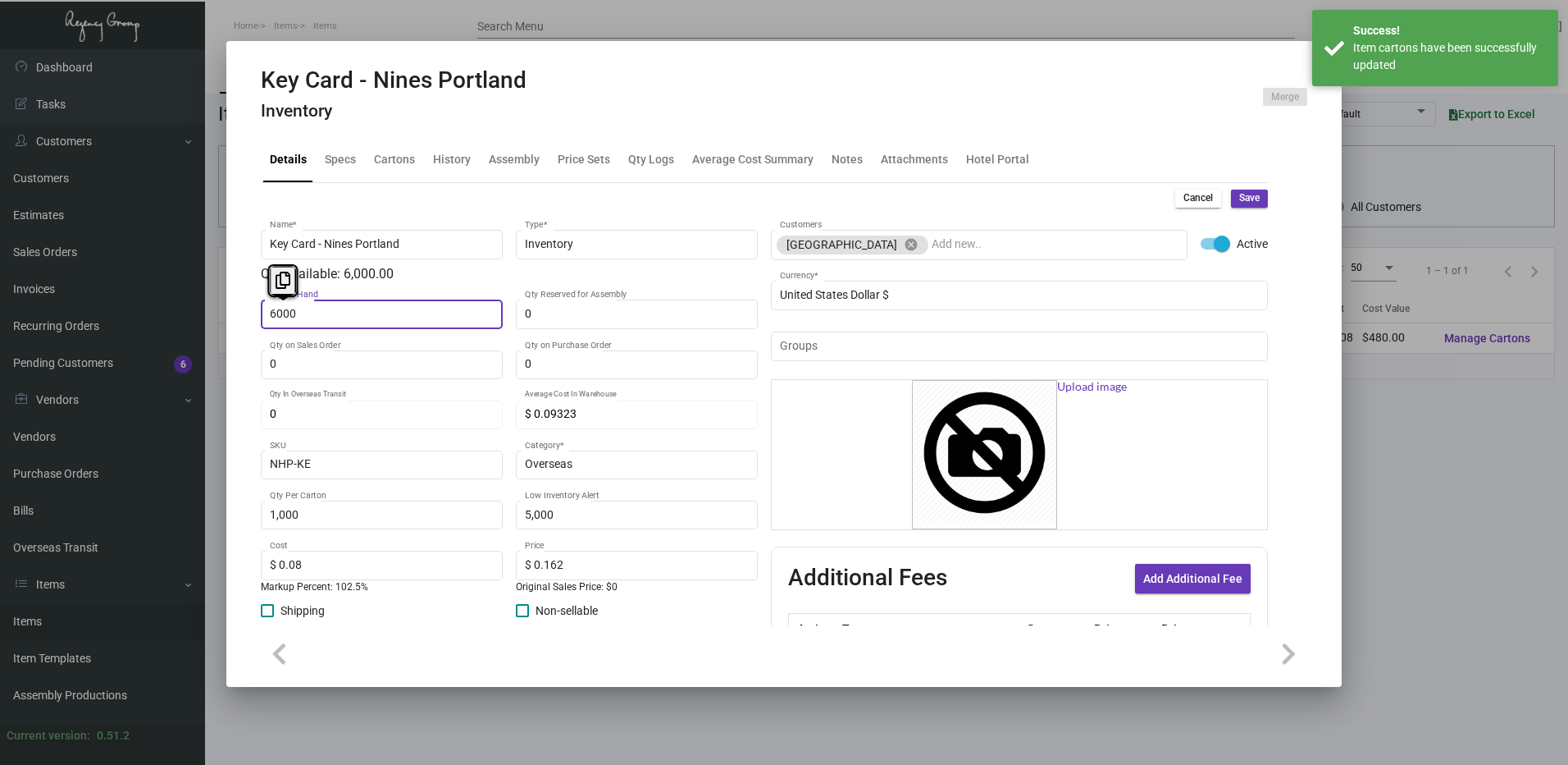
click at [381, 308] on input "6000" at bounding box center [382, 315] width 225 height 13
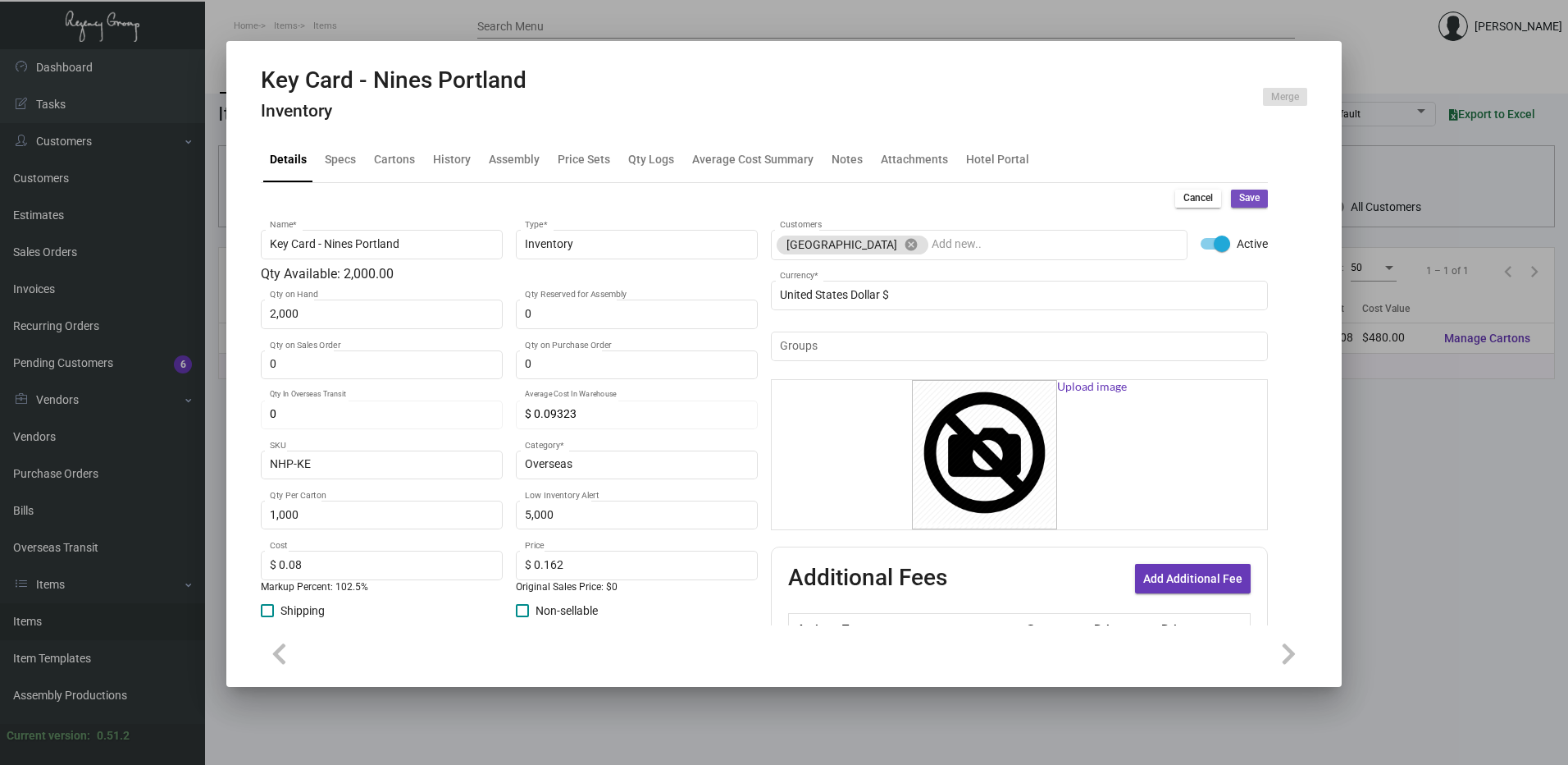
click at [1239, 196] on span "Save" at bounding box center [1249, 198] width 21 height 14
